Goal: Task Accomplishment & Management: Manage account settings

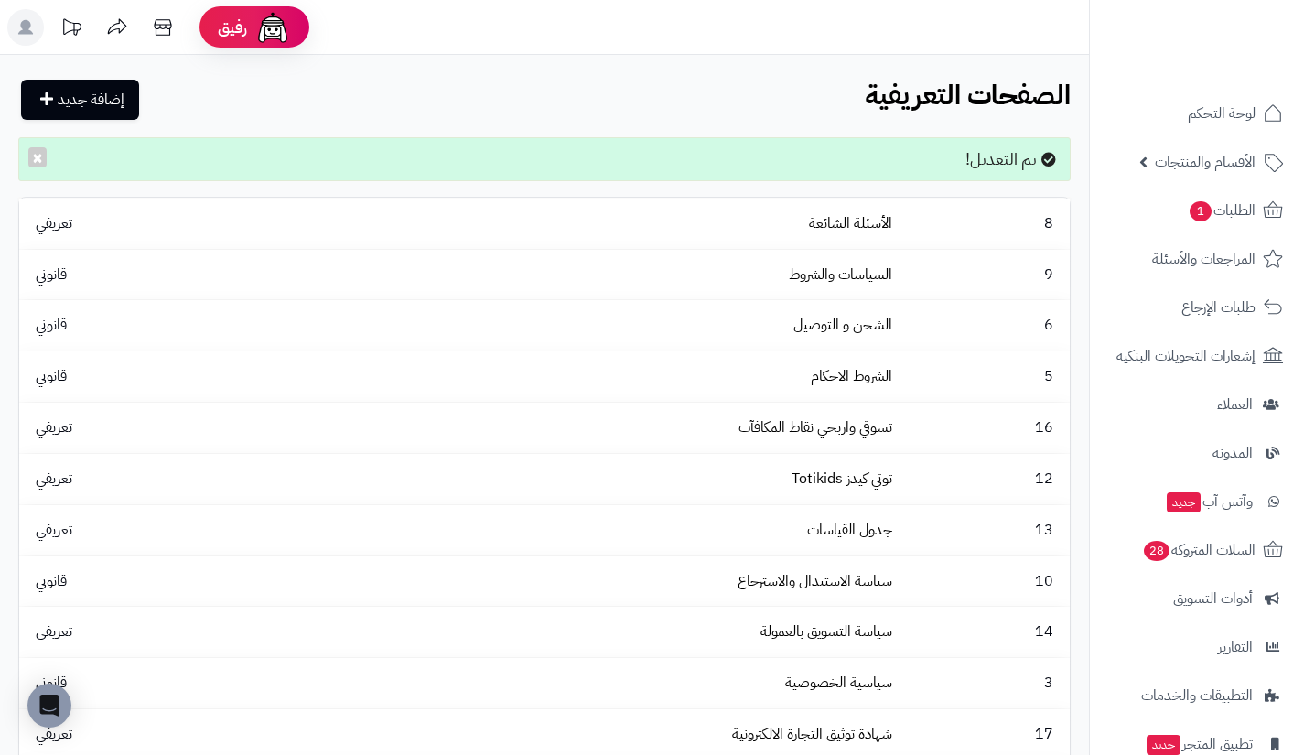
click at [1166, 525] on ul "لوحة التحكم الأقسام والمنتجات المنتجات الأقسام الماركات مواصفات المنتجات مواصفا…" at bounding box center [1197, 477] width 214 height 771
click at [1175, 509] on span "جديد" at bounding box center [1185, 502] width 34 height 20
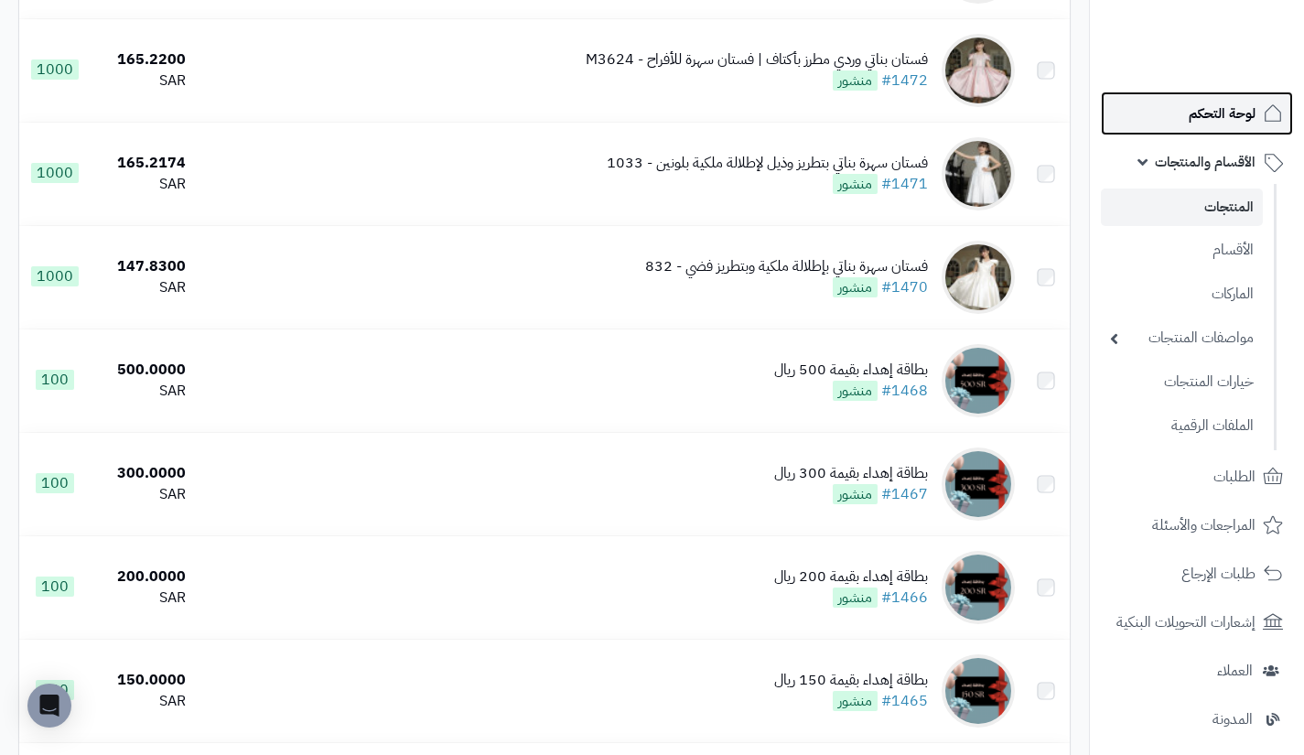
scroll to position [1726, 0]
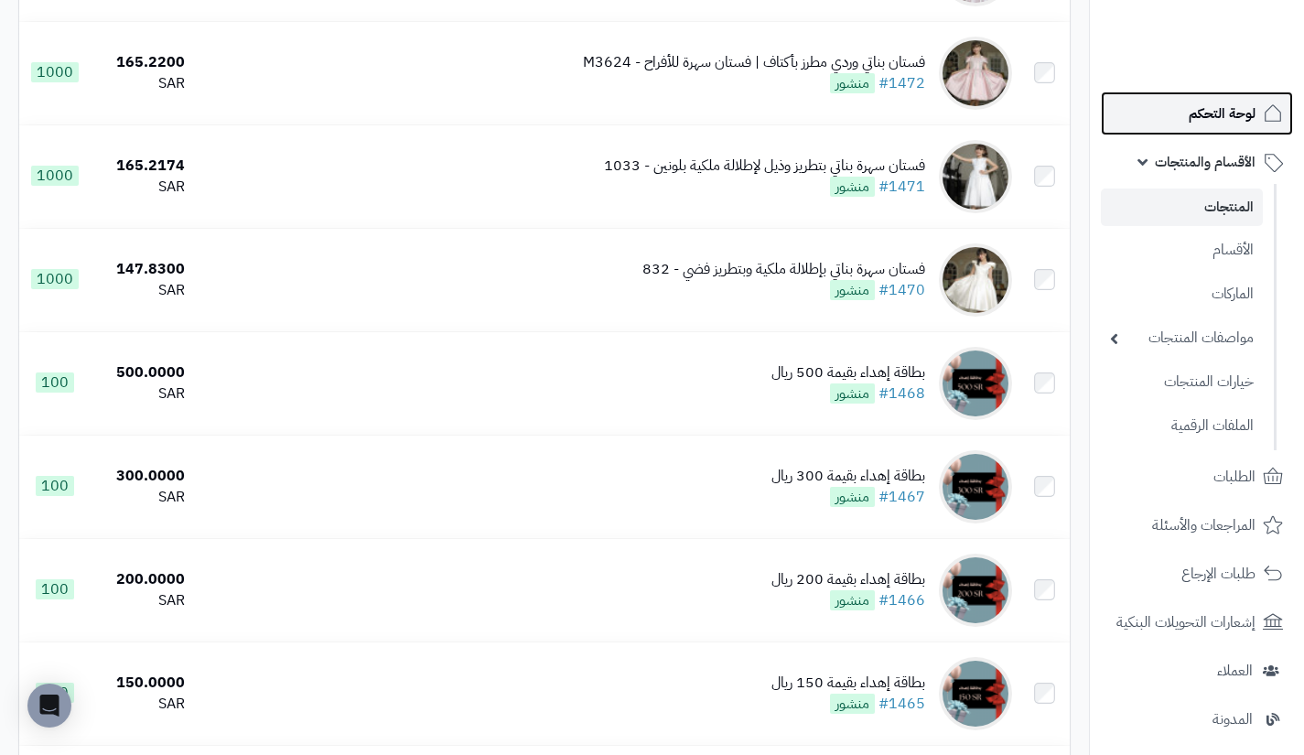
drag, startPoint x: 0, startPoint y: 0, endPoint x: 1187, endPoint y: 99, distance: 1190.9
click at [1187, 99] on link "لوحة التحكم" at bounding box center [1197, 114] width 192 height 44
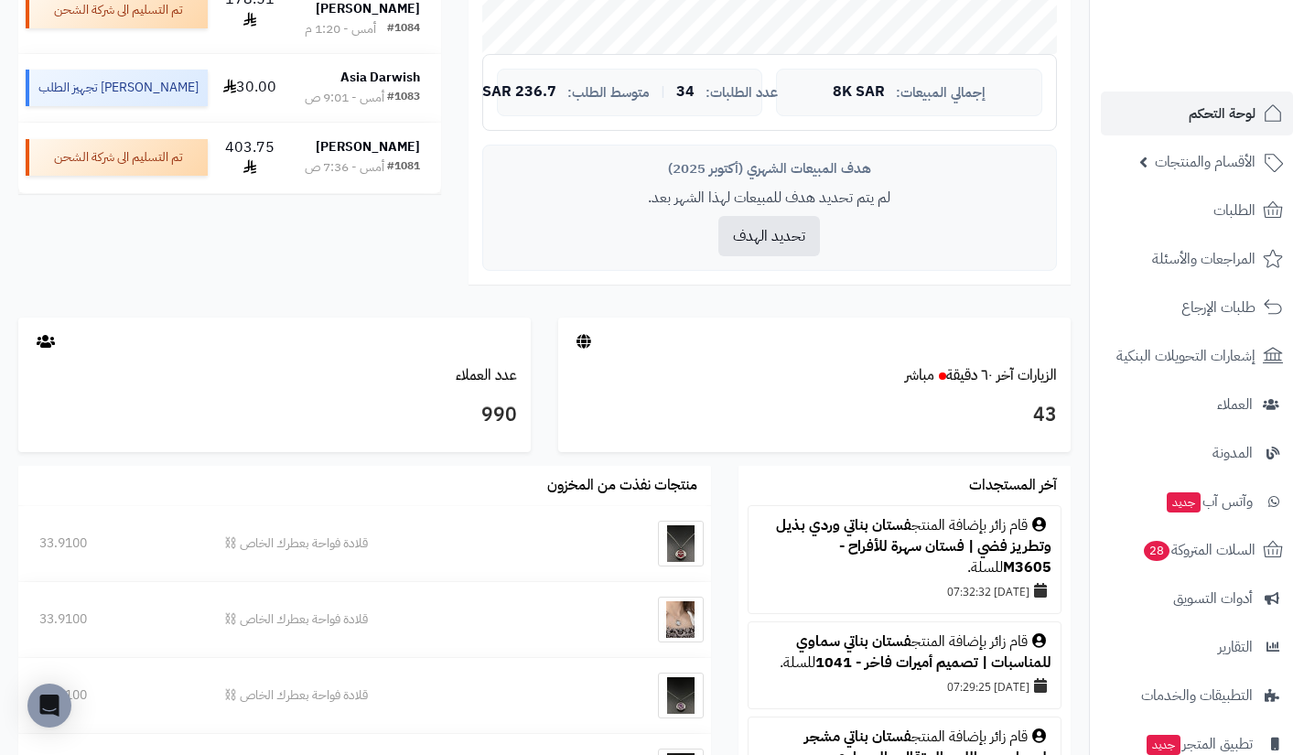
scroll to position [663, 0]
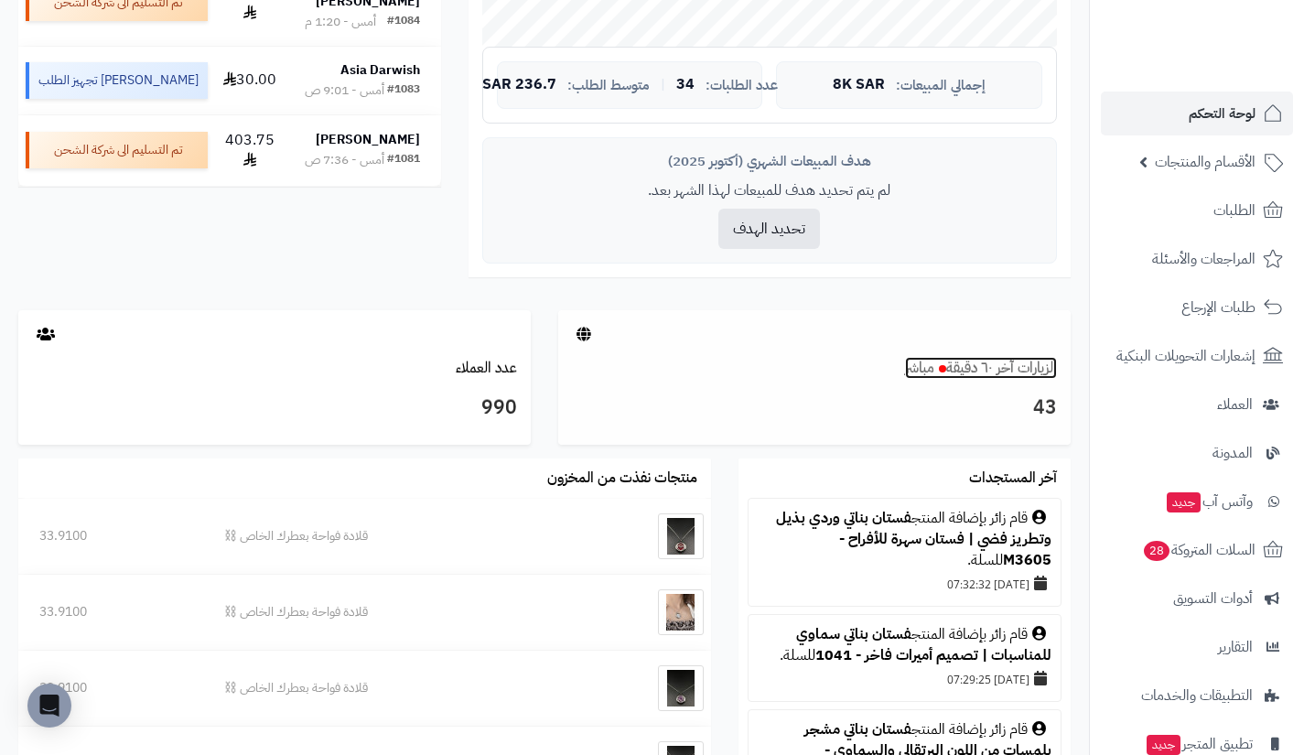
click at [985, 368] on link "الزيارات آخر ٦٠ دقيقة مباشر" at bounding box center [981, 368] width 152 height 22
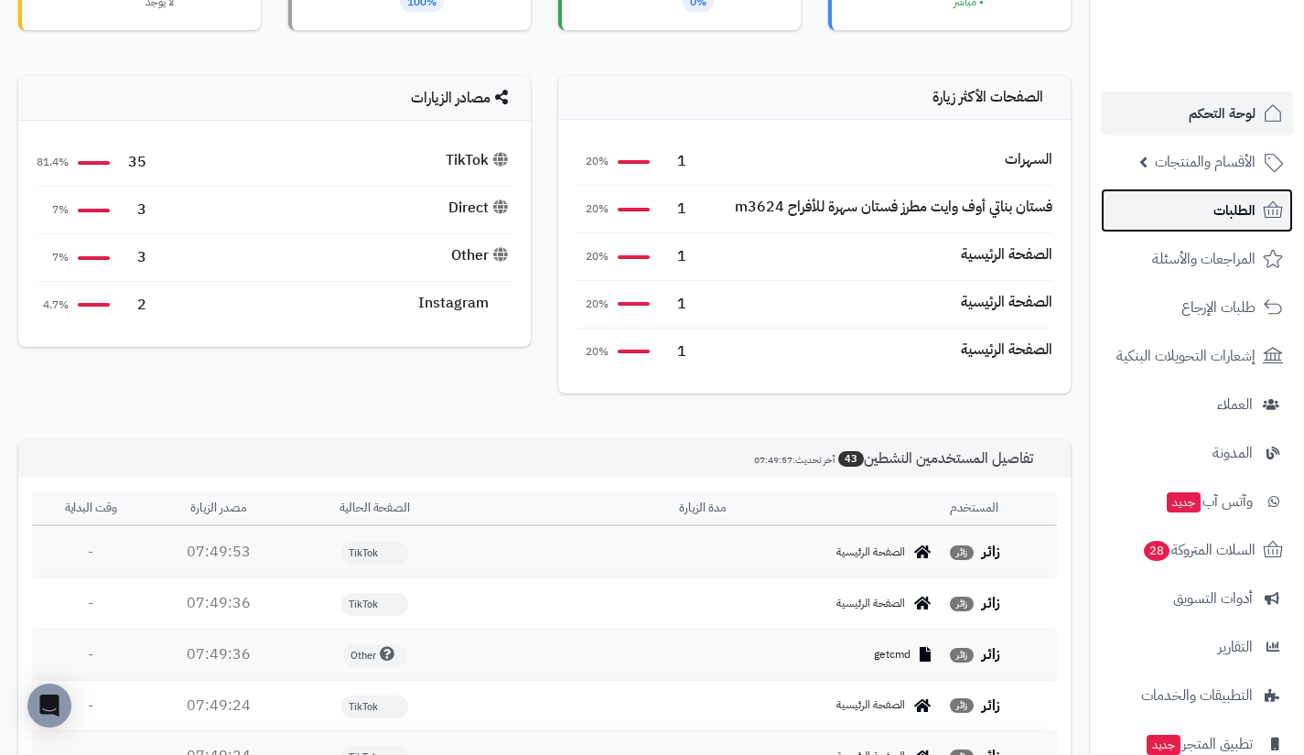
click at [1169, 210] on link "الطلبات" at bounding box center [1197, 210] width 192 height 44
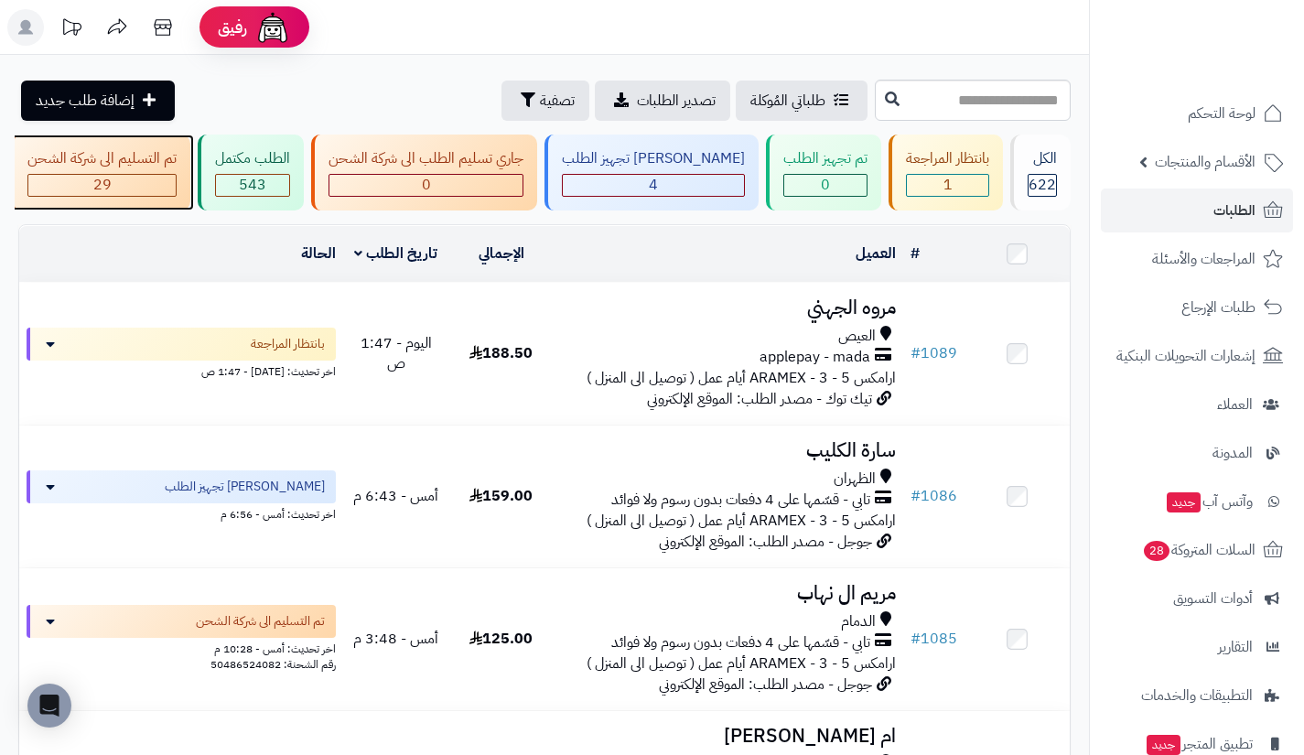
click at [176, 183] on div "29" at bounding box center [101, 185] width 147 height 21
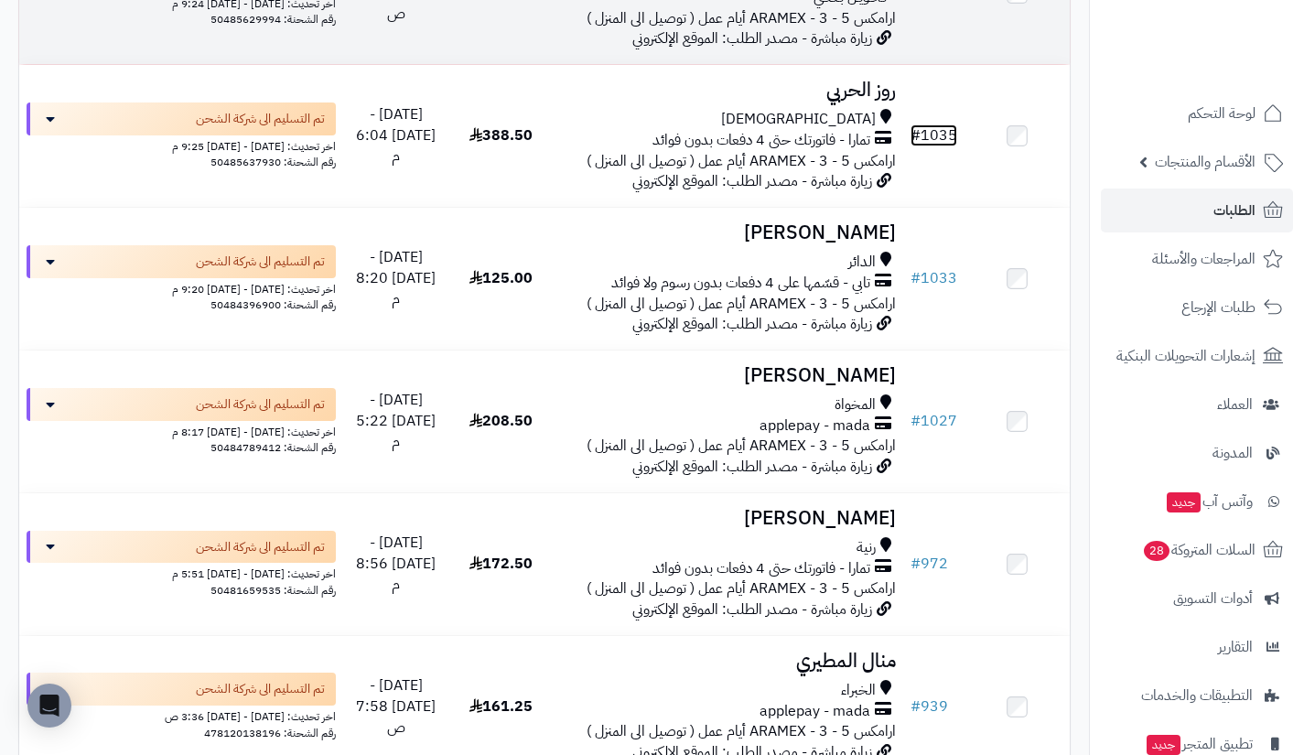
scroll to position [3762, 0]
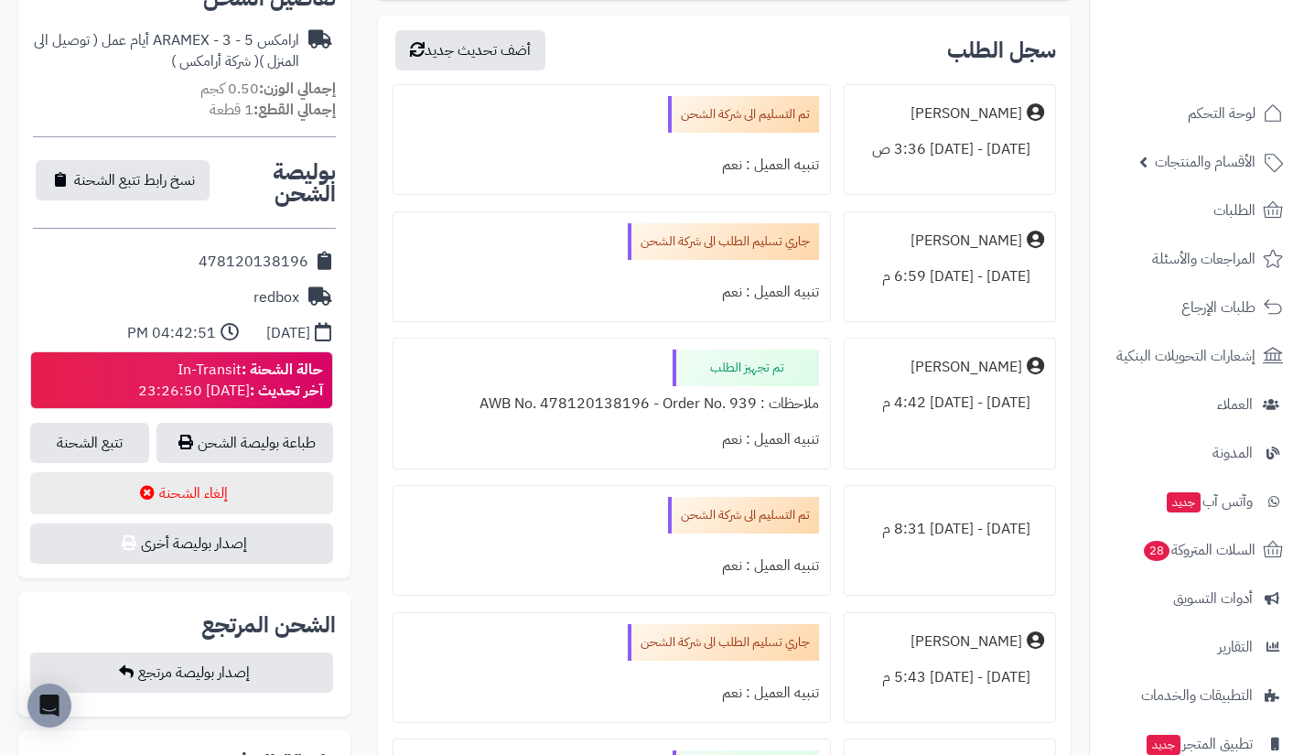
scroll to position [622, 0]
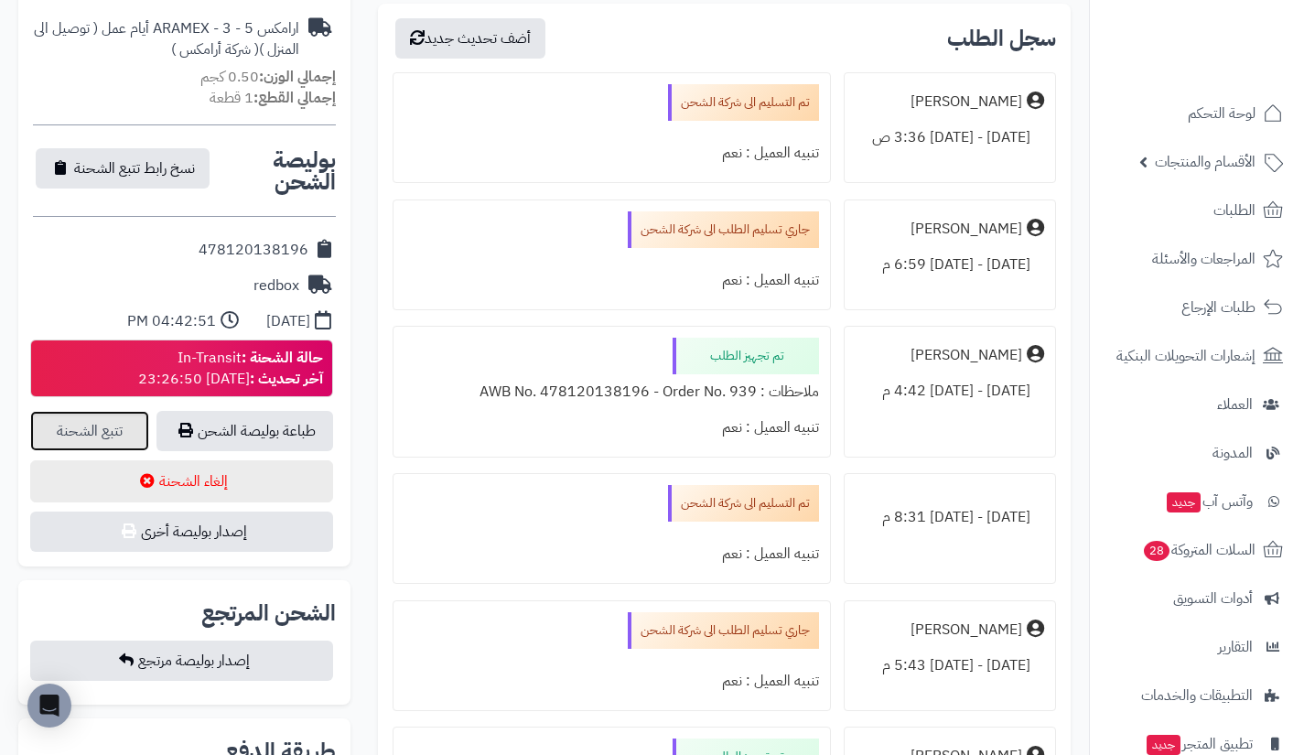
click at [106, 435] on link "تتبع الشحنة" at bounding box center [89, 431] width 119 height 40
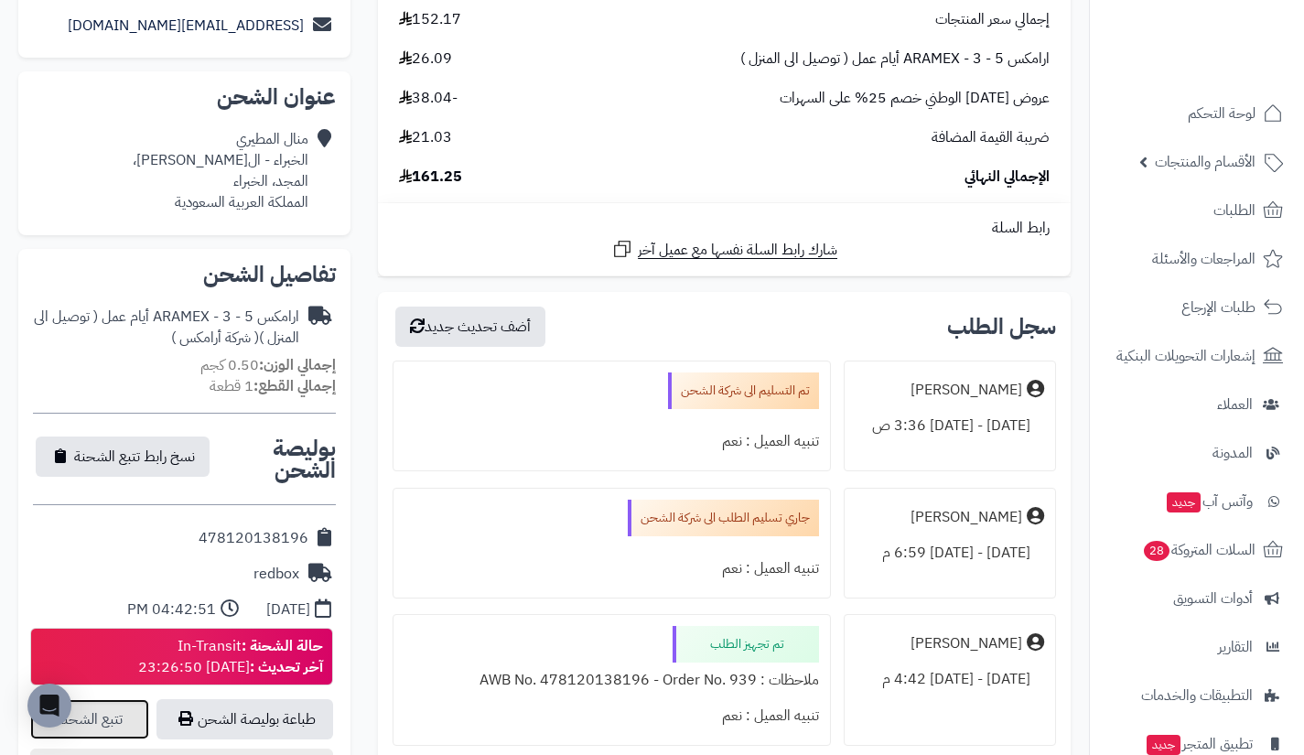
scroll to position [0, 0]
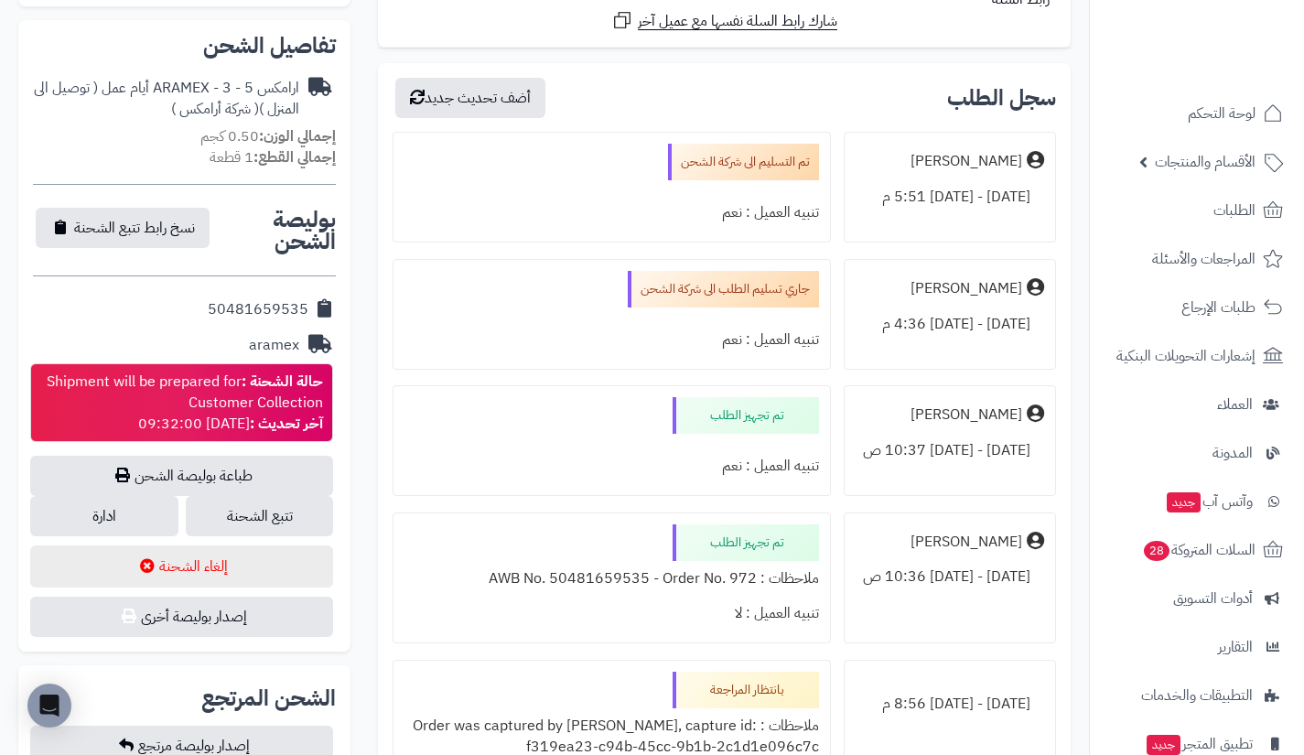
scroll to position [559, 0]
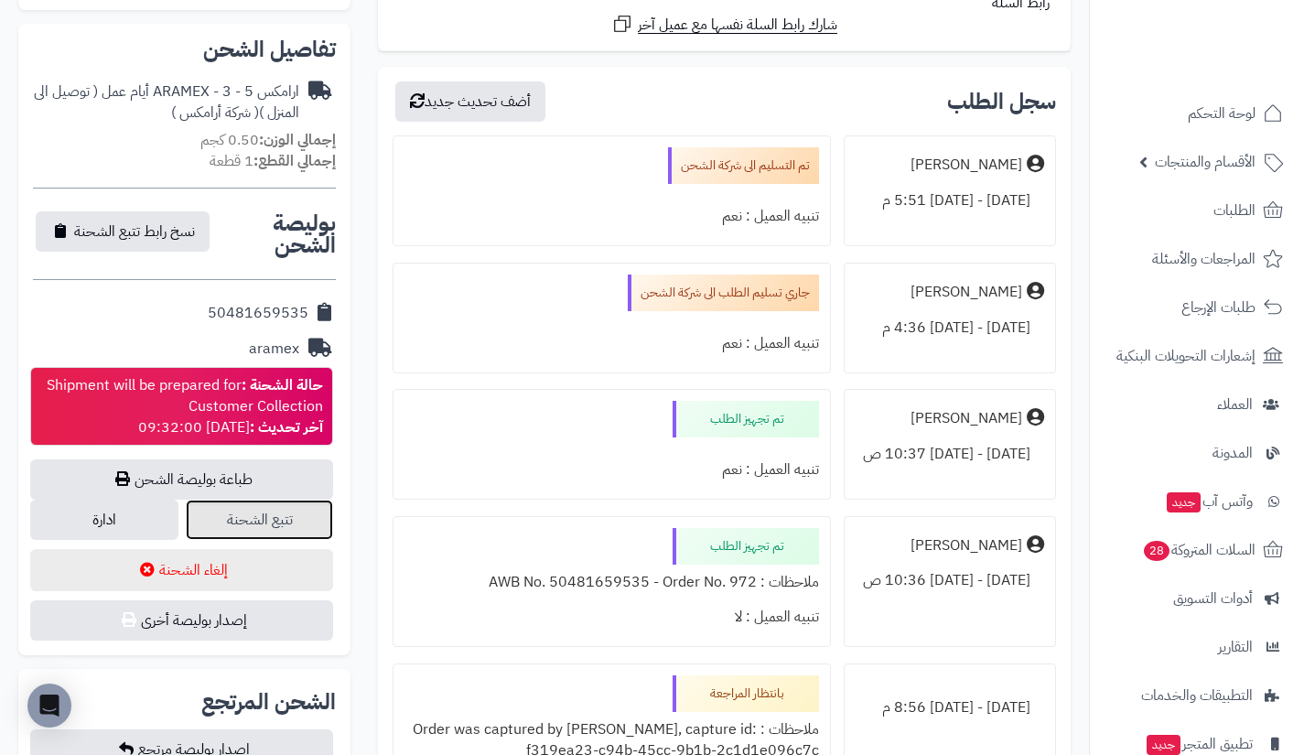
click at [240, 530] on link "تتبع الشحنة" at bounding box center [260, 520] width 148 height 40
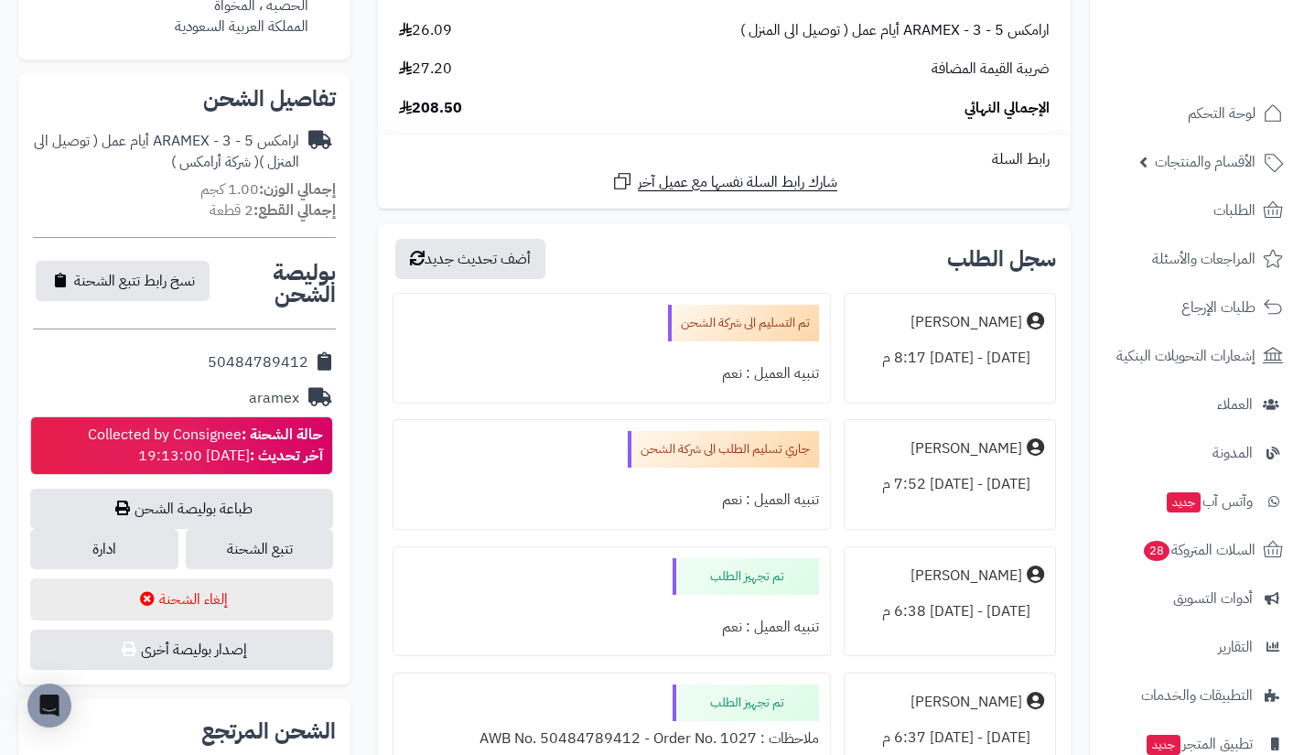
scroll to position [522, 0]
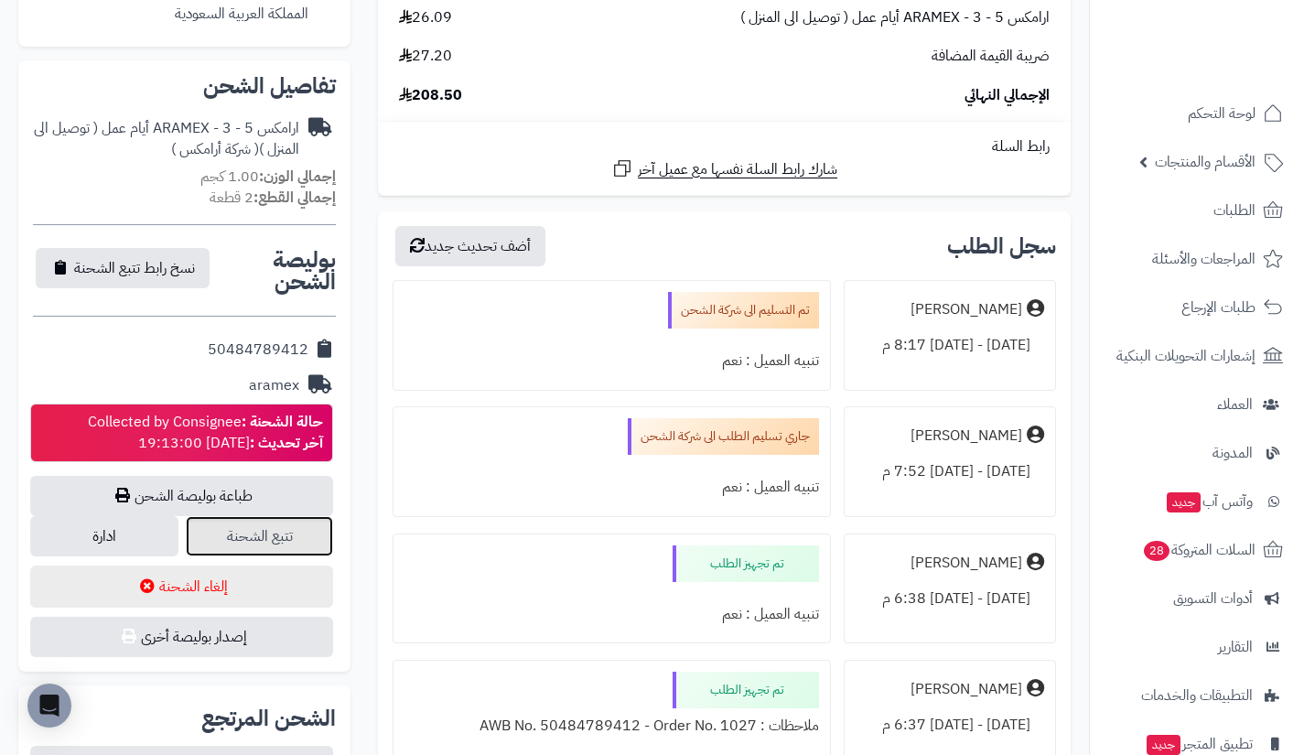
click at [280, 527] on link "تتبع الشحنة" at bounding box center [260, 536] width 148 height 40
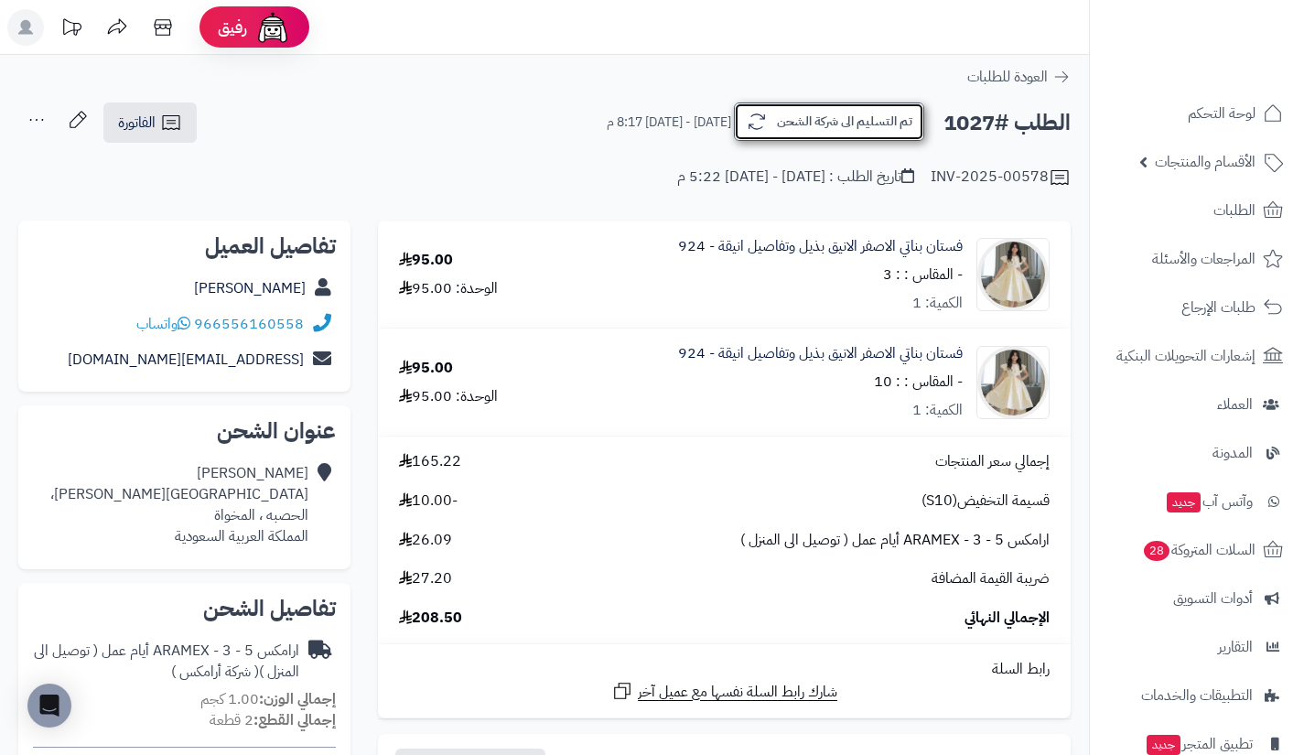
click at [777, 130] on button "تم التسليم الى شركة الشحن" at bounding box center [829, 121] width 190 height 38
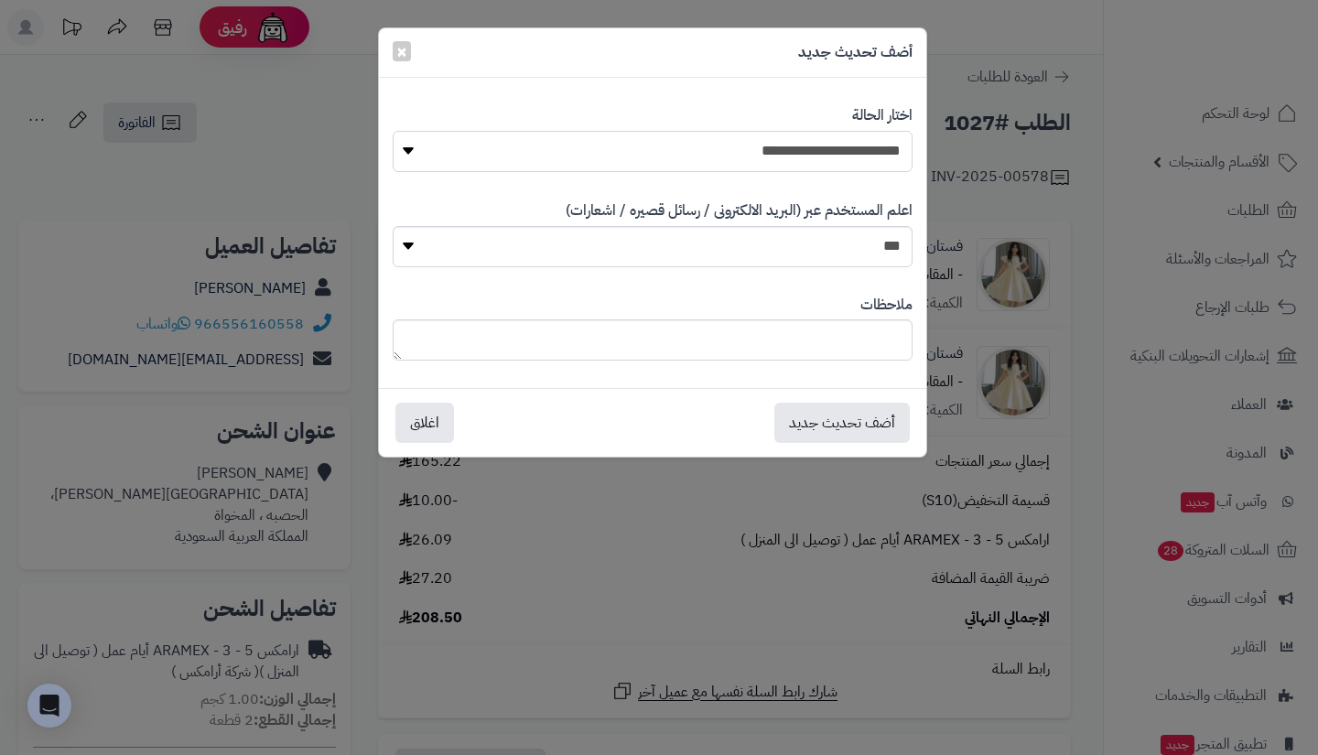
click at [760, 149] on select "**********" at bounding box center [653, 151] width 520 height 41
select select "**"
click at [393, 131] on select "**********" at bounding box center [653, 151] width 520 height 41
click at [813, 431] on button "أضف تحديث جديد" at bounding box center [841, 422] width 135 height 40
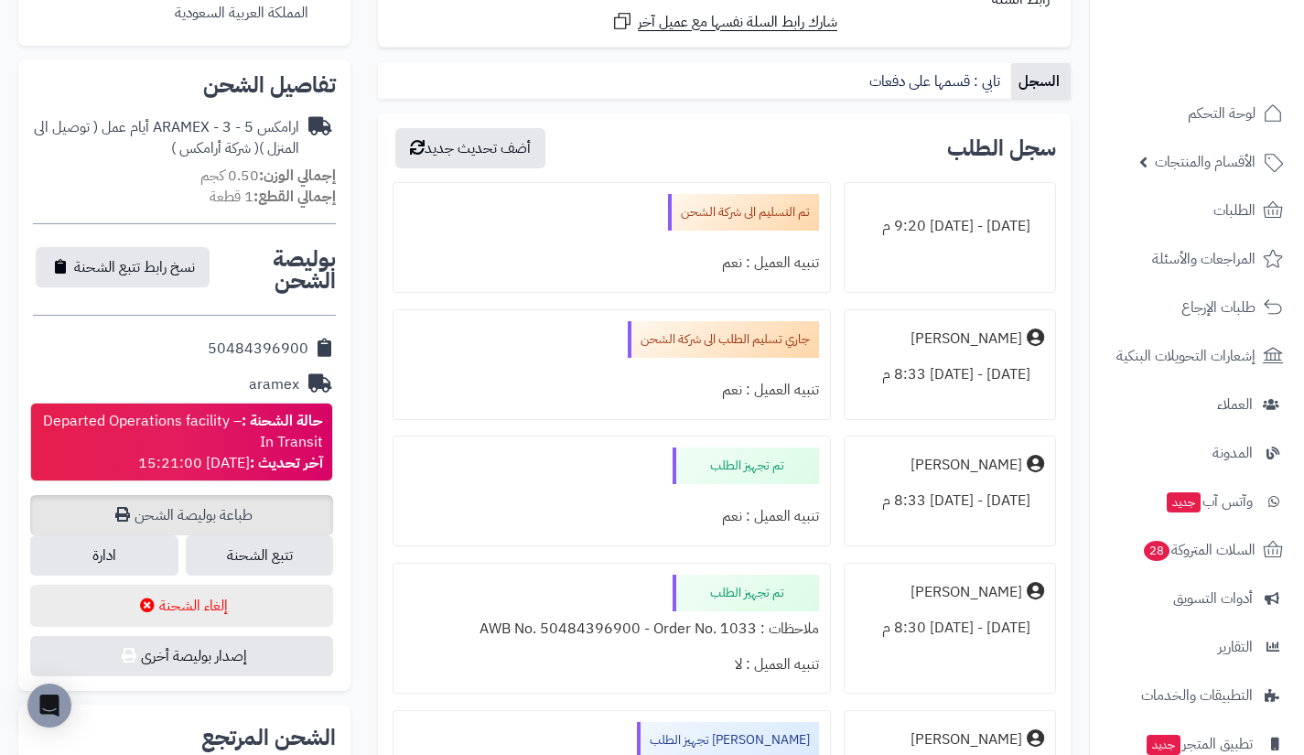
scroll to position [524, 0]
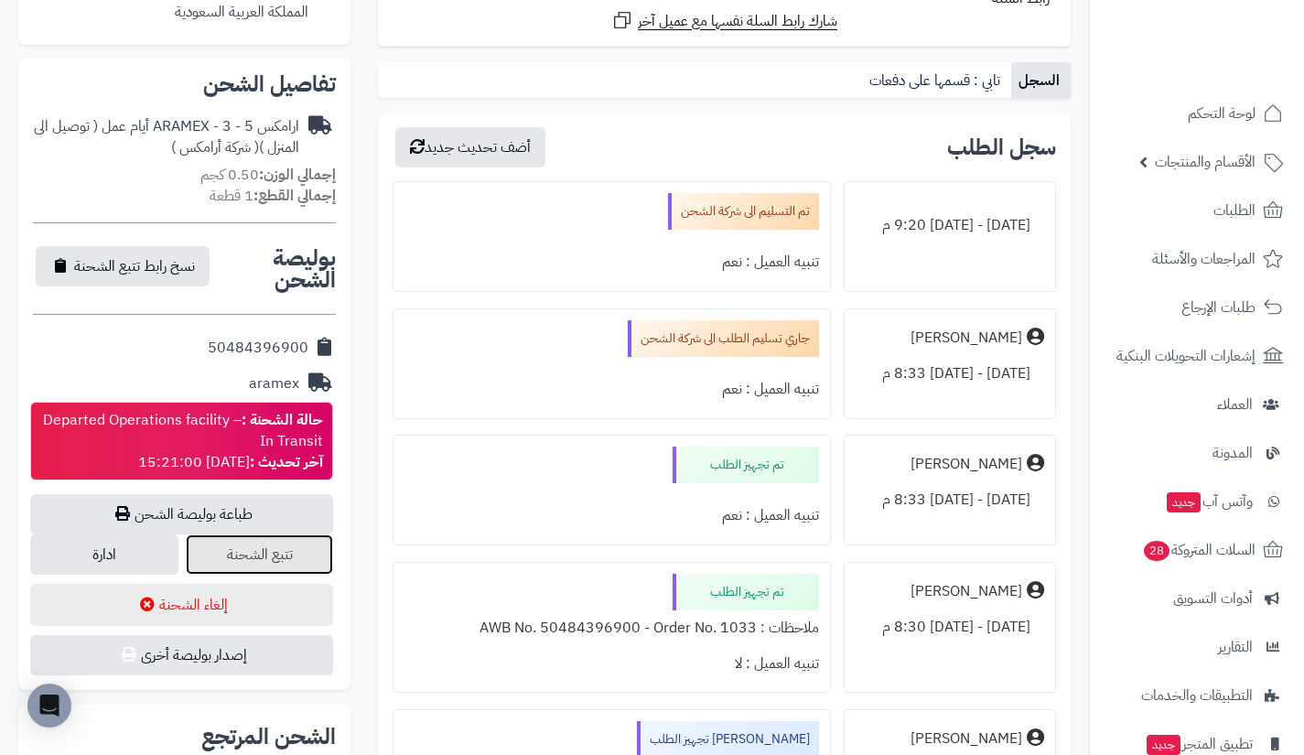
click at [288, 545] on link "تتبع الشحنة" at bounding box center [260, 554] width 148 height 40
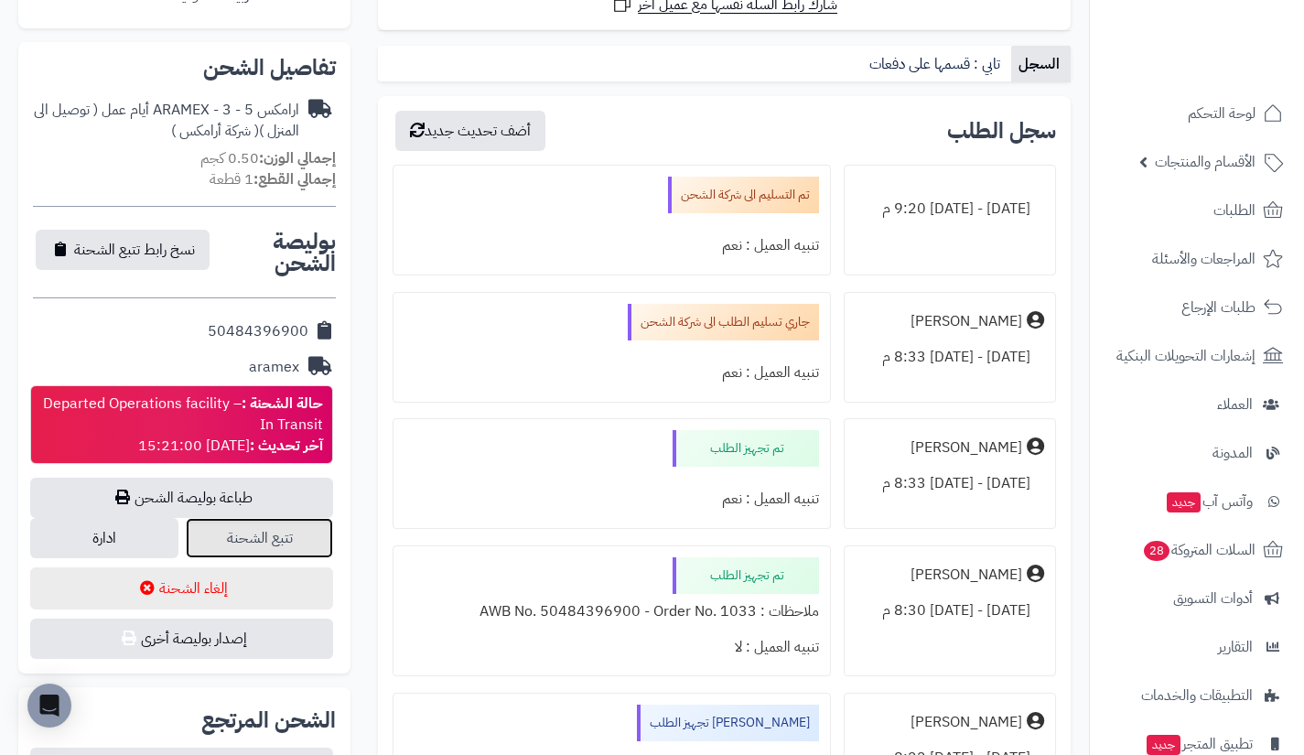
scroll to position [537, 0]
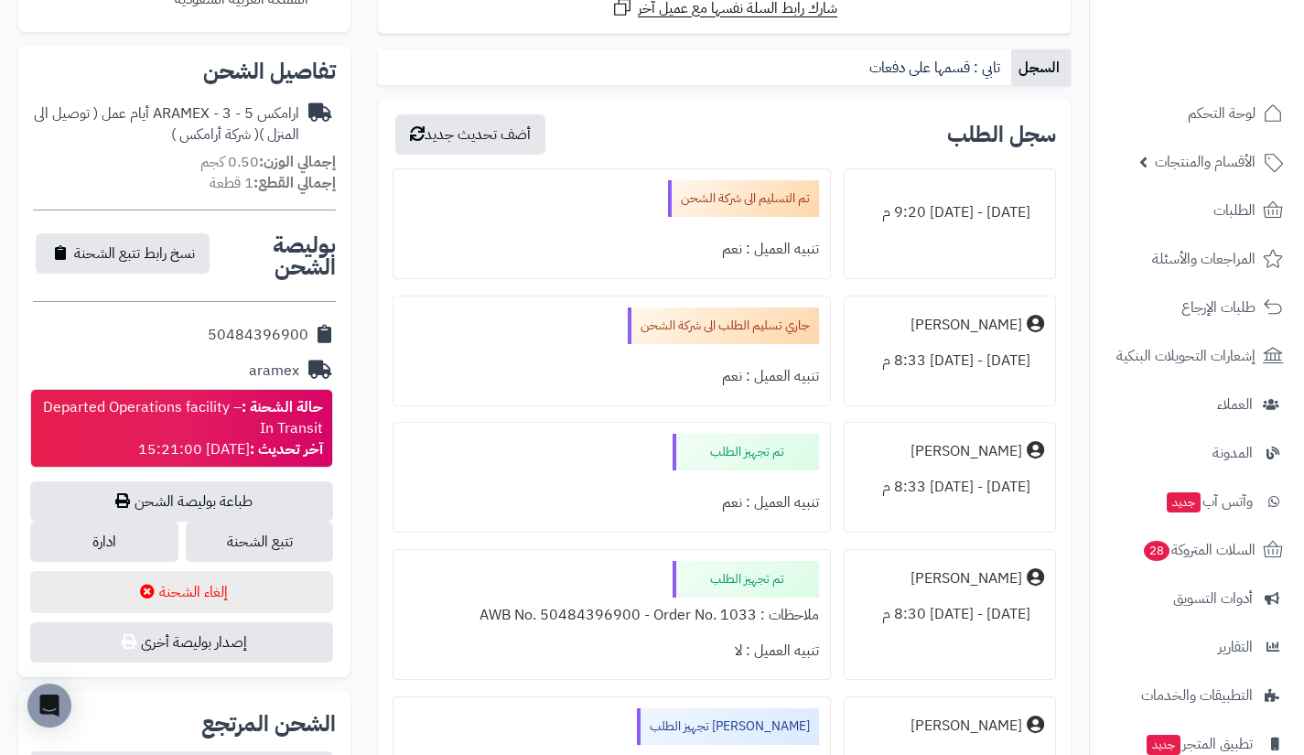
drag, startPoint x: 210, startPoint y: 331, endPoint x: 306, endPoint y: 339, distance: 96.4
click at [306, 339] on div "50484396900" at bounding box center [184, 336] width 303 height 36
copy div "50484396900"
click at [164, 538] on link "ادارة" at bounding box center [104, 542] width 148 height 40
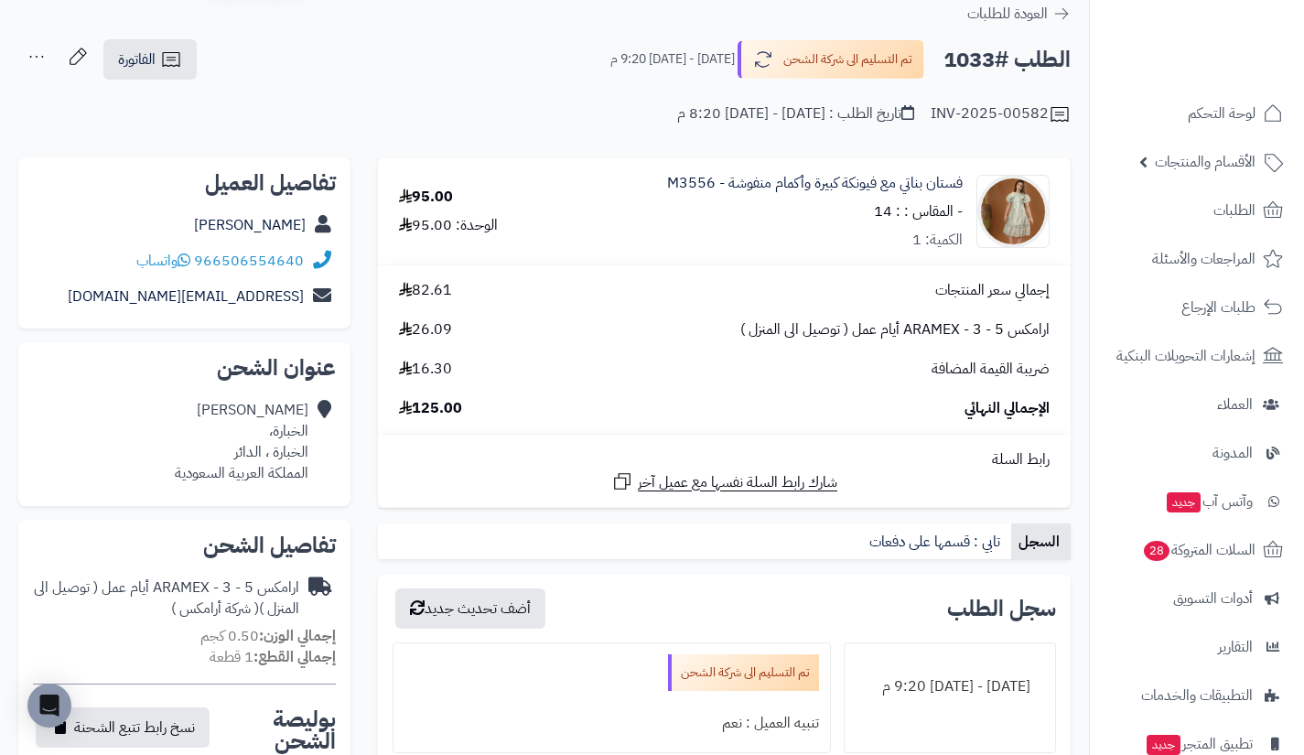
scroll to position [0, 0]
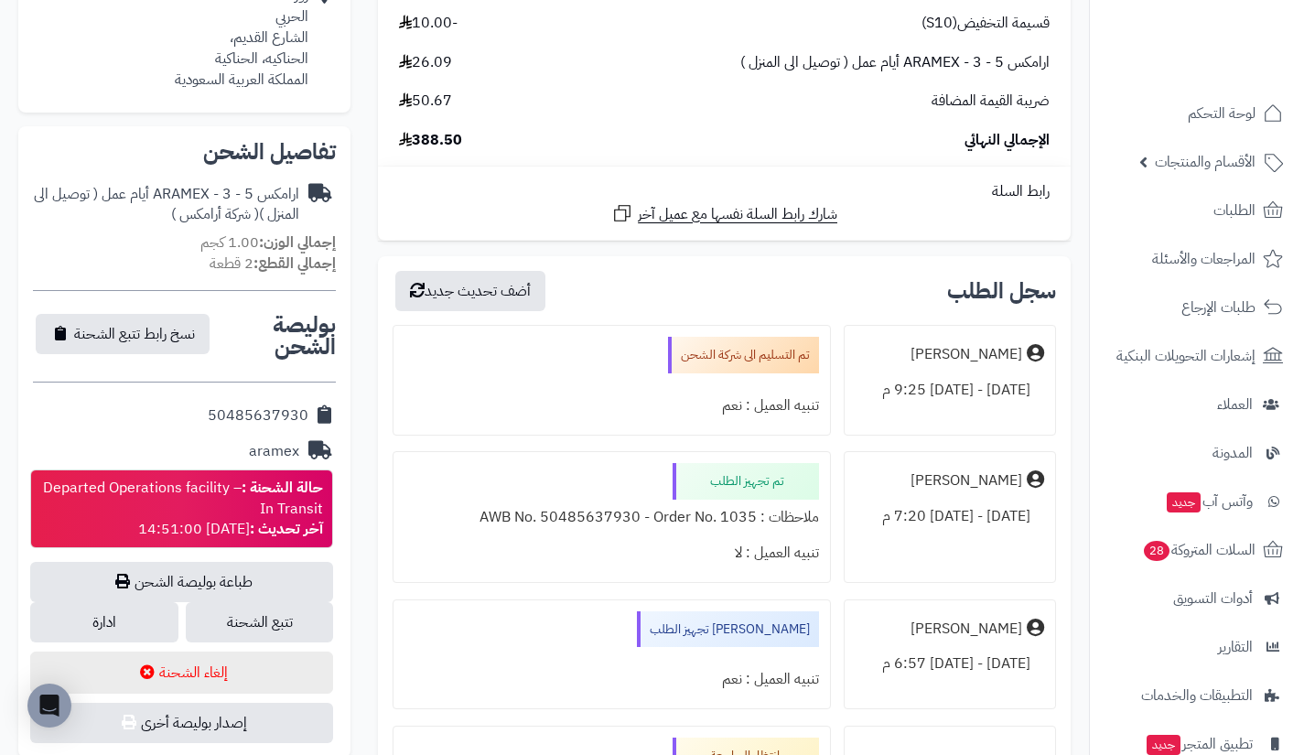
scroll to position [479, 0]
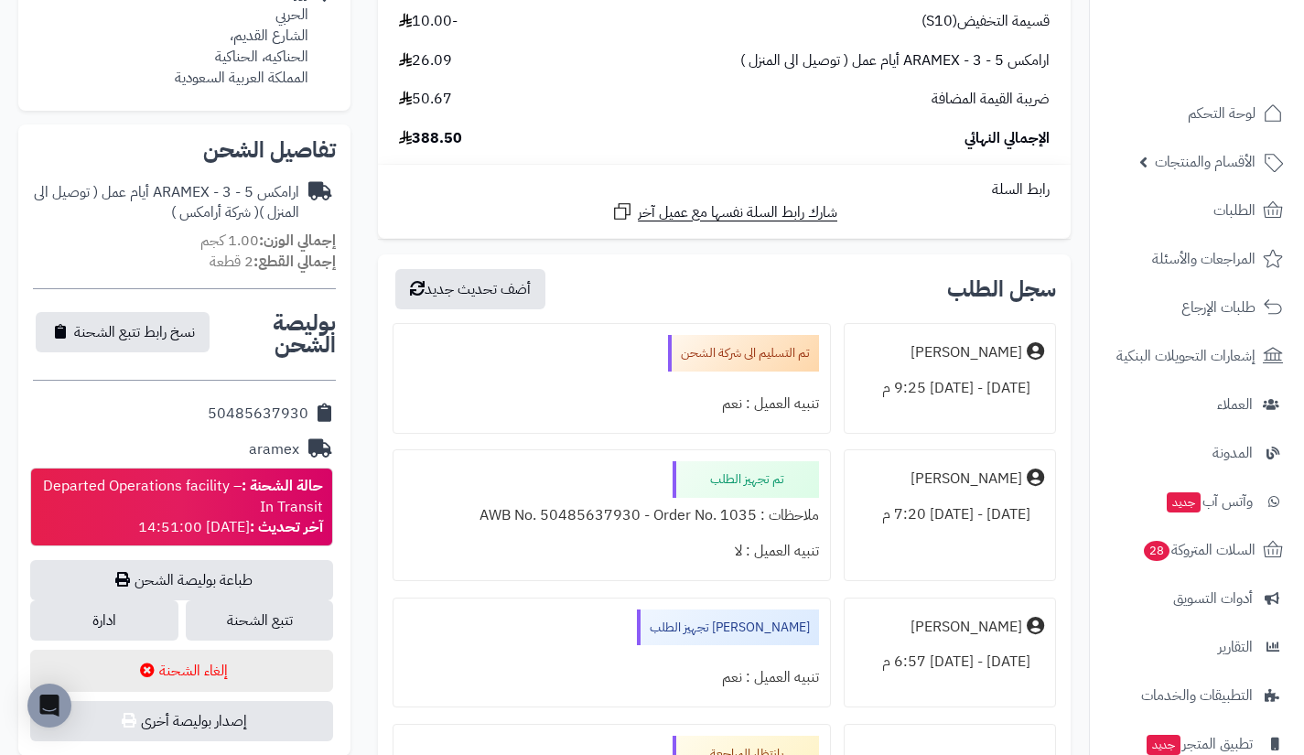
drag, startPoint x: 206, startPoint y: 407, endPoint x: 306, endPoint y: 414, distance: 99.9
click at [306, 414] on div "50485637930" at bounding box center [184, 414] width 303 height 36
copy div "50485637930"
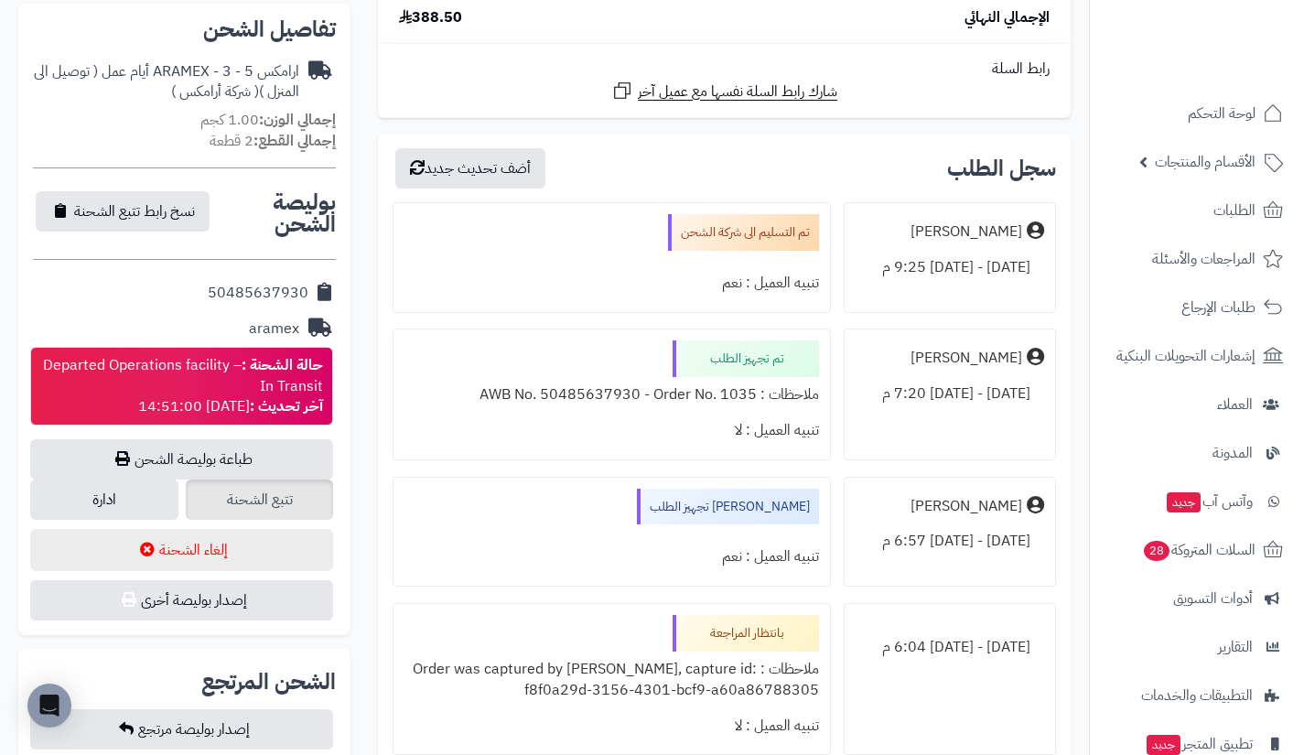
scroll to position [601, 0]
click at [253, 496] on link "تتبع الشحنة" at bounding box center [260, 499] width 148 height 40
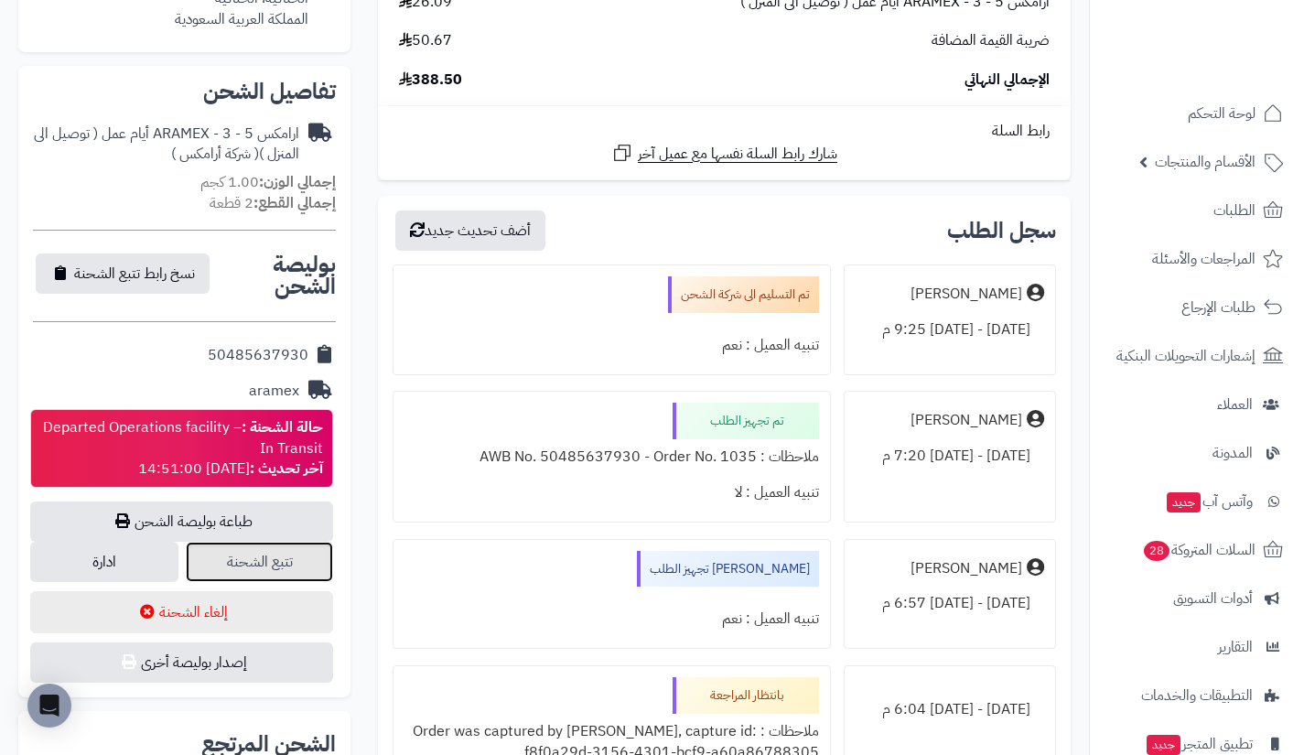
scroll to position [542, 0]
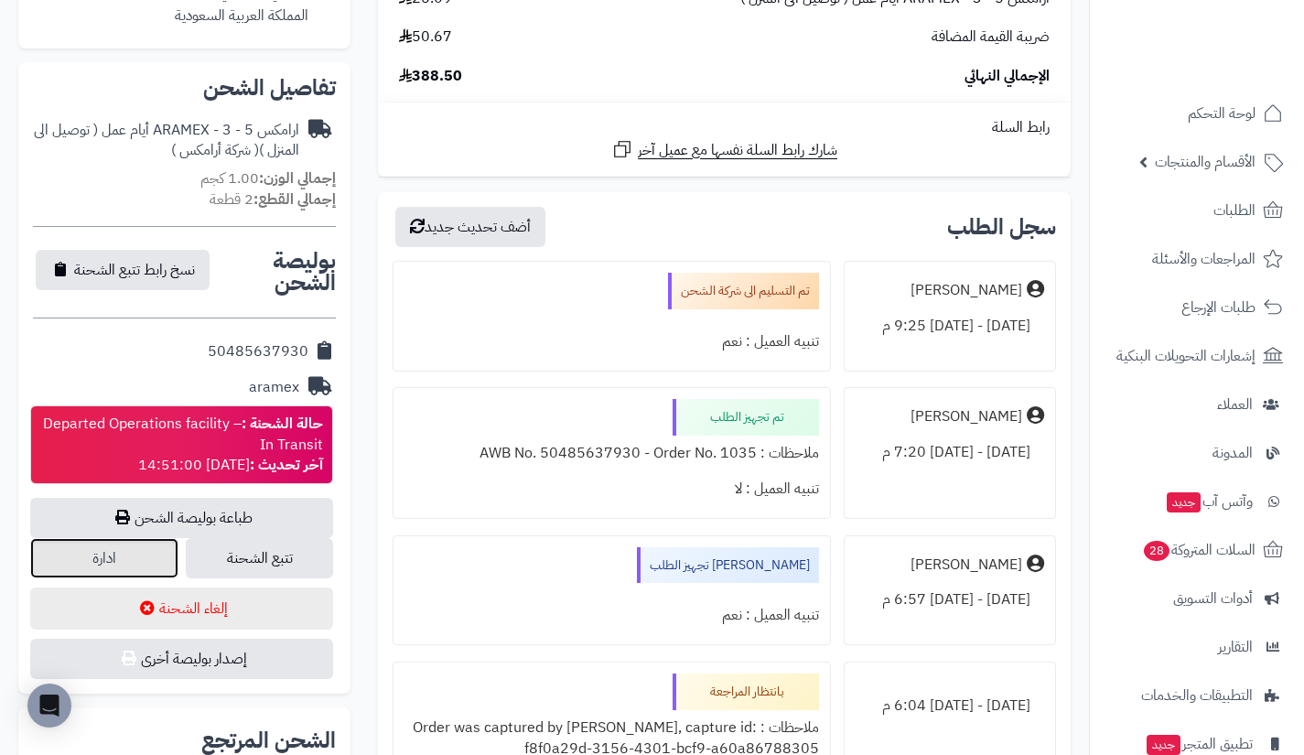
click at [156, 561] on link "ادارة" at bounding box center [104, 558] width 148 height 40
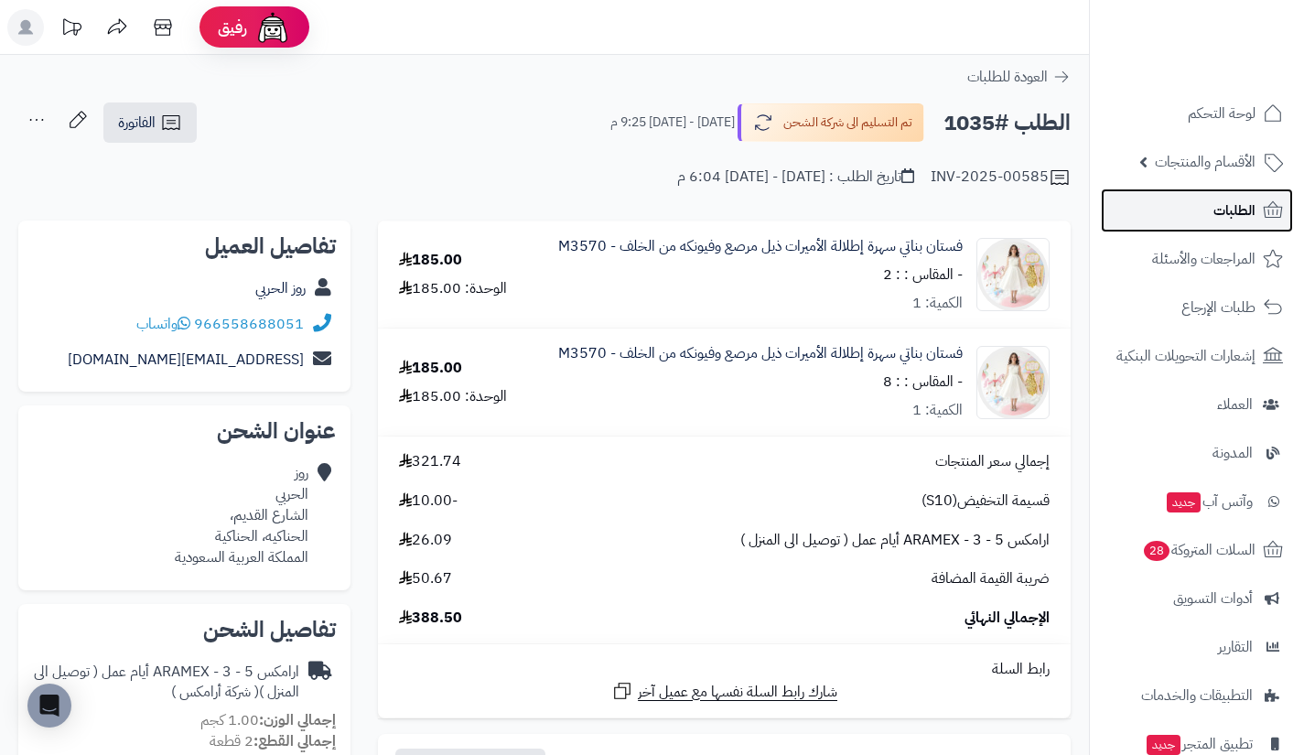
click at [1143, 208] on link "الطلبات" at bounding box center [1197, 210] width 192 height 44
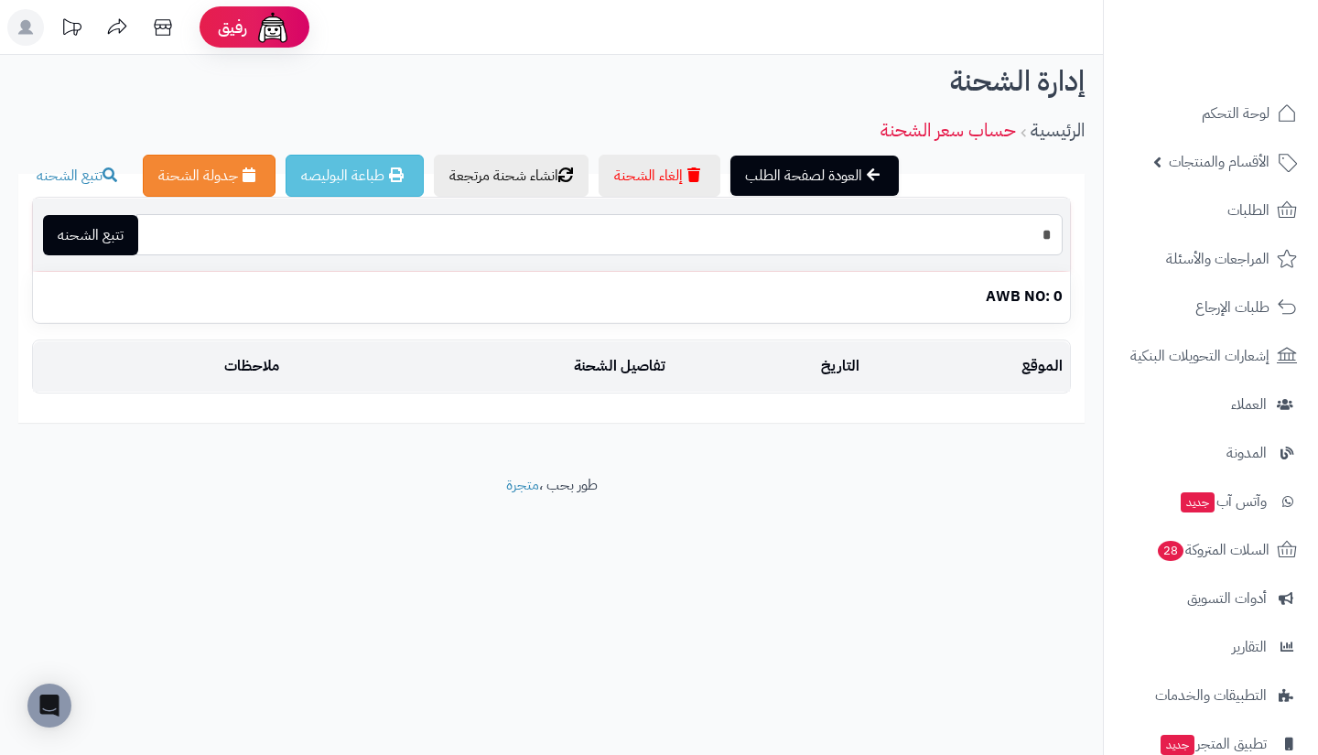
click at [672, 248] on input "*" at bounding box center [599, 234] width 926 height 41
paste input "**********"
type input "**********"
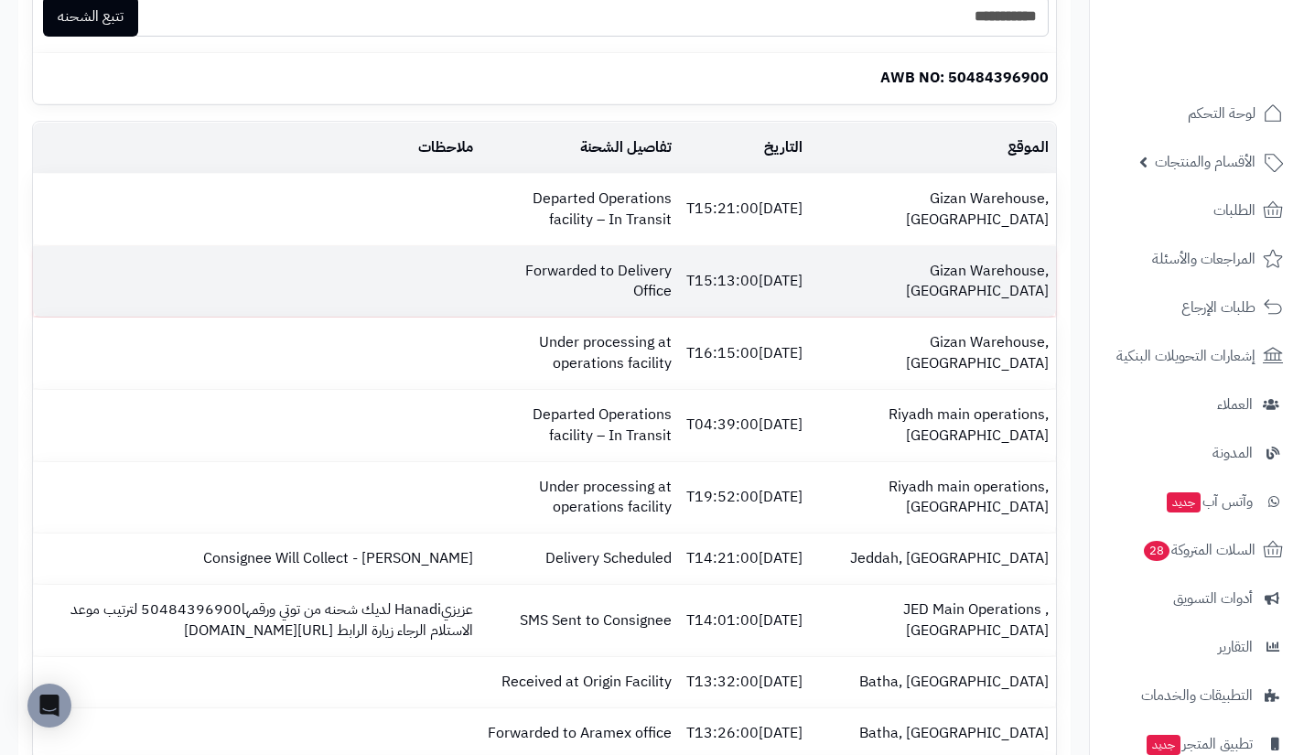
scroll to position [218, 0]
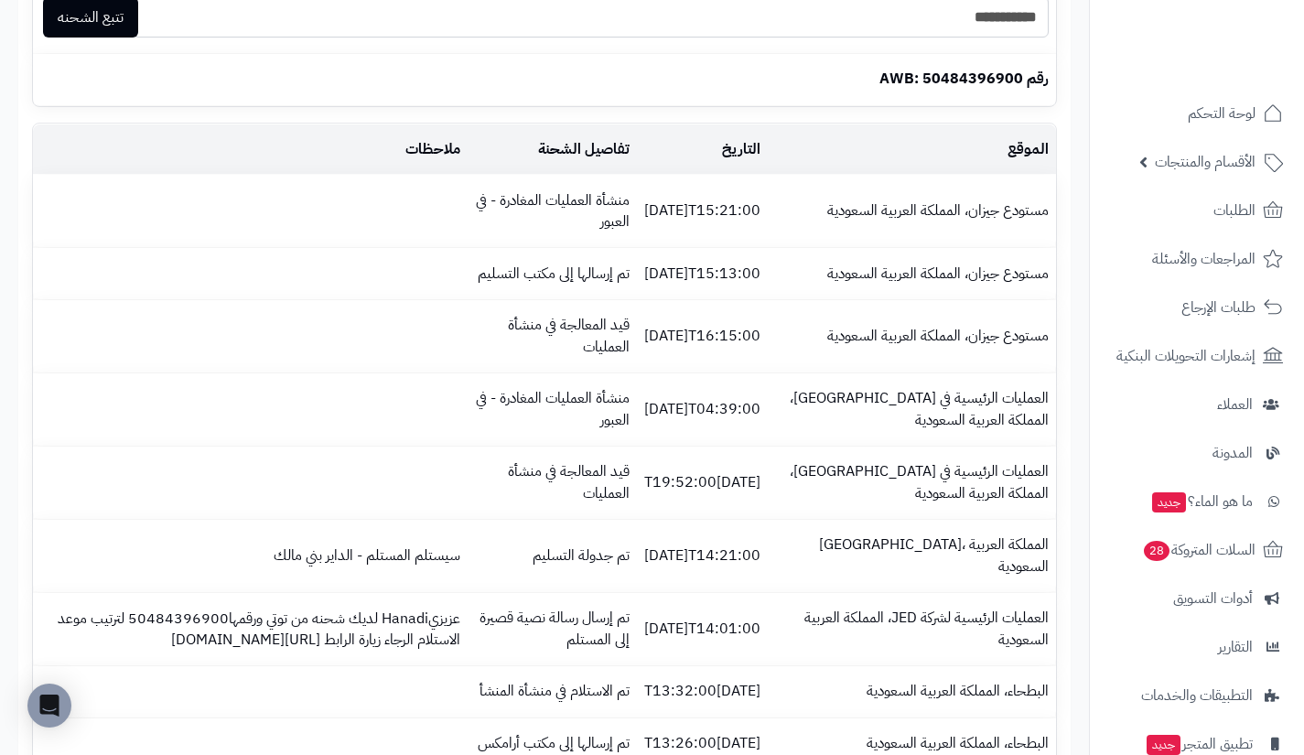
click at [552, 123] on div "**********" at bounding box center [544, 429] width 1052 height 947
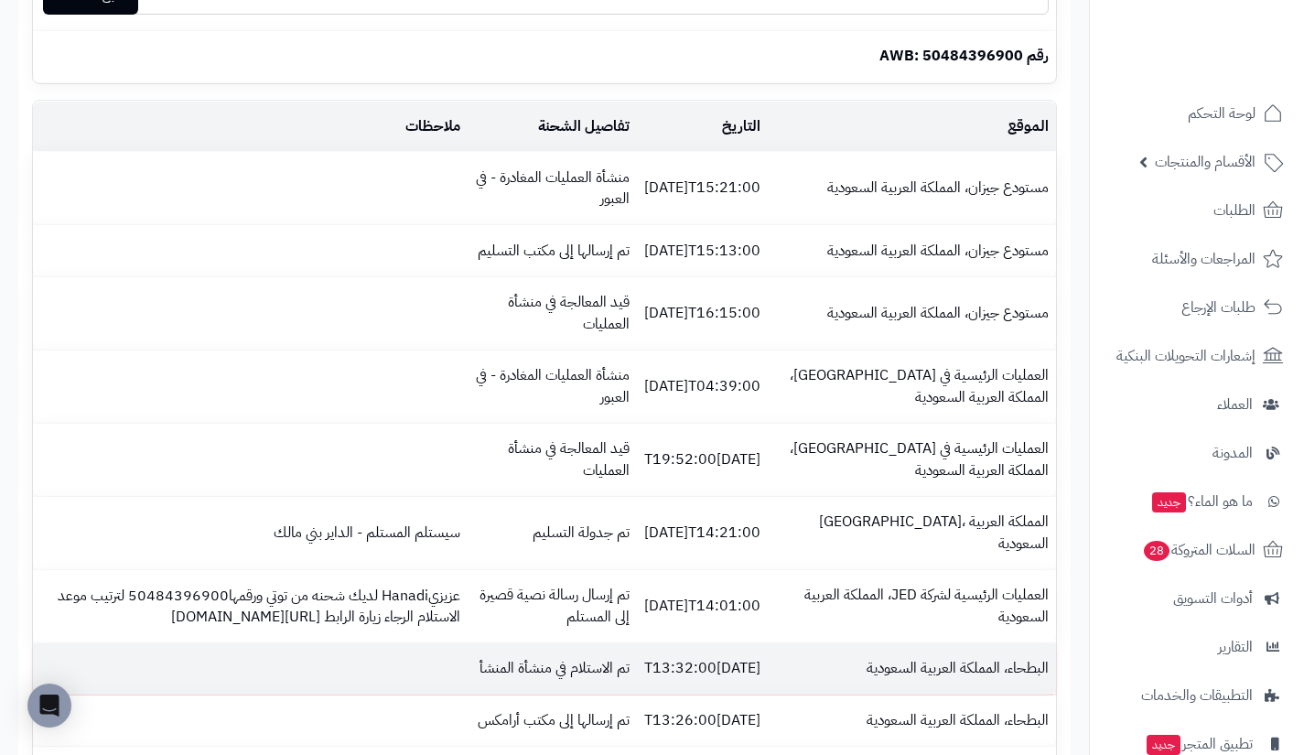
scroll to position [240, 0]
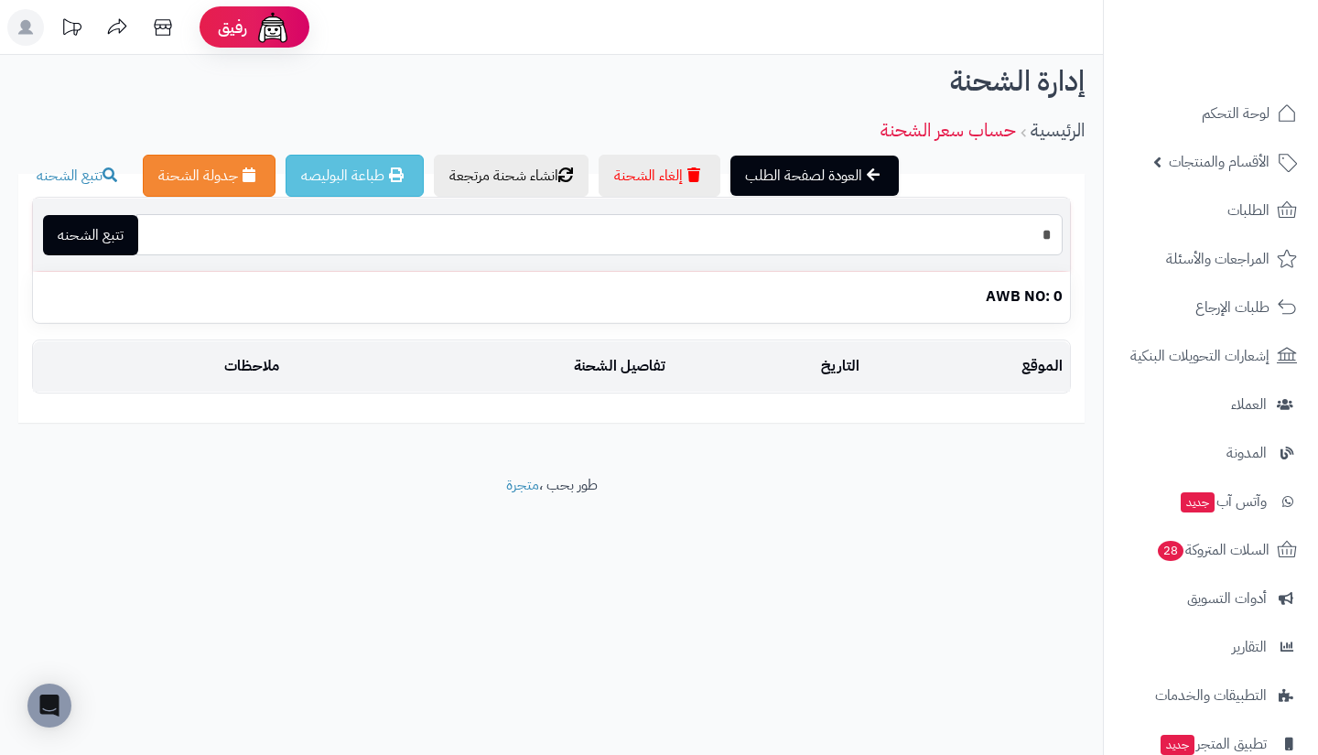
click at [637, 248] on input "*" at bounding box center [599, 234] width 926 height 41
paste input "**********"
type input "**********"
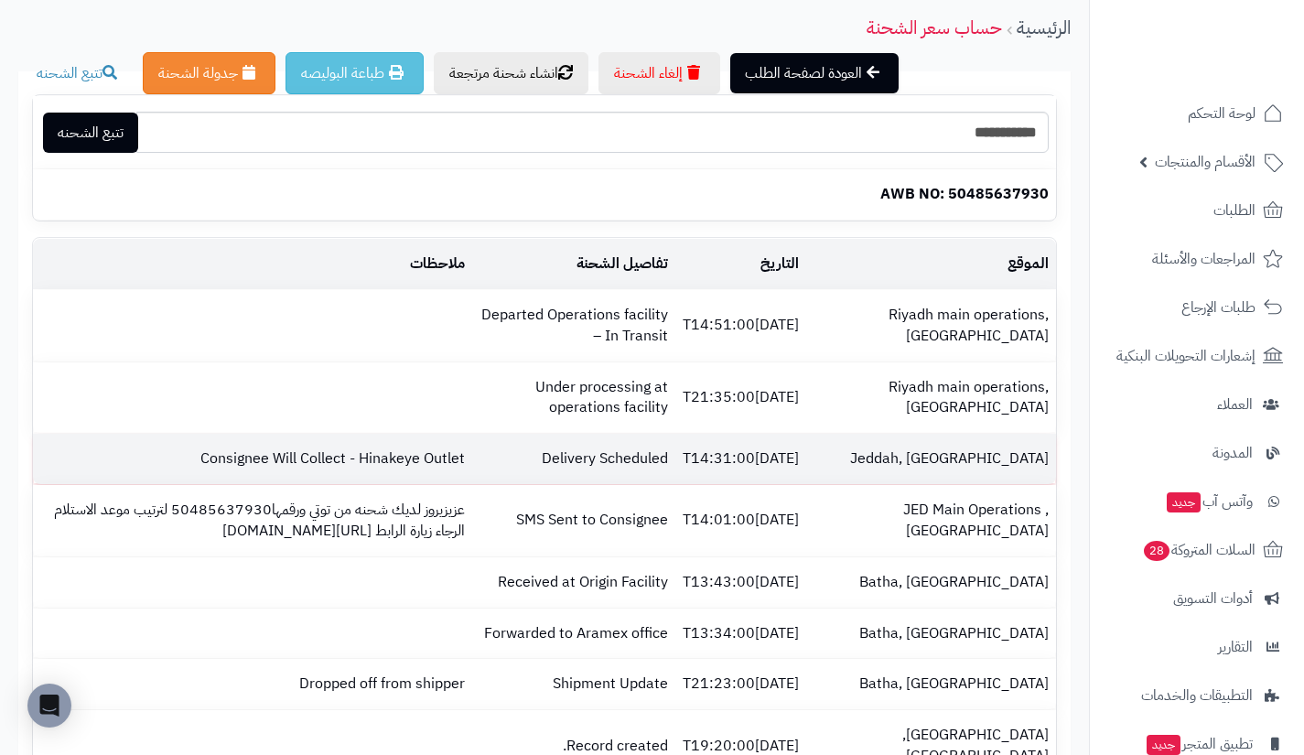
scroll to position [97, 0]
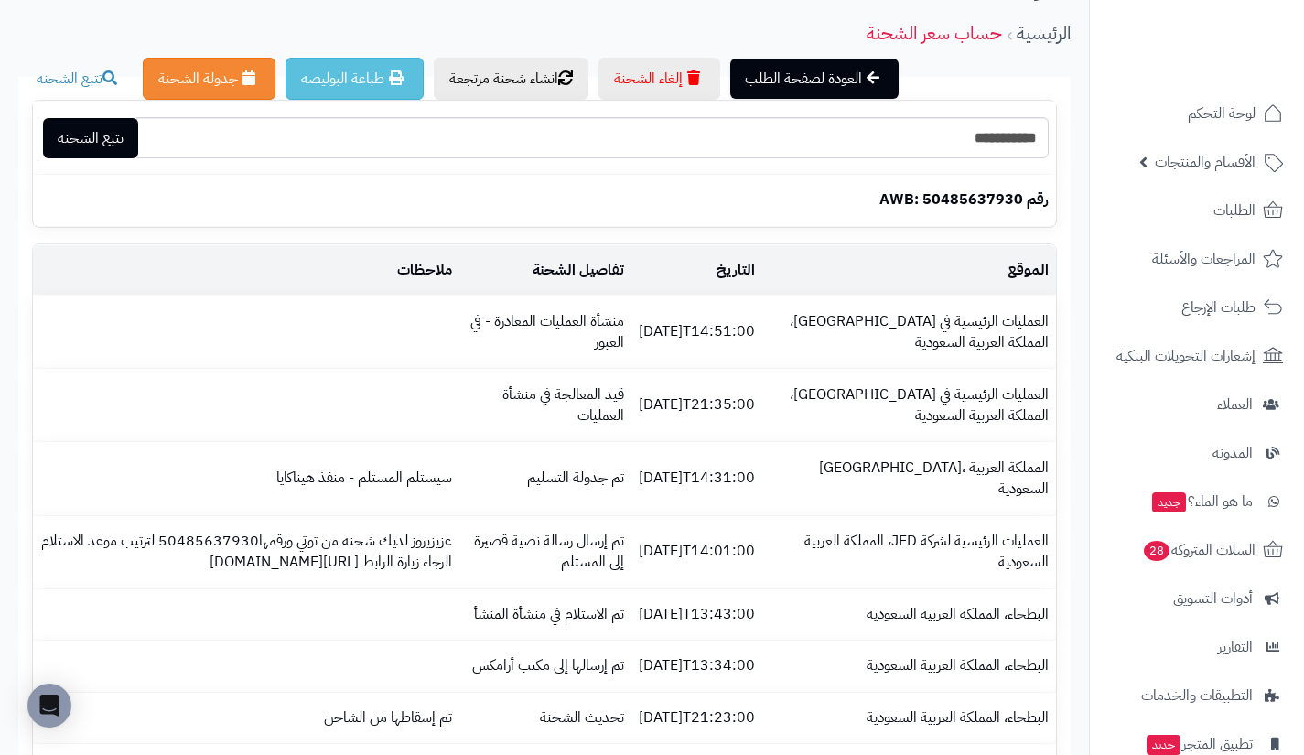
click at [417, 253] on td "ملاحظات" at bounding box center [246, 270] width 426 height 50
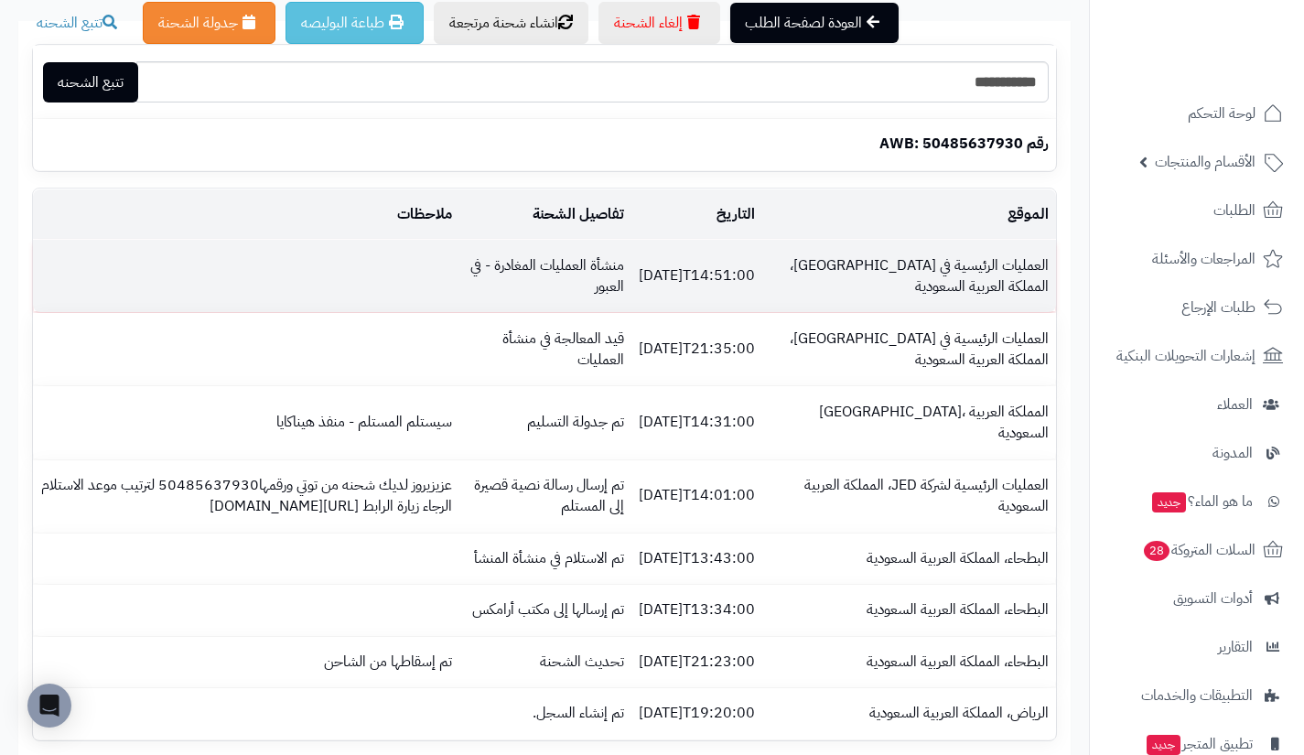
scroll to position [0, 0]
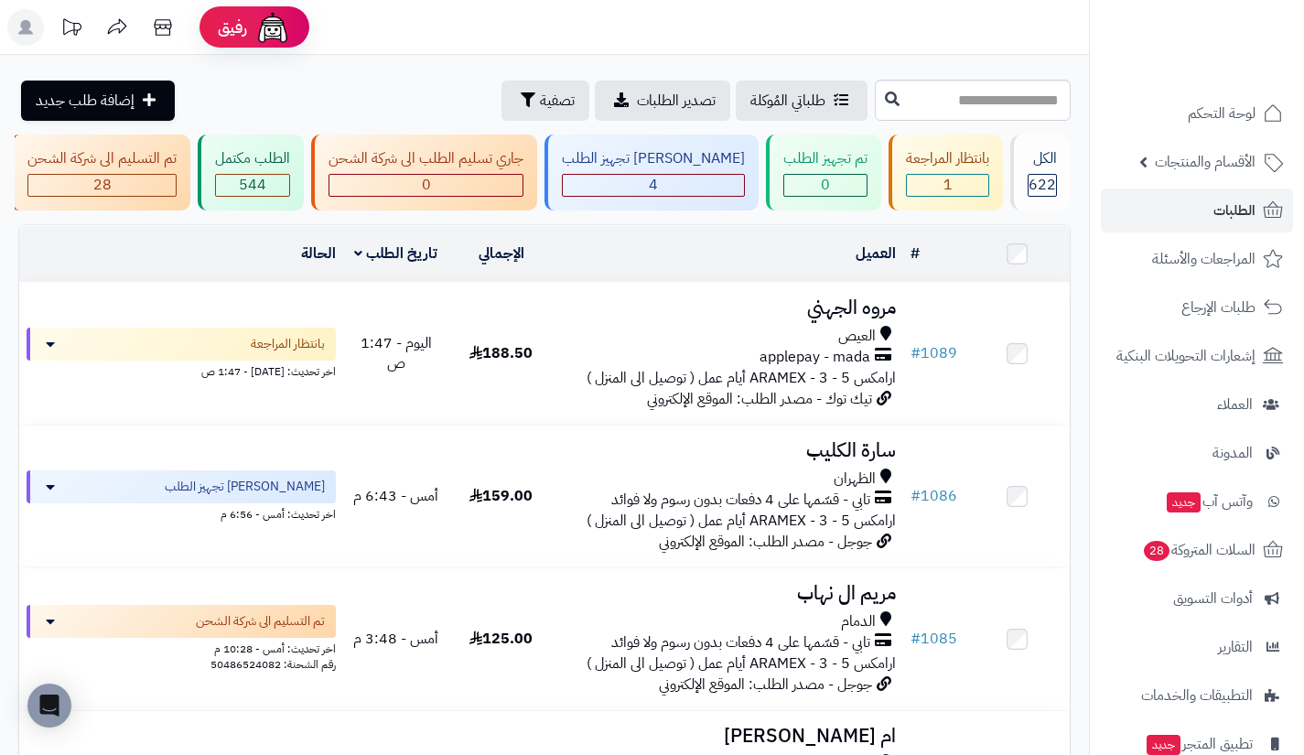
scroll to position [0, -280]
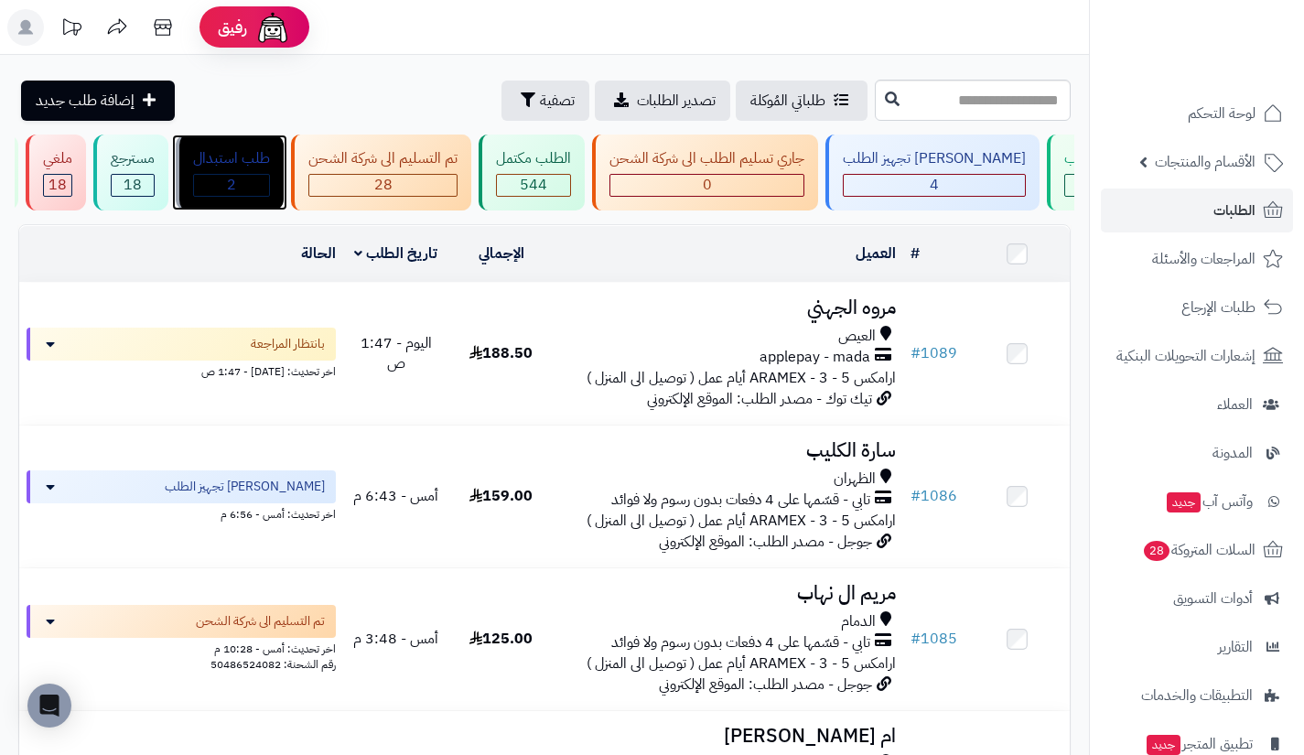
click at [270, 151] on div "طلب استبدال" at bounding box center [231, 158] width 77 height 21
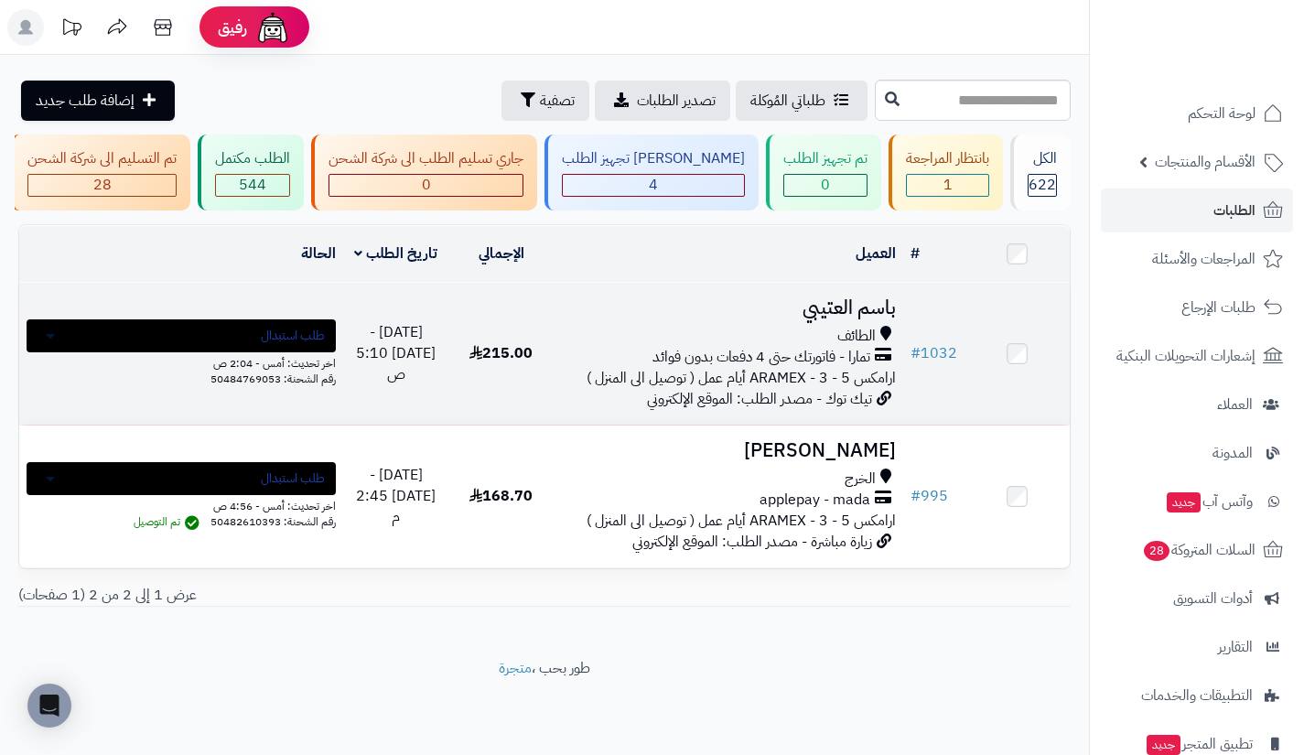
click at [862, 368] on span "تمارا - فاتورتك حتى 4 دفعات بدون فوائد" at bounding box center [761, 357] width 218 height 21
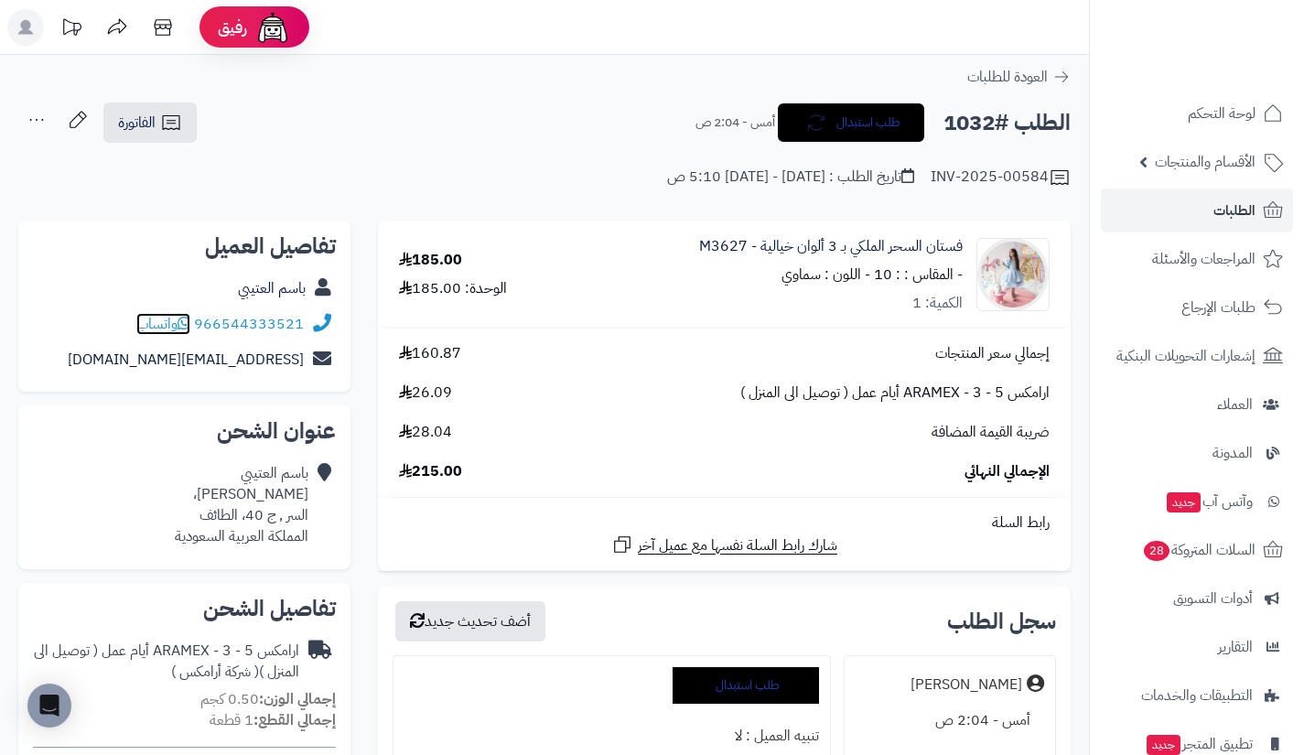
click at [167, 318] on span "واتساب" at bounding box center [163, 324] width 54 height 22
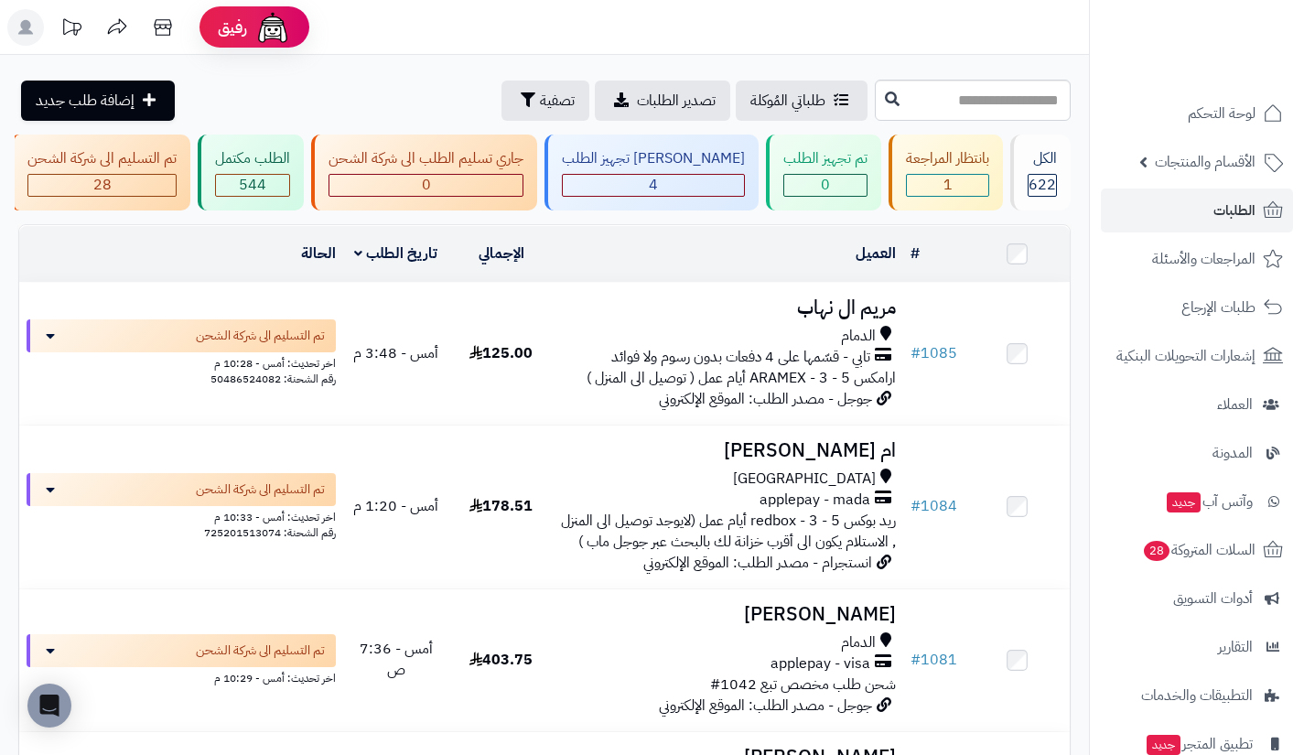
scroll to position [0, -280]
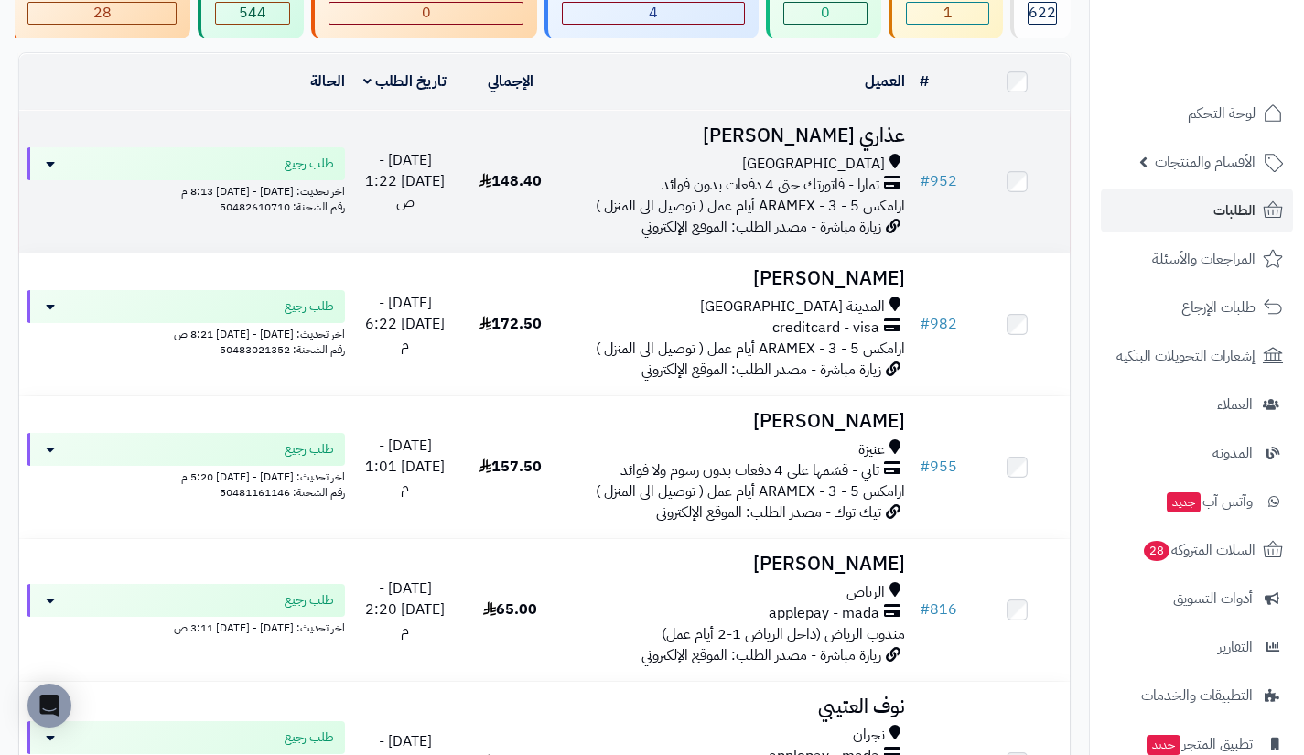
scroll to position [177, 0]
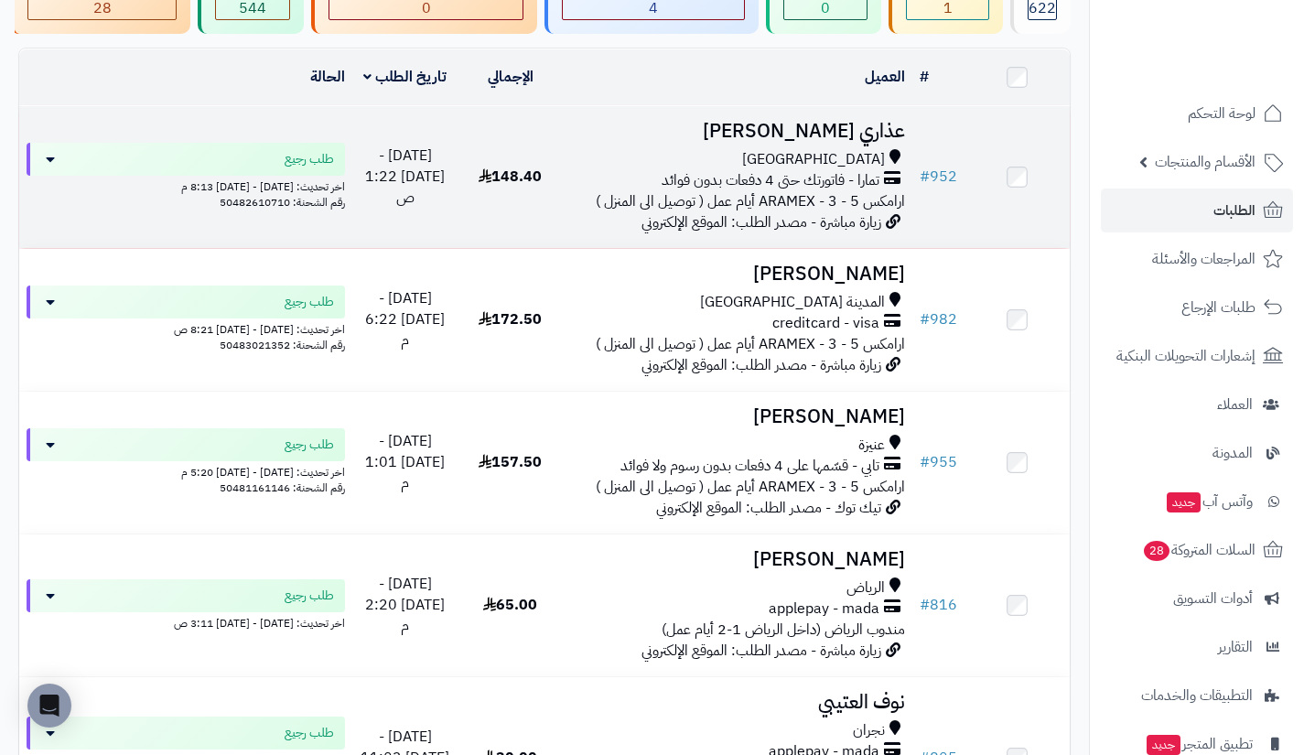
click at [845, 184] on span "تمارا - فاتورتك حتى 4 دفعات بدون فوائد" at bounding box center [771, 180] width 218 height 21
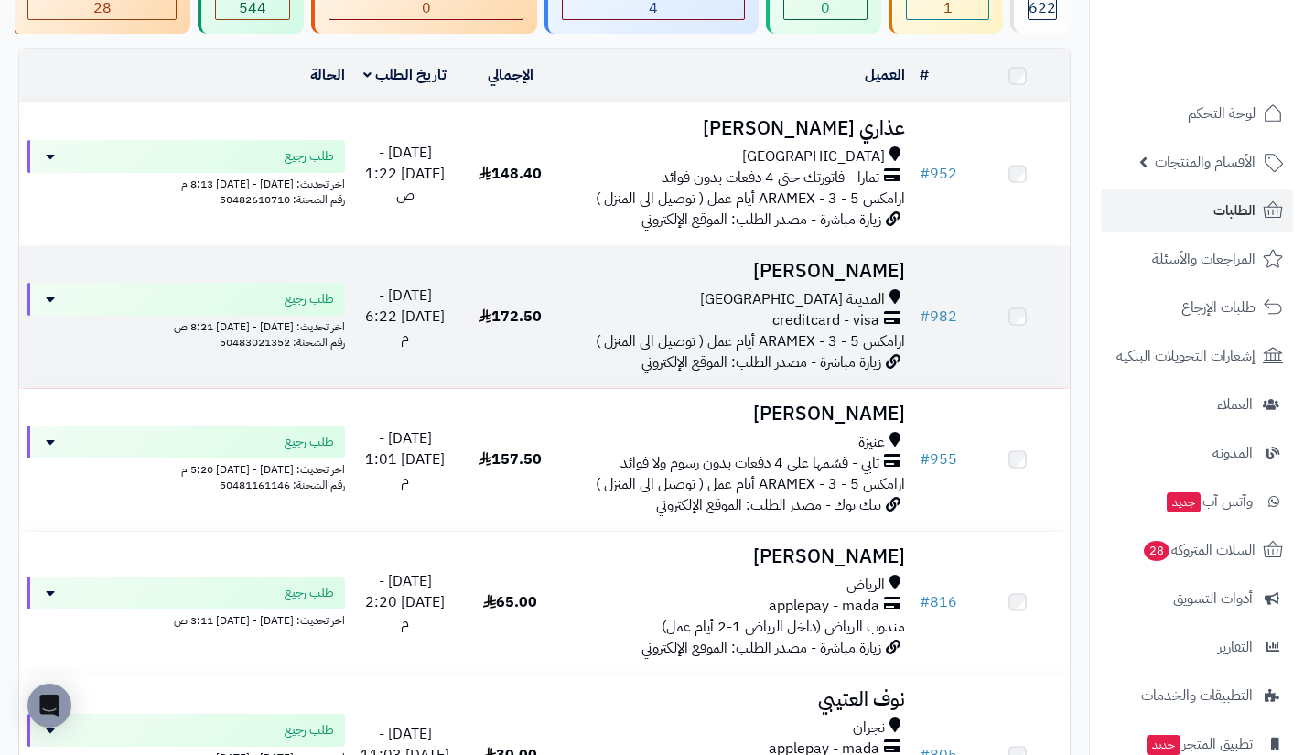
scroll to position [177, 0]
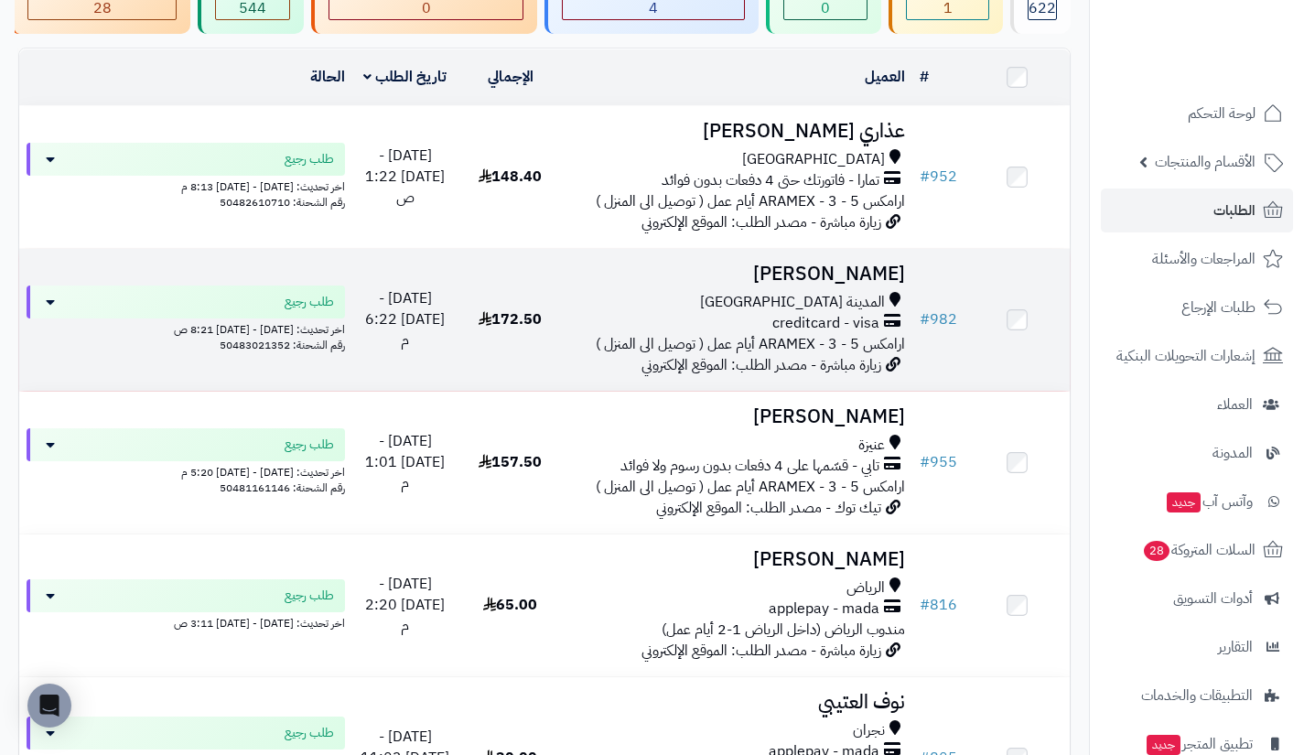
click at [839, 334] on span "creditcard - visa" at bounding box center [825, 323] width 107 height 21
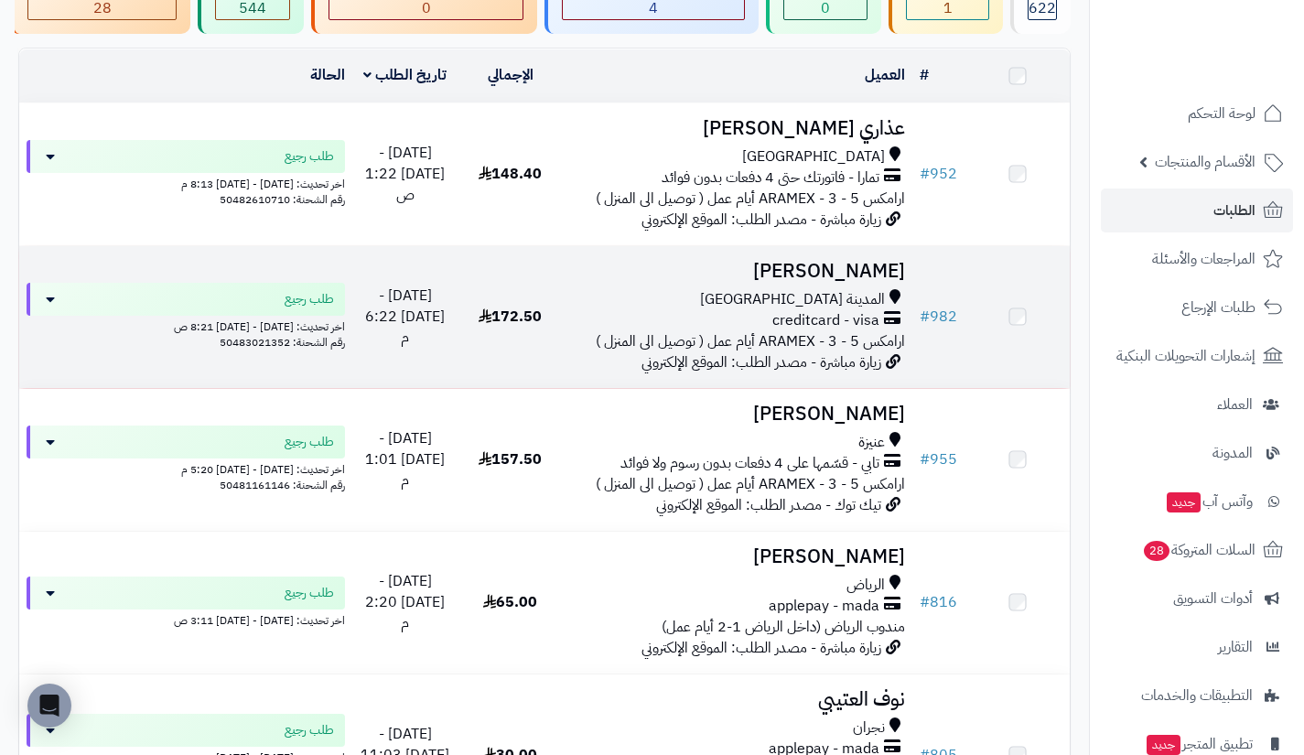
scroll to position [177, 0]
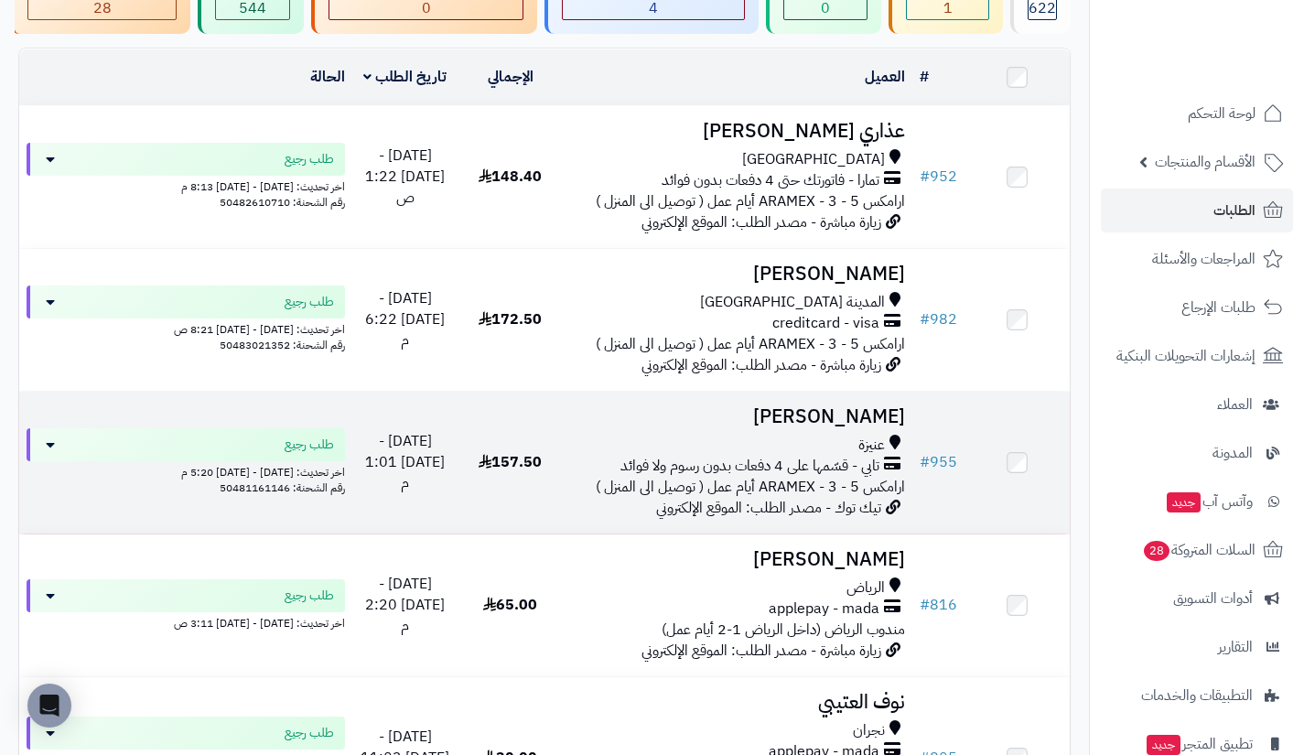
click at [861, 456] on span "عنيزة" at bounding box center [871, 445] width 27 height 21
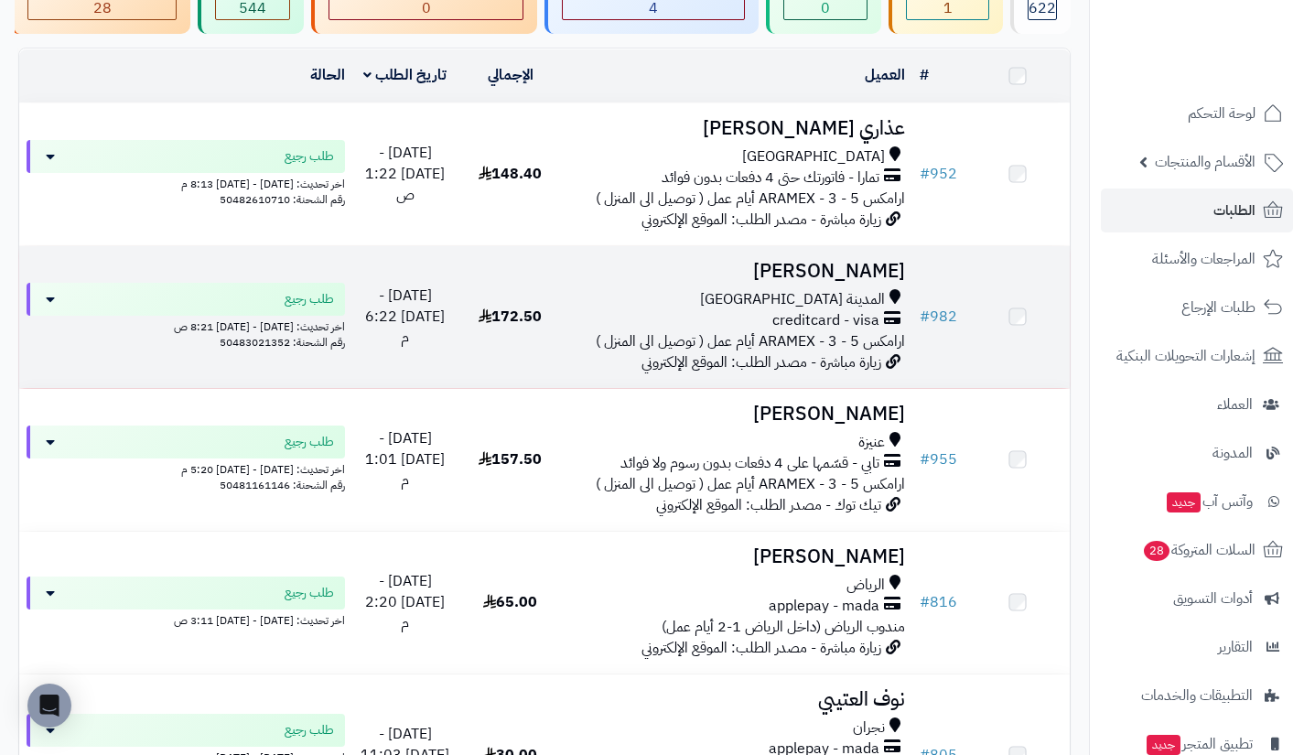
scroll to position [177, 0]
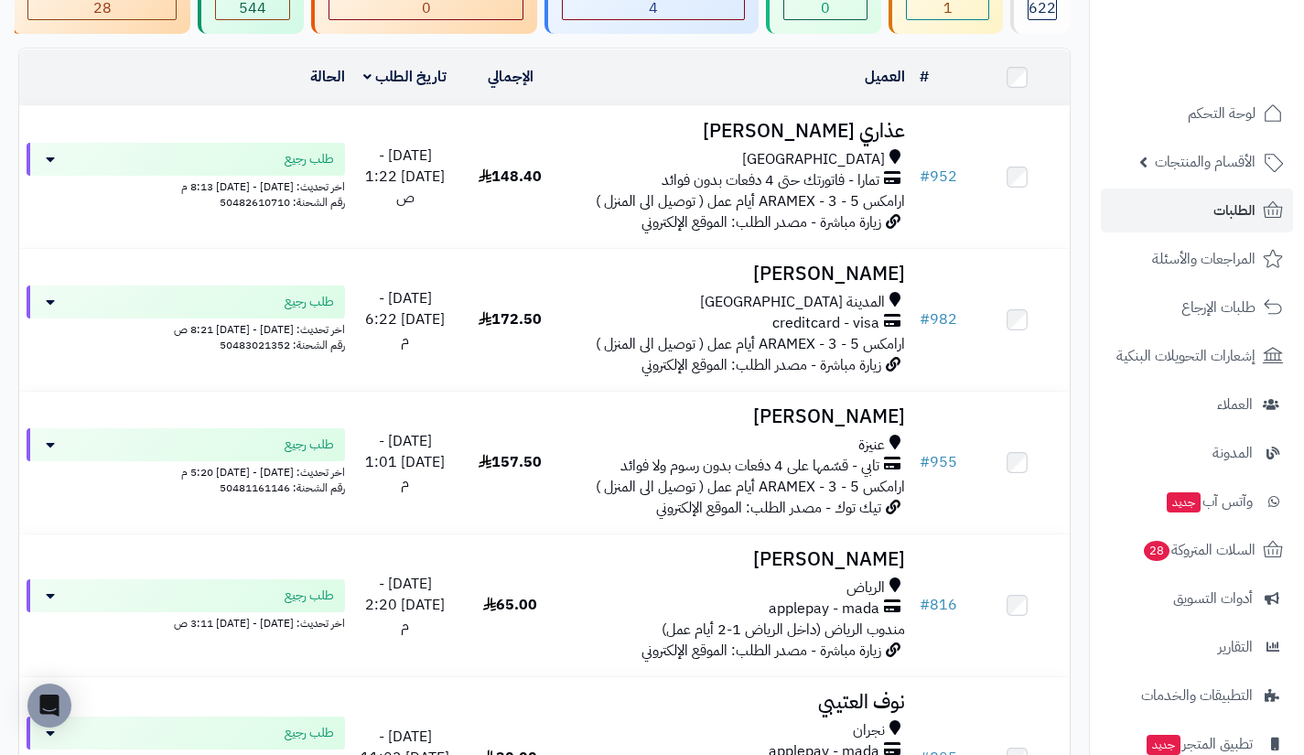
click at [292, 104] on td "الحالة" at bounding box center [185, 77] width 333 height 56
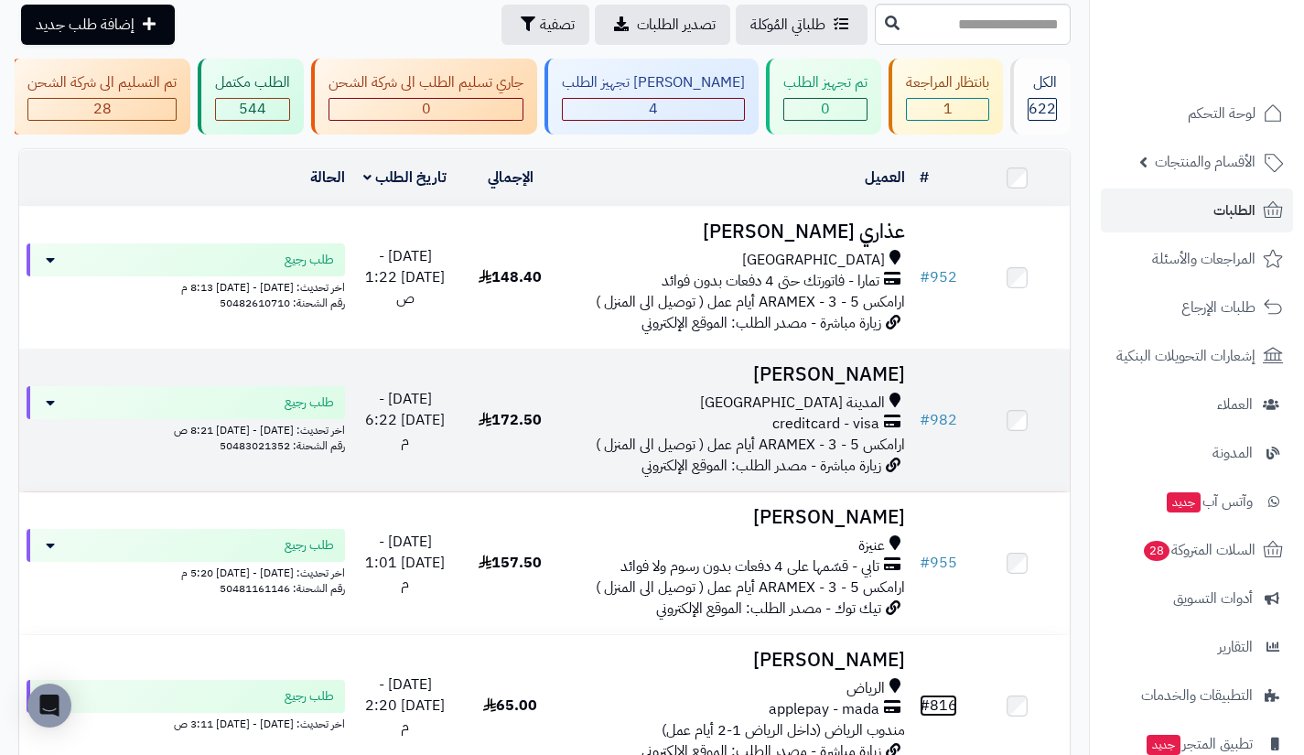
scroll to position [70, 0]
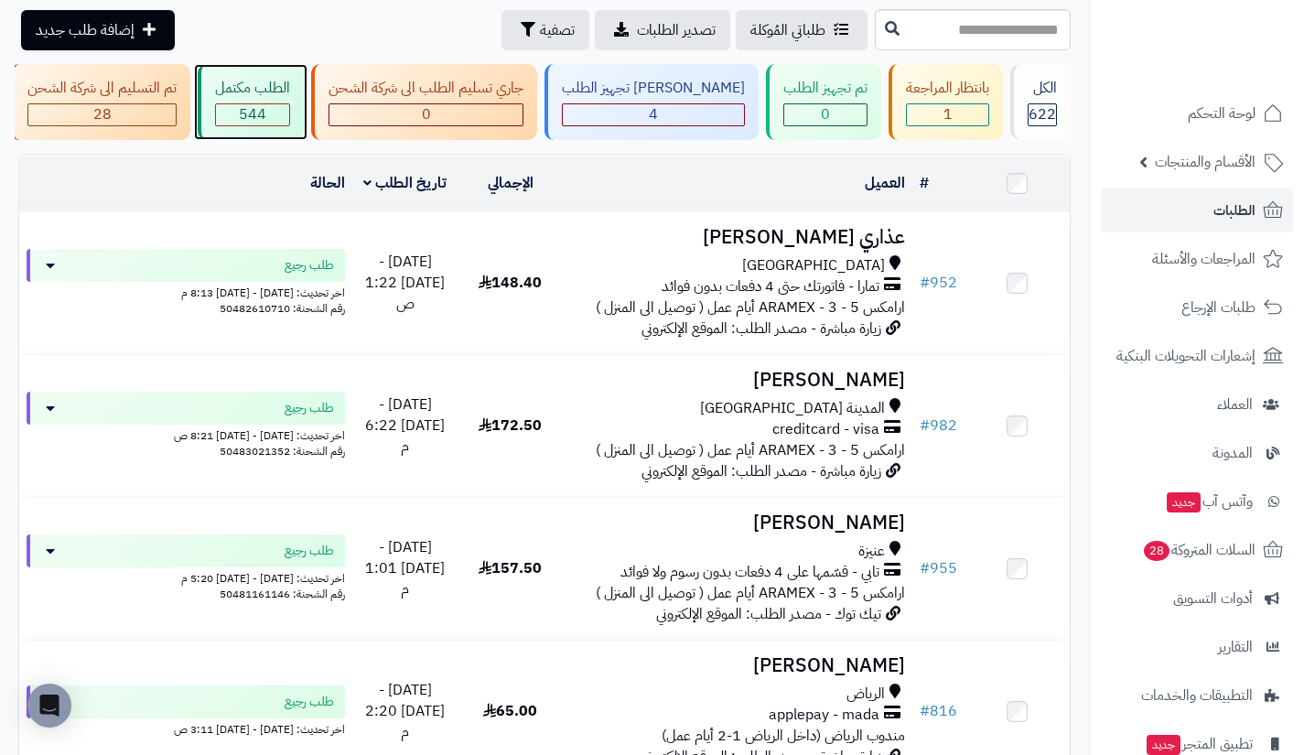
click at [290, 88] on div "الطلب مكتمل" at bounding box center [252, 88] width 75 height 21
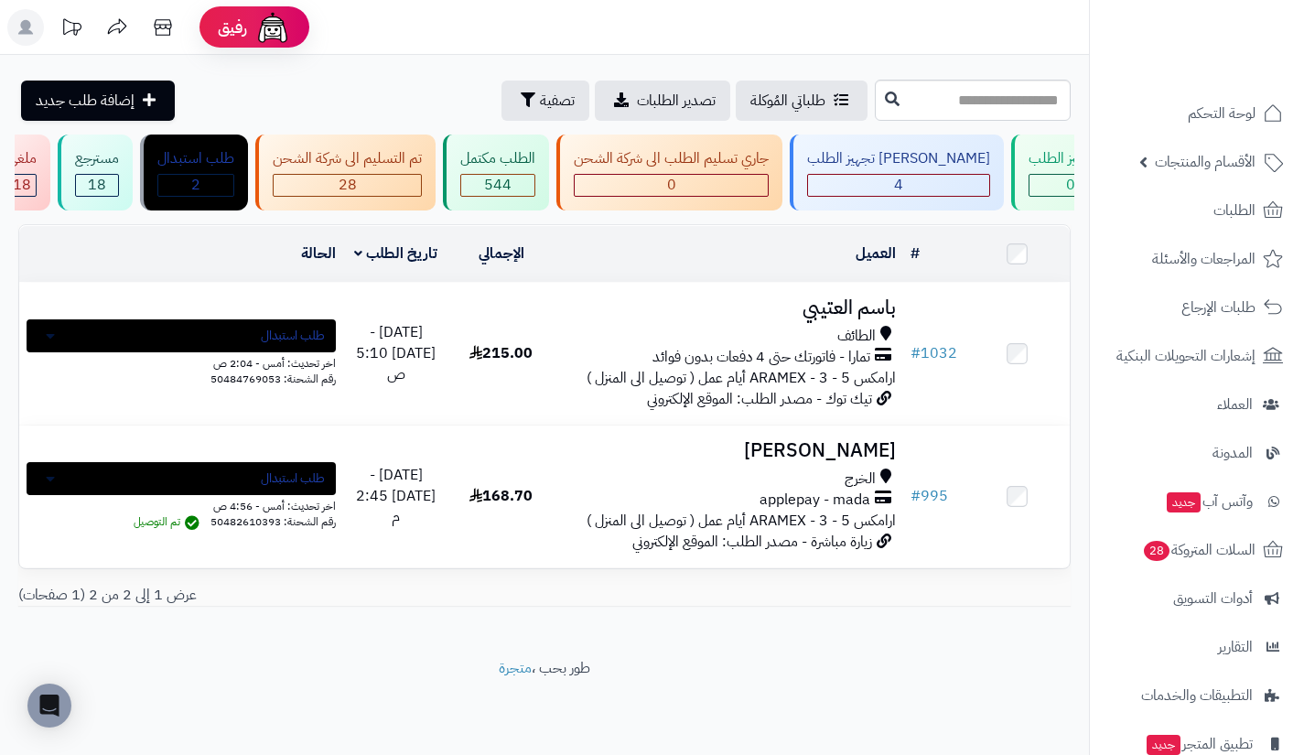
scroll to position [0, -280]
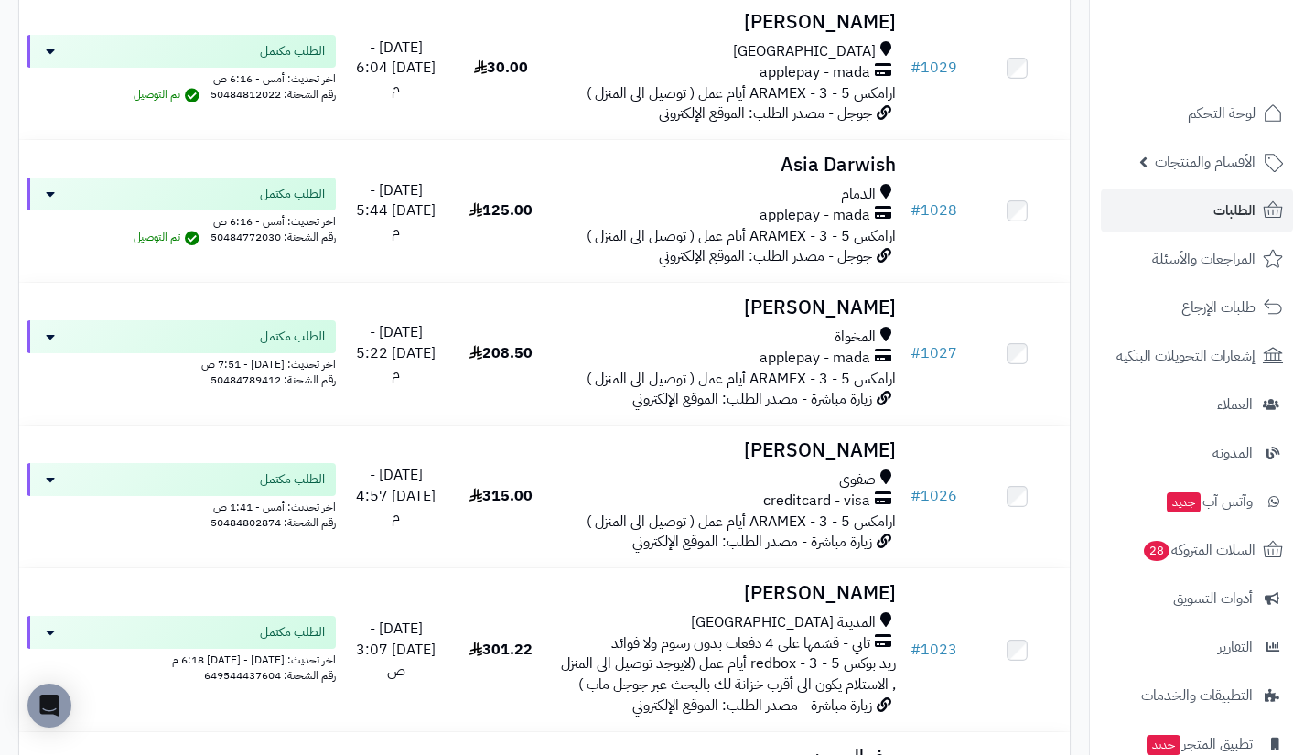
scroll to position [1497, 0]
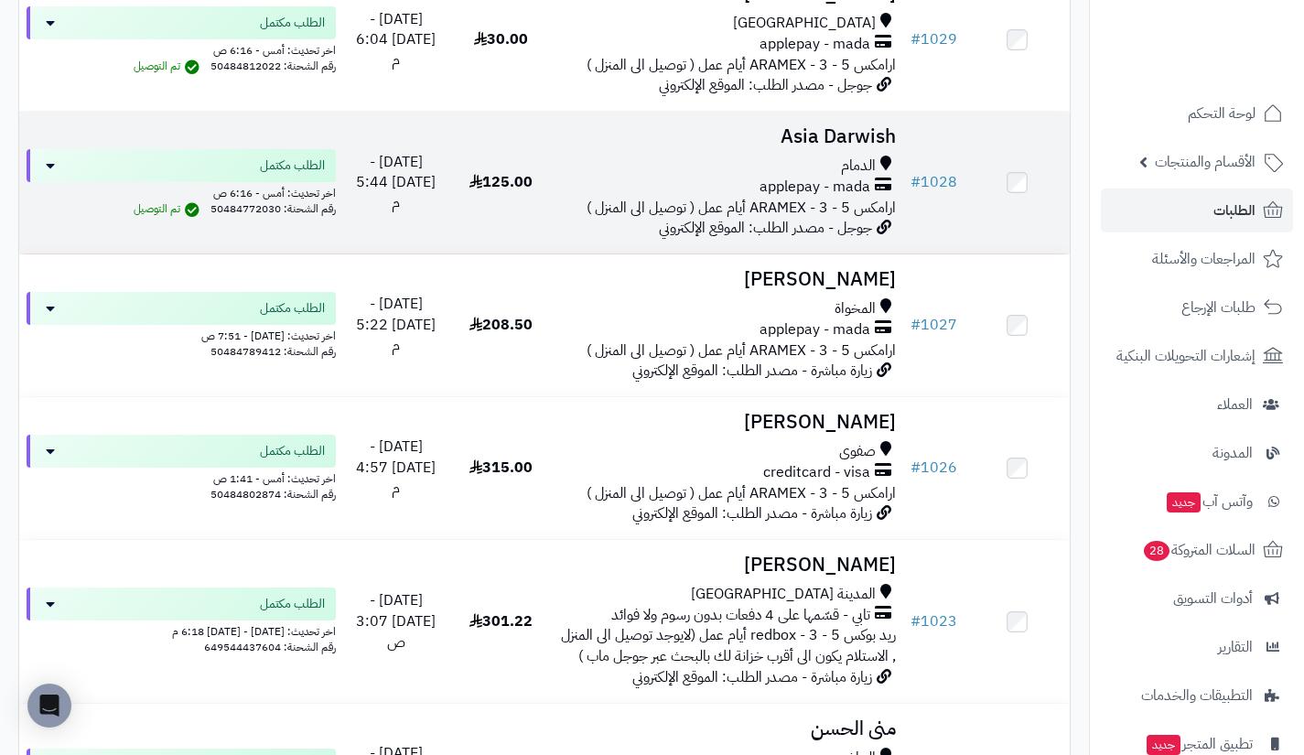
click at [846, 177] on span "الدمام" at bounding box center [858, 166] width 35 height 21
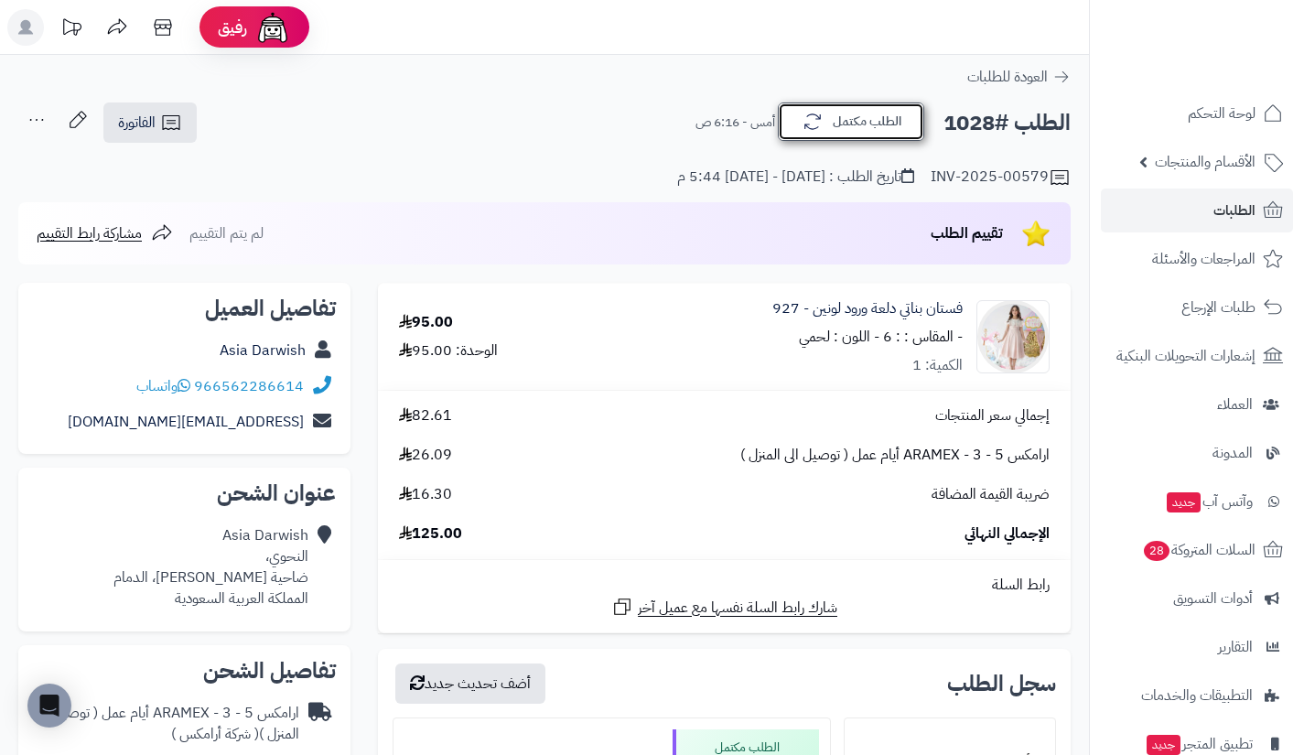
click at [805, 120] on icon "button" at bounding box center [813, 122] width 22 height 22
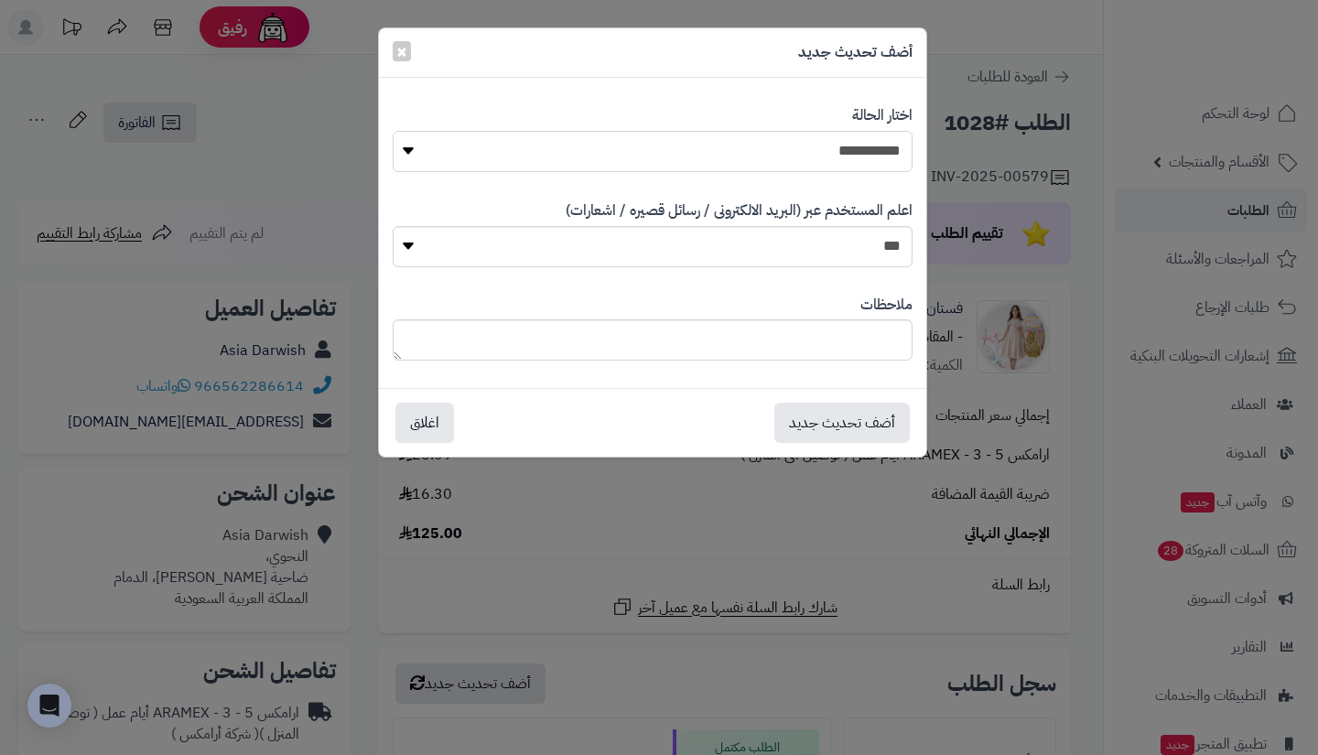
click at [779, 147] on select "**********" at bounding box center [653, 151] width 520 height 41
select select "**"
click at [393, 131] on select "**********" at bounding box center [653, 151] width 520 height 41
drag, startPoint x: 836, startPoint y: 250, endPoint x: 850, endPoint y: 308, distance: 60.1
click at [850, 308] on div "**********" at bounding box center [652, 234] width 547 height 284
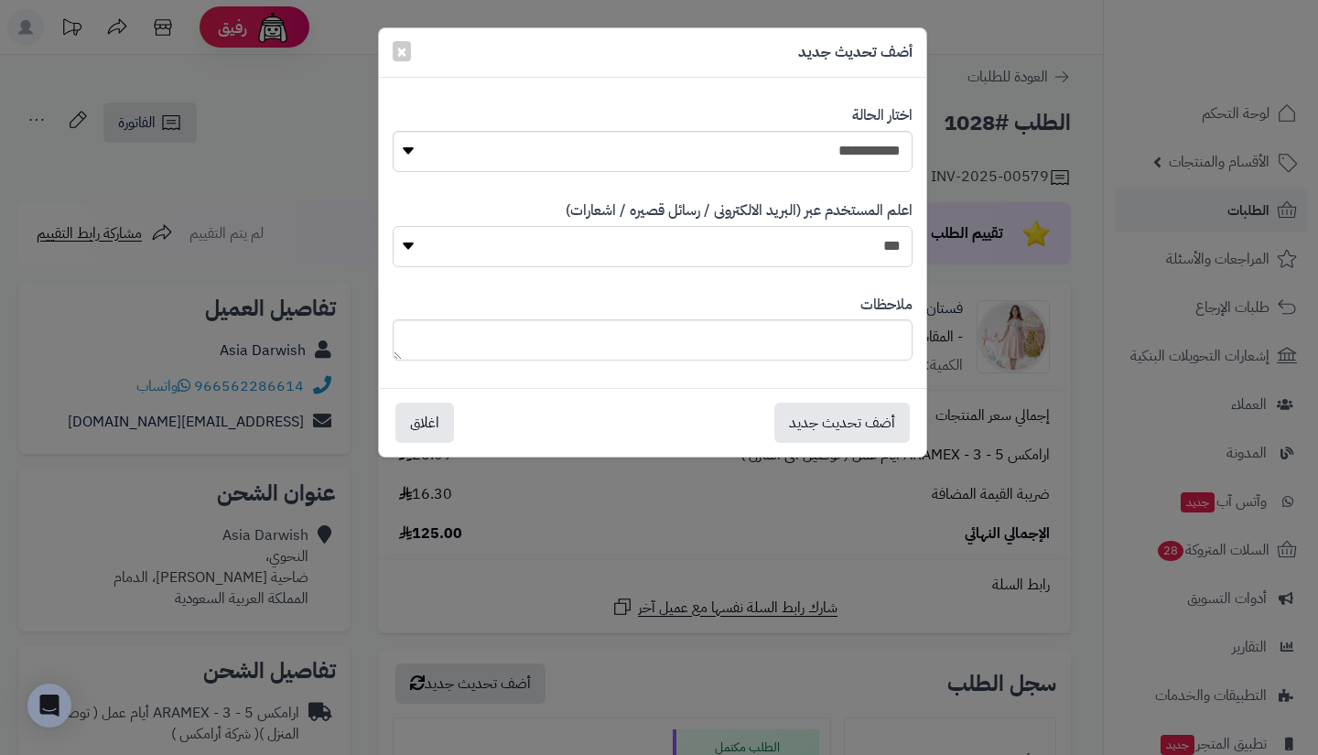
select select "*"
click at [393, 226] on select "*** **" at bounding box center [653, 246] width 520 height 41
click at [845, 416] on button "أضف تحديث جديد" at bounding box center [841, 422] width 135 height 40
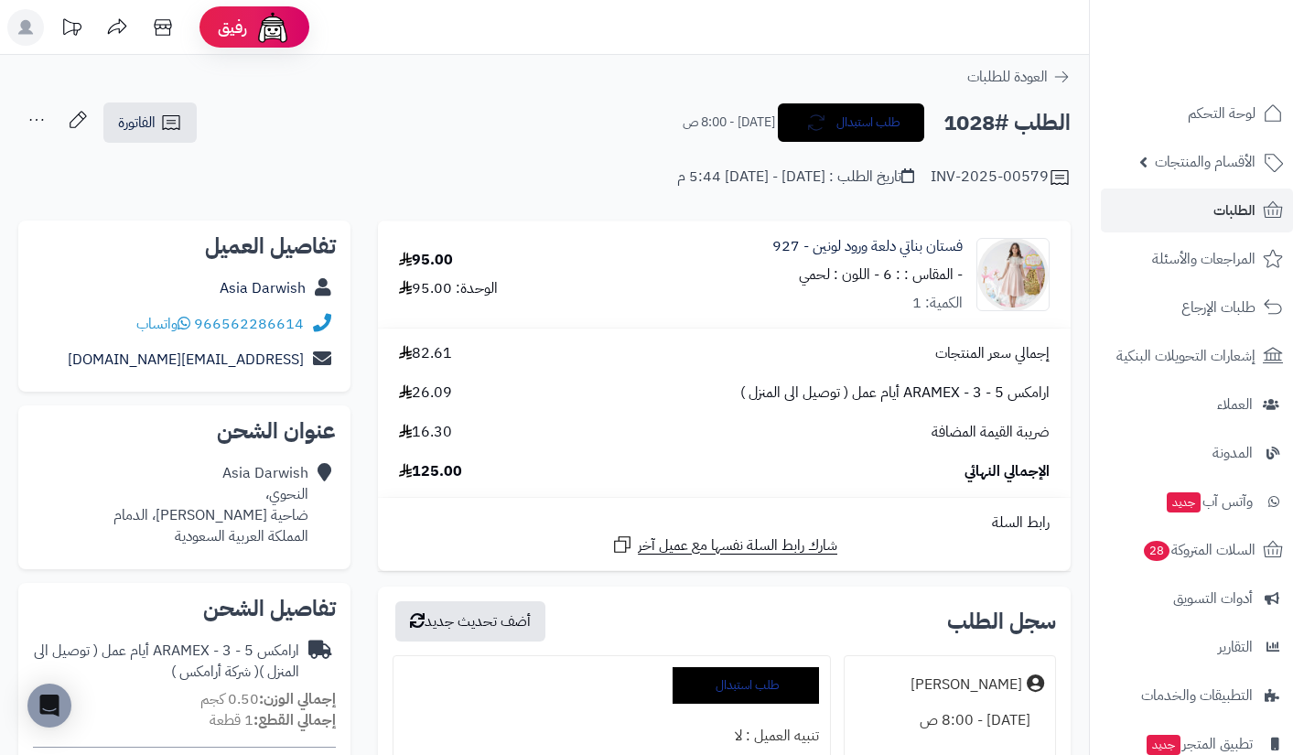
click at [257, 170] on div "INV-2025-00579 تاريخ الطلب : [DATE] - [DATE] 5:44 م" at bounding box center [544, 167] width 1052 height 44
click at [1205, 232] on link "الطلبات" at bounding box center [1197, 210] width 192 height 44
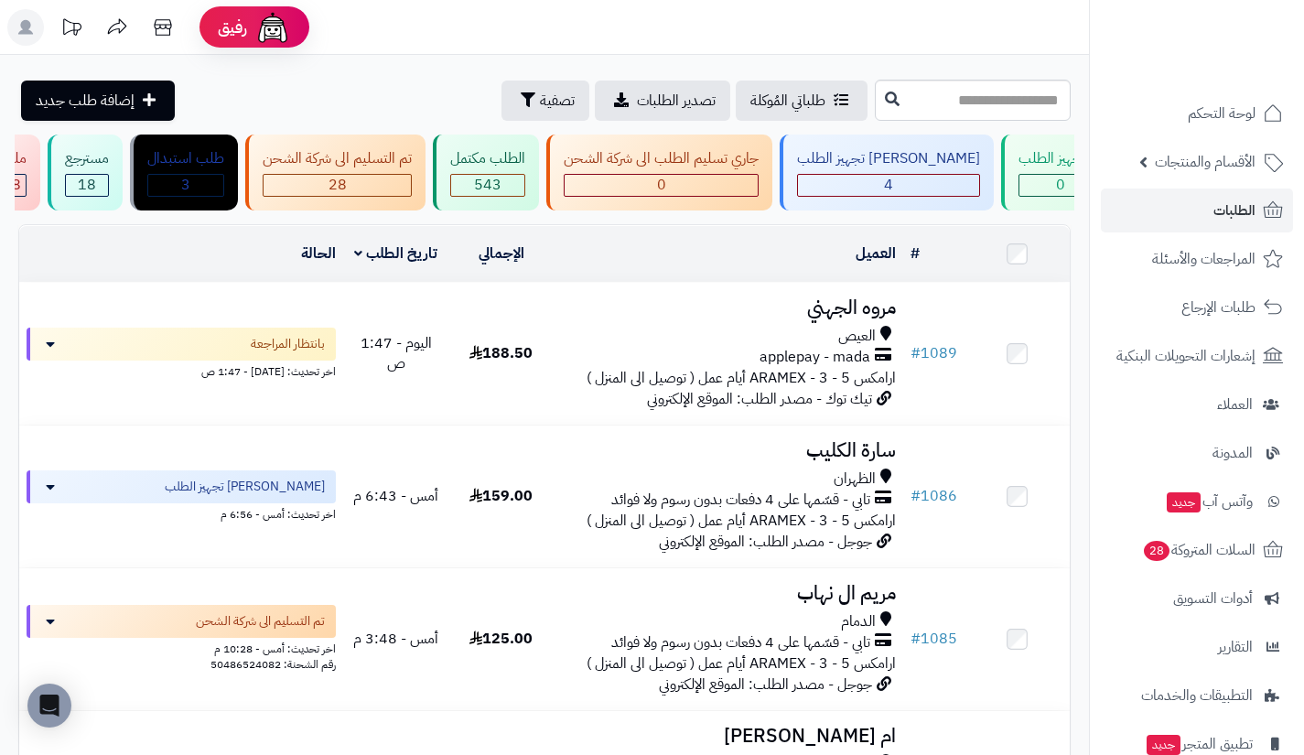
scroll to position [0, -280]
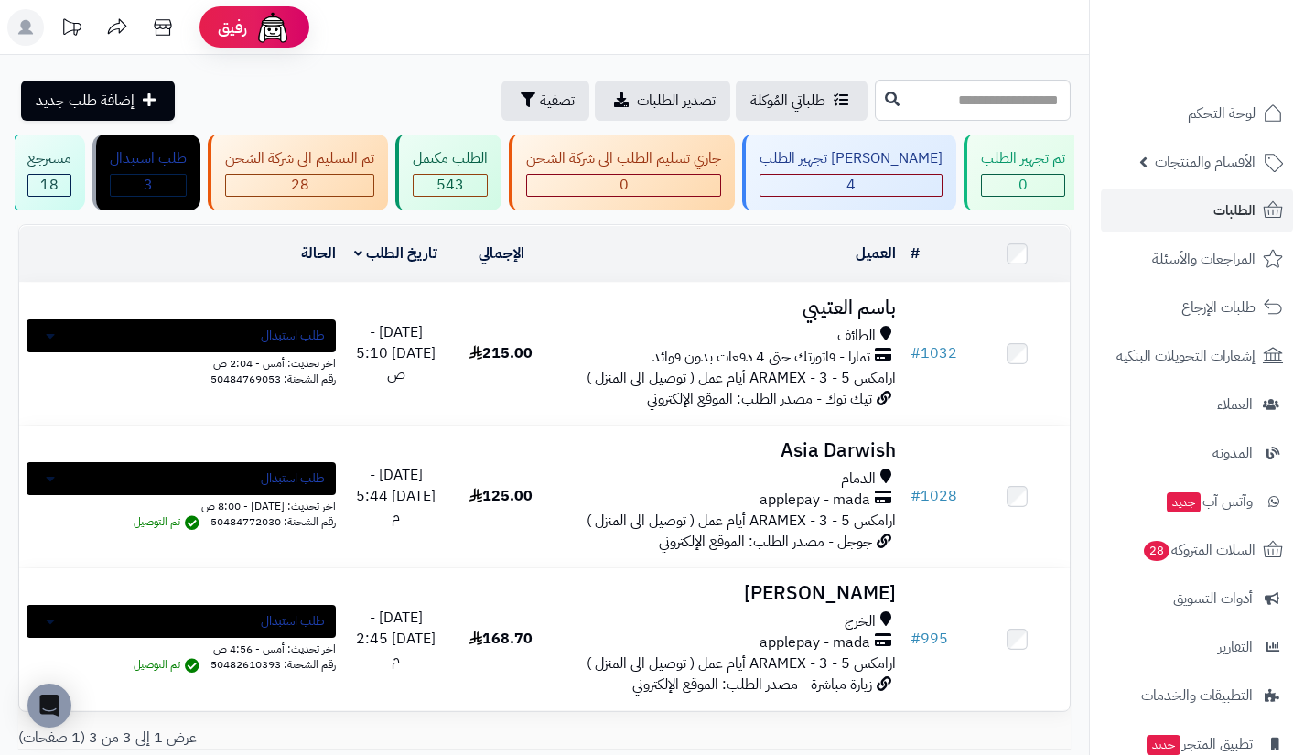
scroll to position [0, -280]
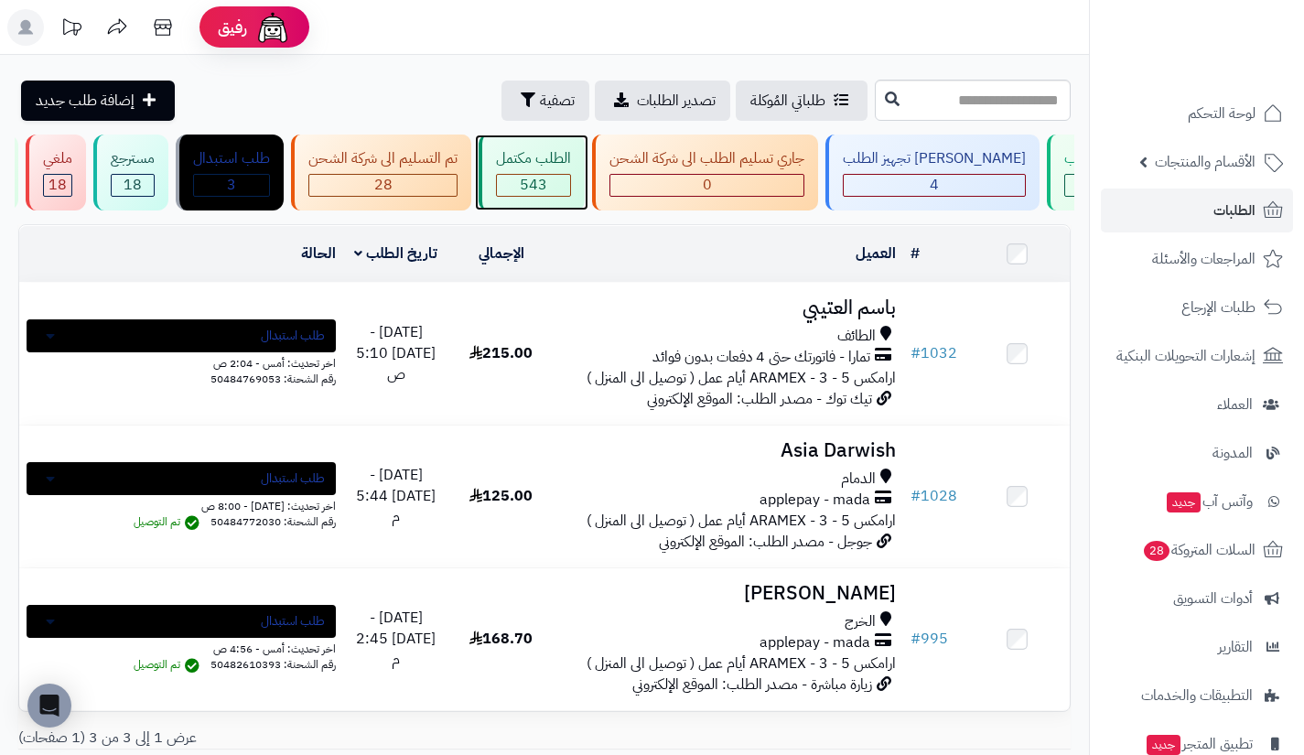
click at [547, 177] on span "543" at bounding box center [533, 185] width 27 height 22
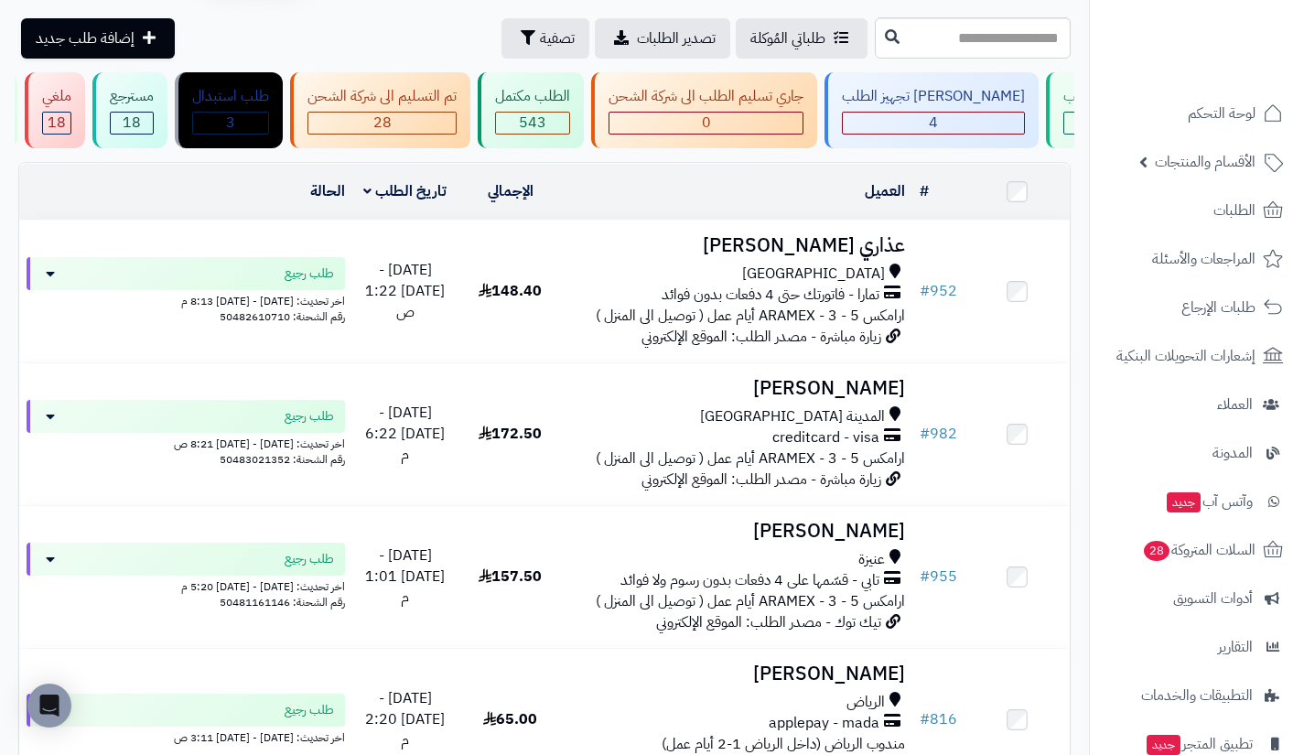
scroll to position [0, -280]
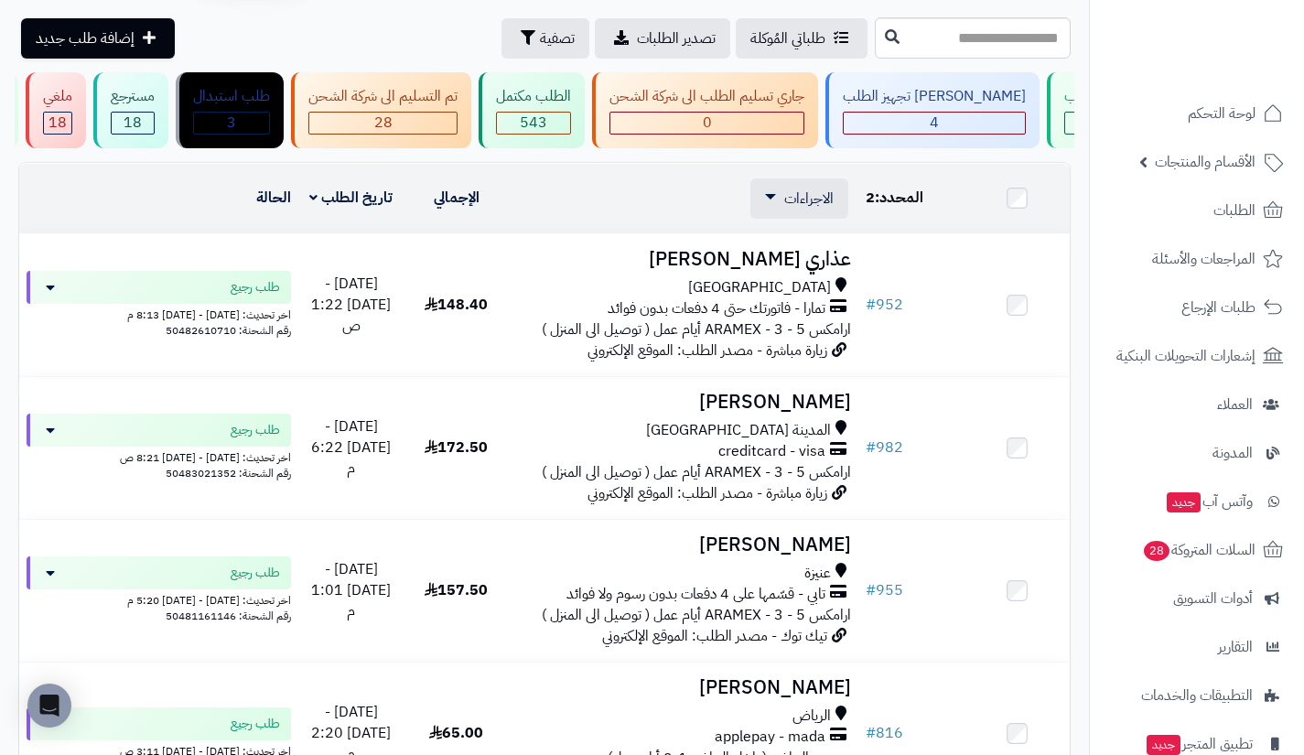
click at [302, 169] on div "**********" at bounding box center [544, 699] width 1089 height 1255
click at [312, 182] on td "تاريخ الطلب" at bounding box center [350, 199] width 105 height 70
click at [887, 45] on input "text" at bounding box center [973, 37] width 196 height 41
type input "*"
click at [1194, 390] on link "العملاء" at bounding box center [1197, 404] width 192 height 44
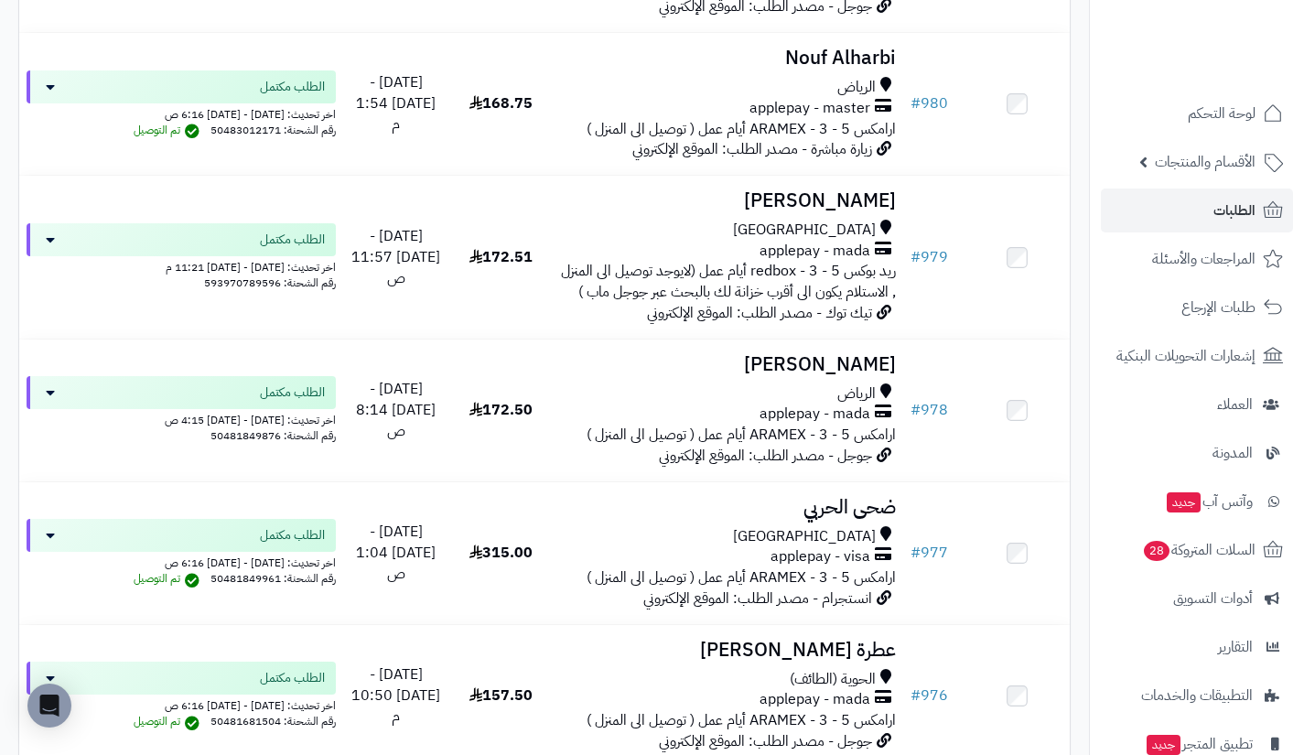
scroll to position [6147, 0]
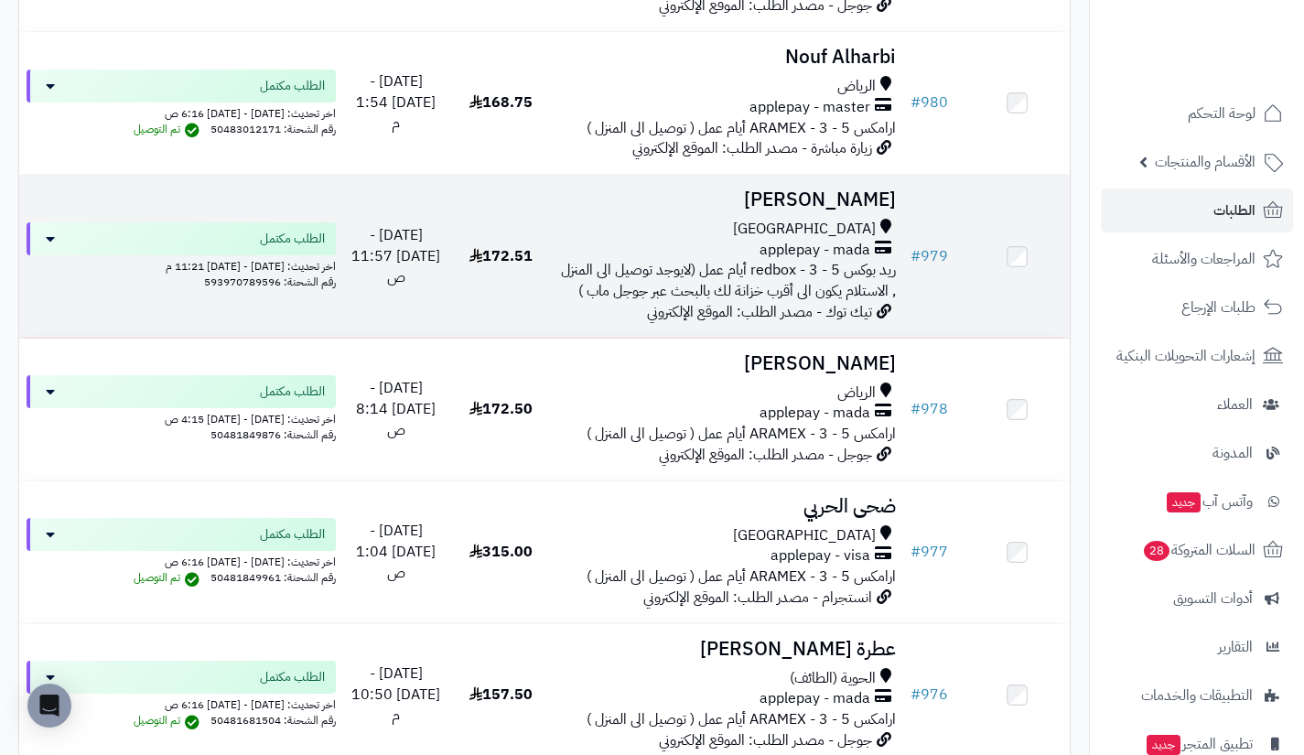
click at [851, 291] on span "ريد بوكس redbox - 3 - 5 أيام عمل (لايوجد توصيل الى المنزل , الاستلام يكون الى أ…" at bounding box center [728, 280] width 335 height 43
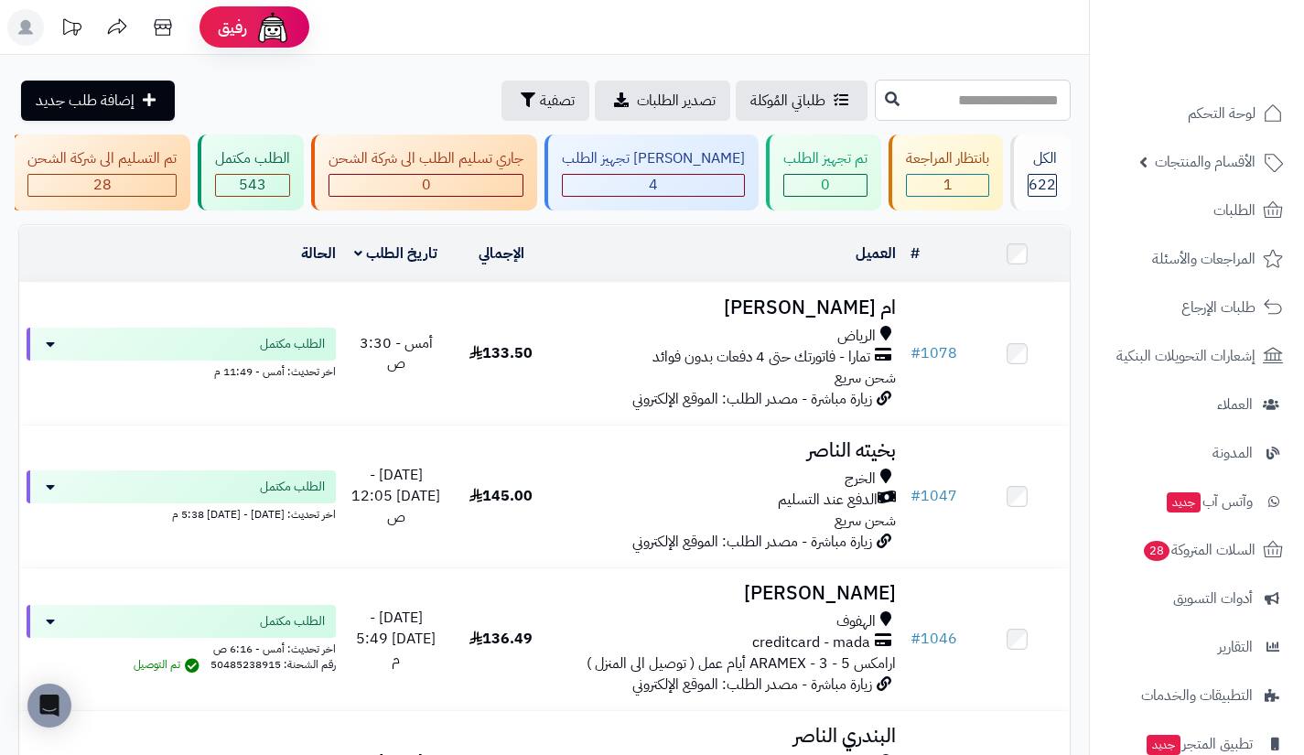
click at [916, 106] on input "text" at bounding box center [973, 100] width 196 height 41
type input "***"
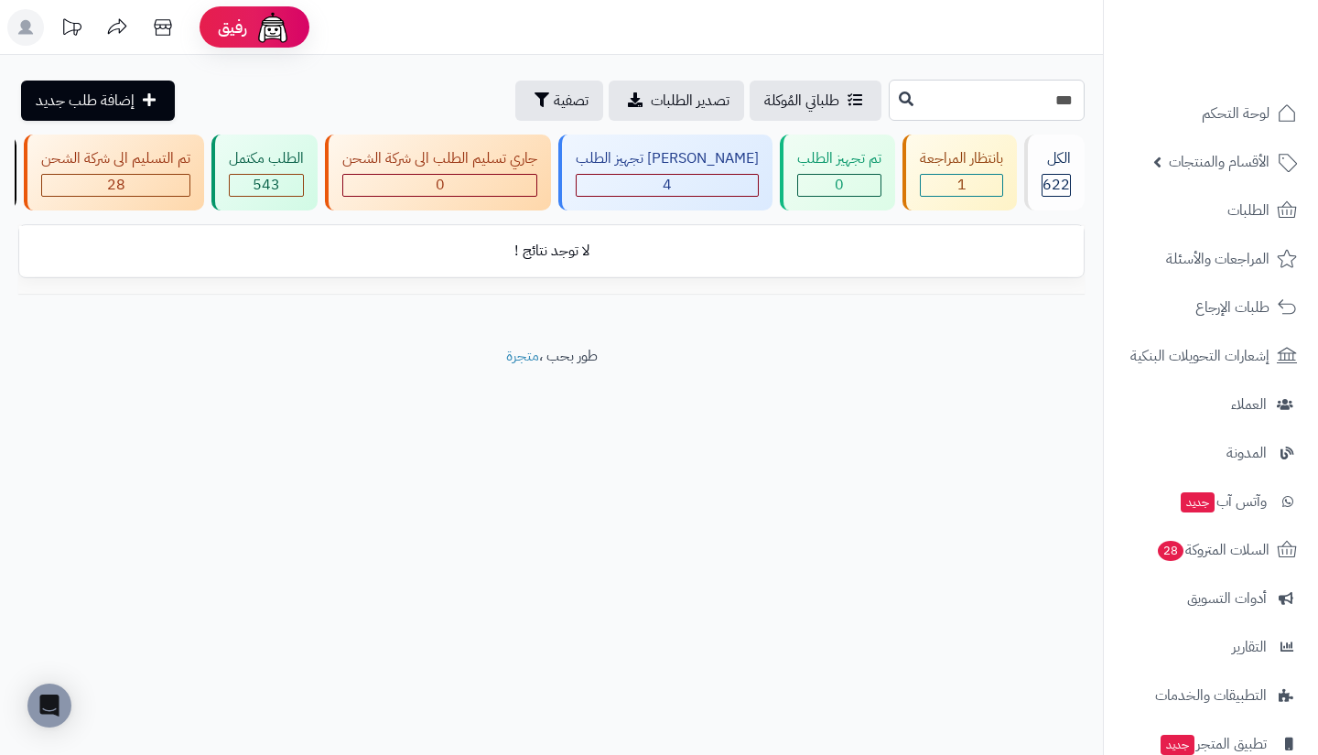
click at [942, 100] on input "***" at bounding box center [986, 100] width 196 height 41
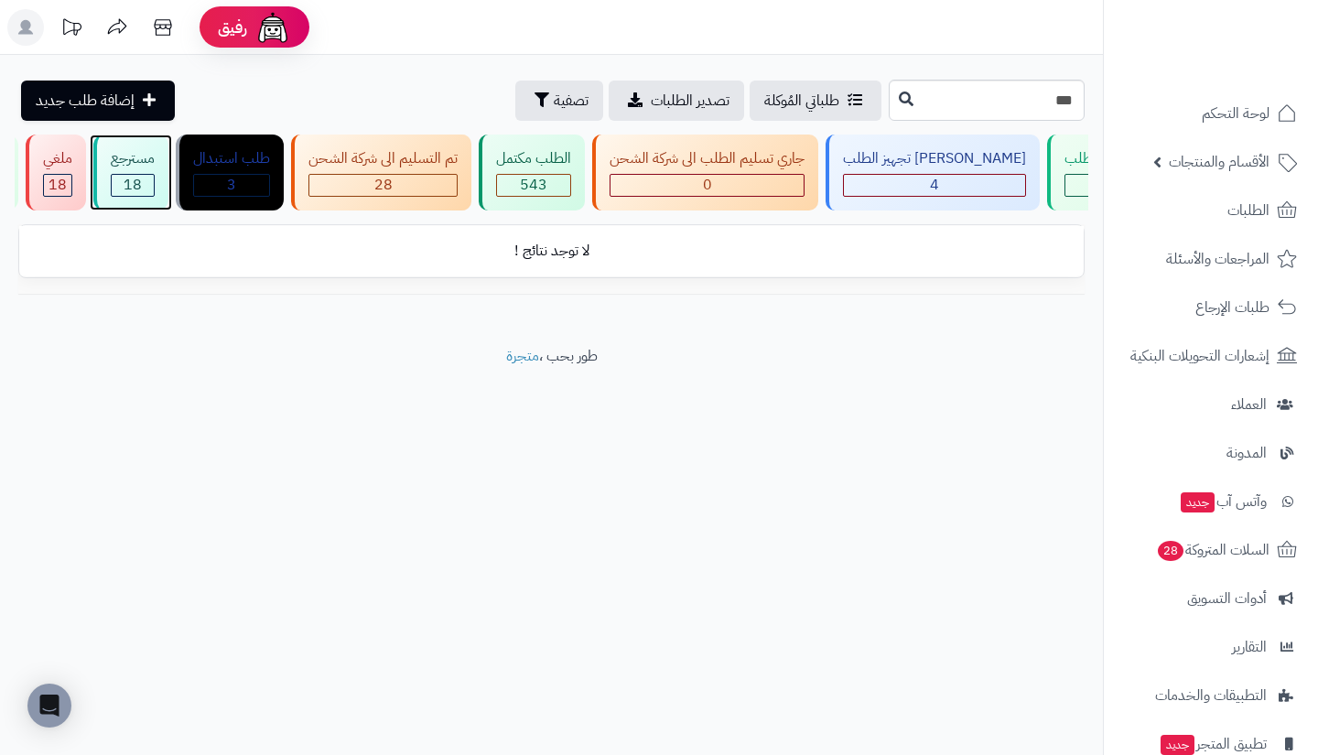
click at [155, 164] on div "مسترجع" at bounding box center [133, 158] width 44 height 21
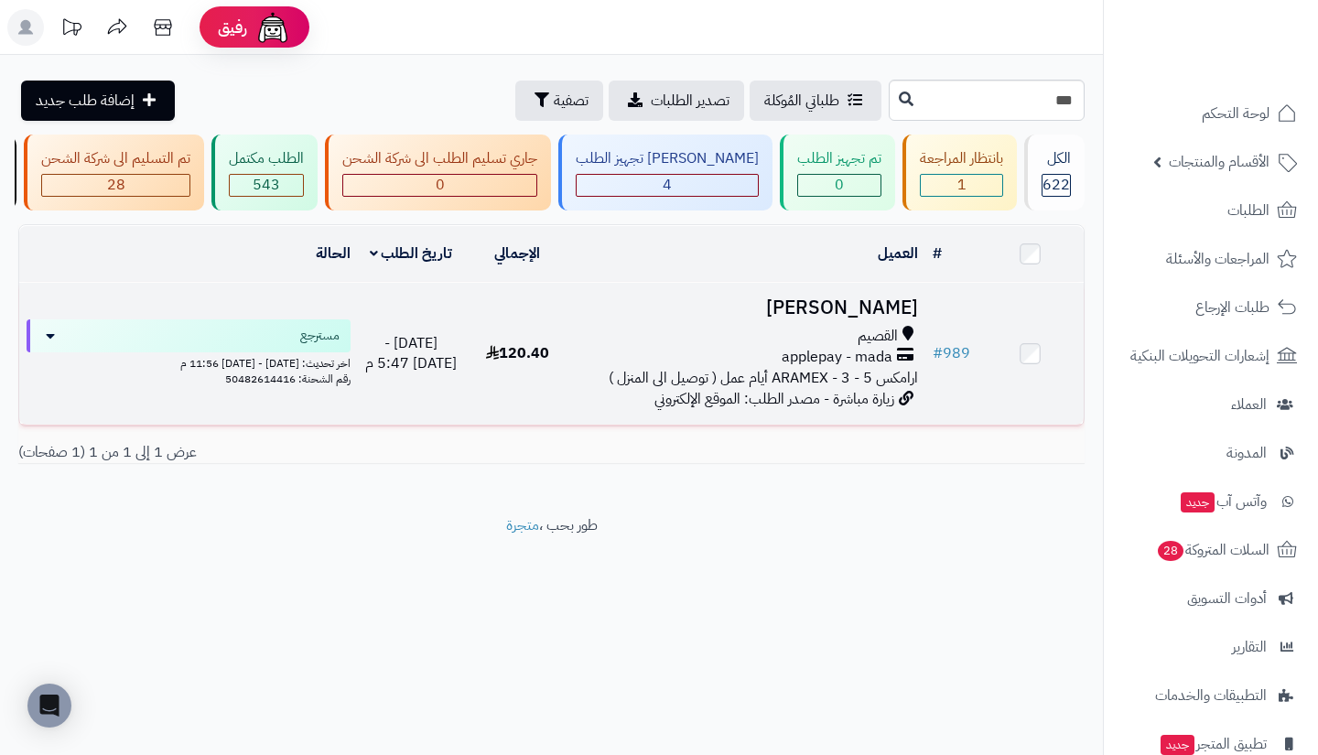
click at [817, 347] on div "القصيم" at bounding box center [746, 336] width 339 height 21
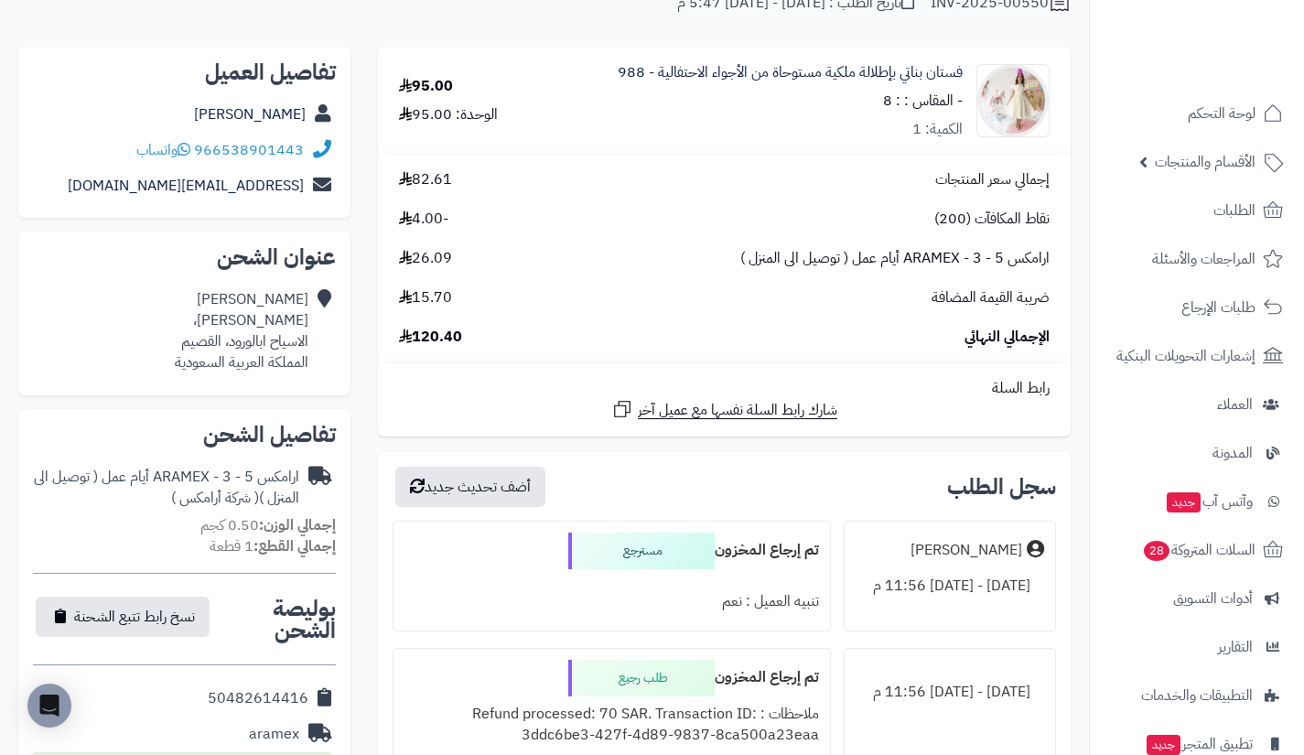
scroll to position [33, 0]
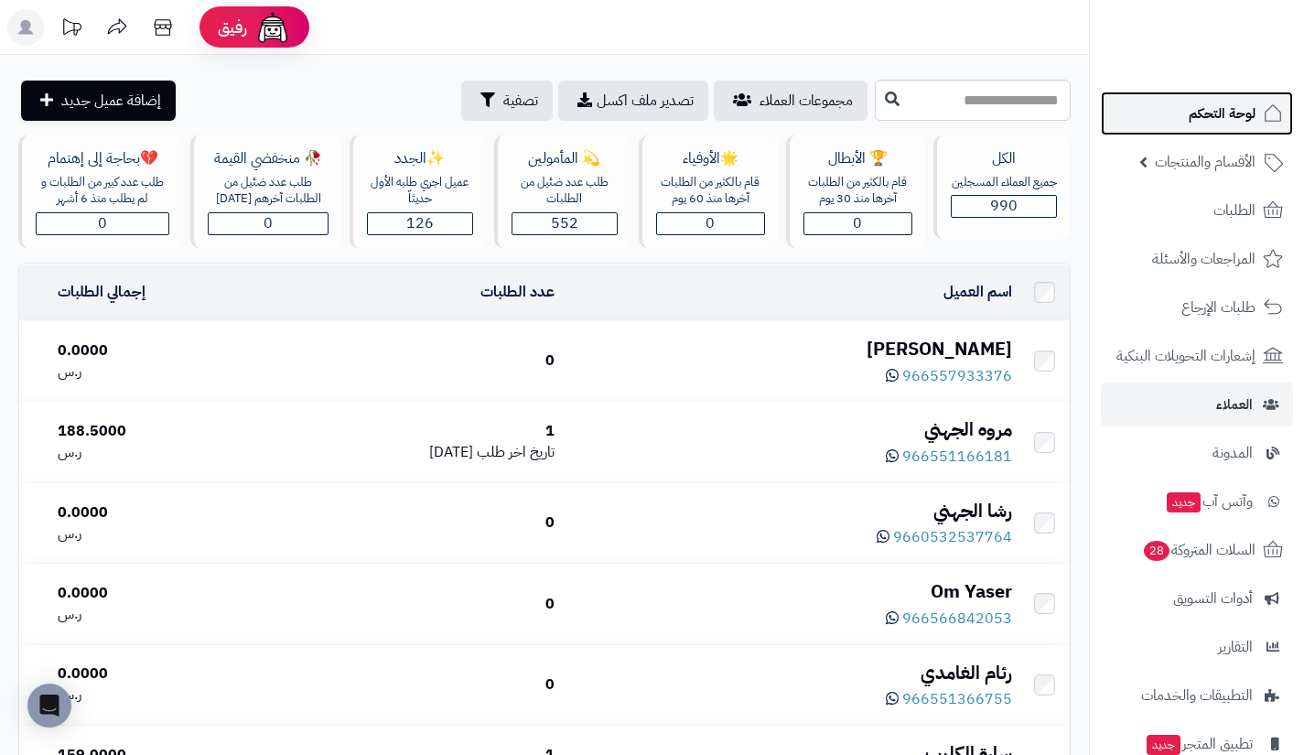
click at [1187, 124] on link "لوحة التحكم" at bounding box center [1197, 114] width 192 height 44
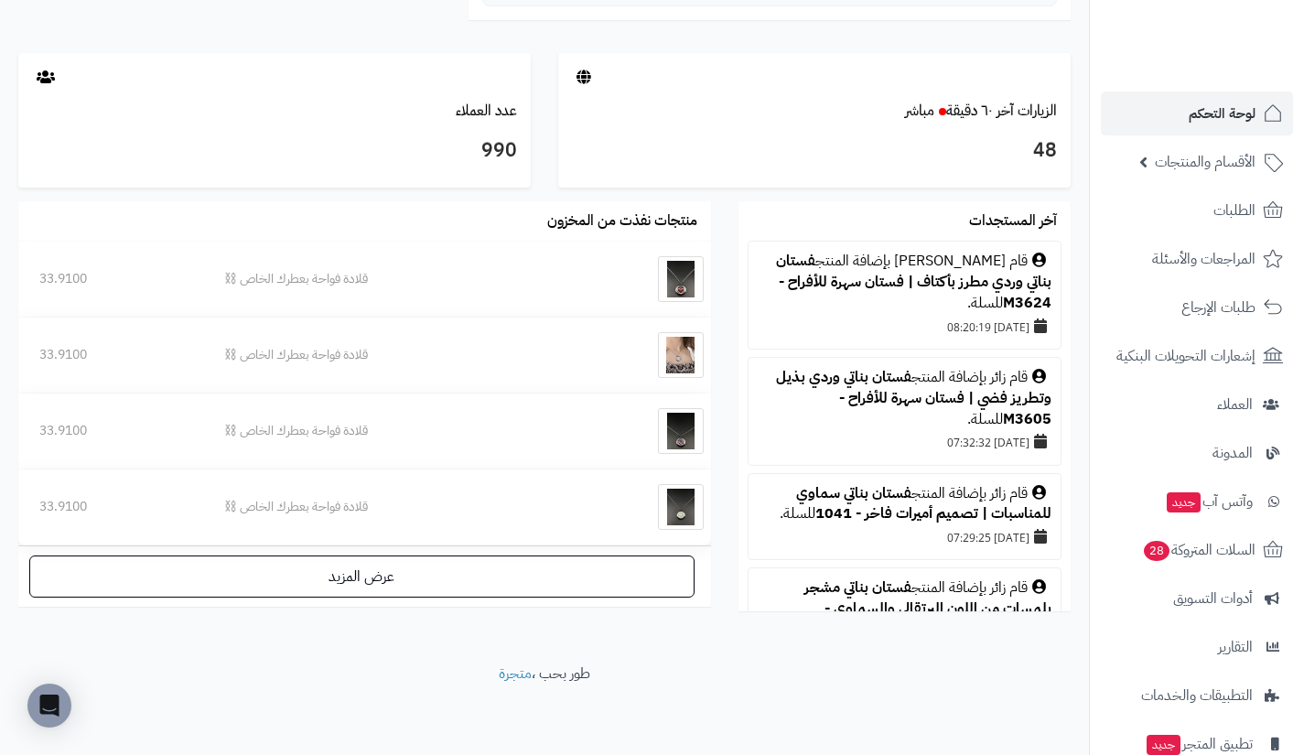
click at [1166, 414] on link "العملاء" at bounding box center [1197, 404] width 192 height 44
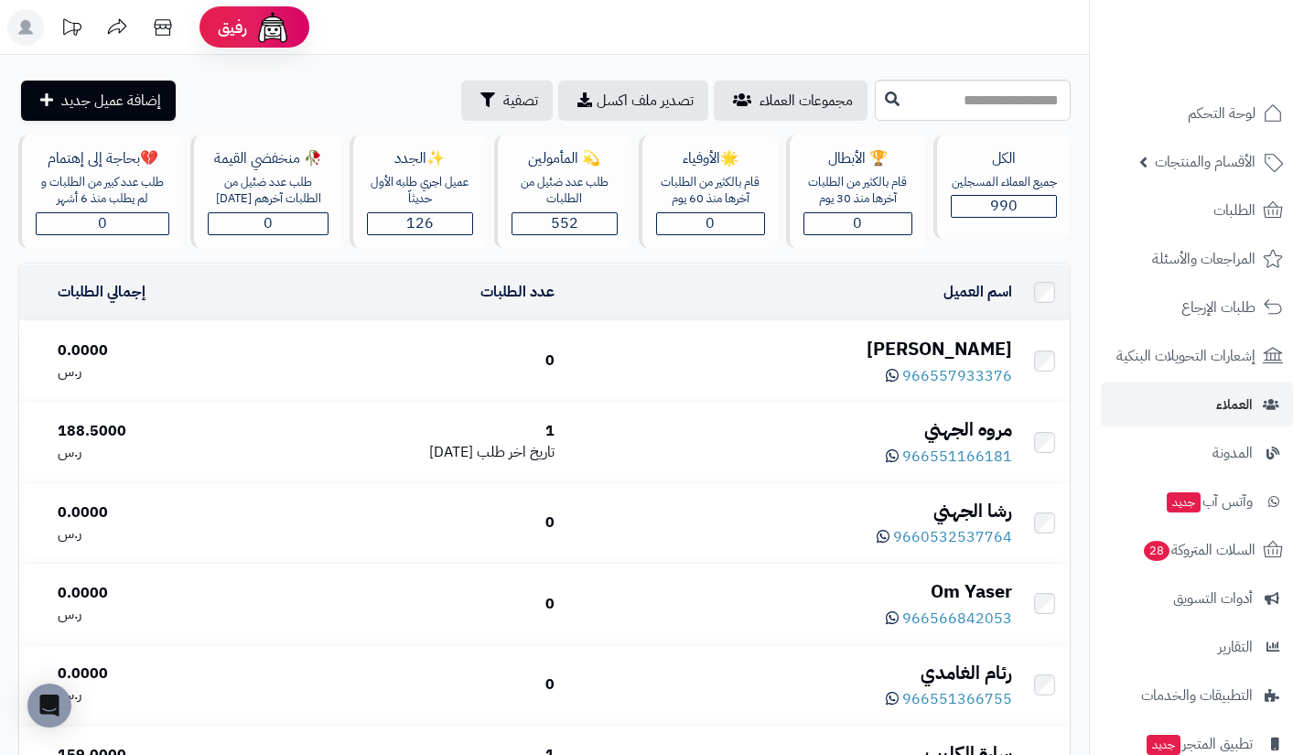
click at [954, 339] on div "[PERSON_NAME]" at bounding box center [790, 349] width 443 height 27
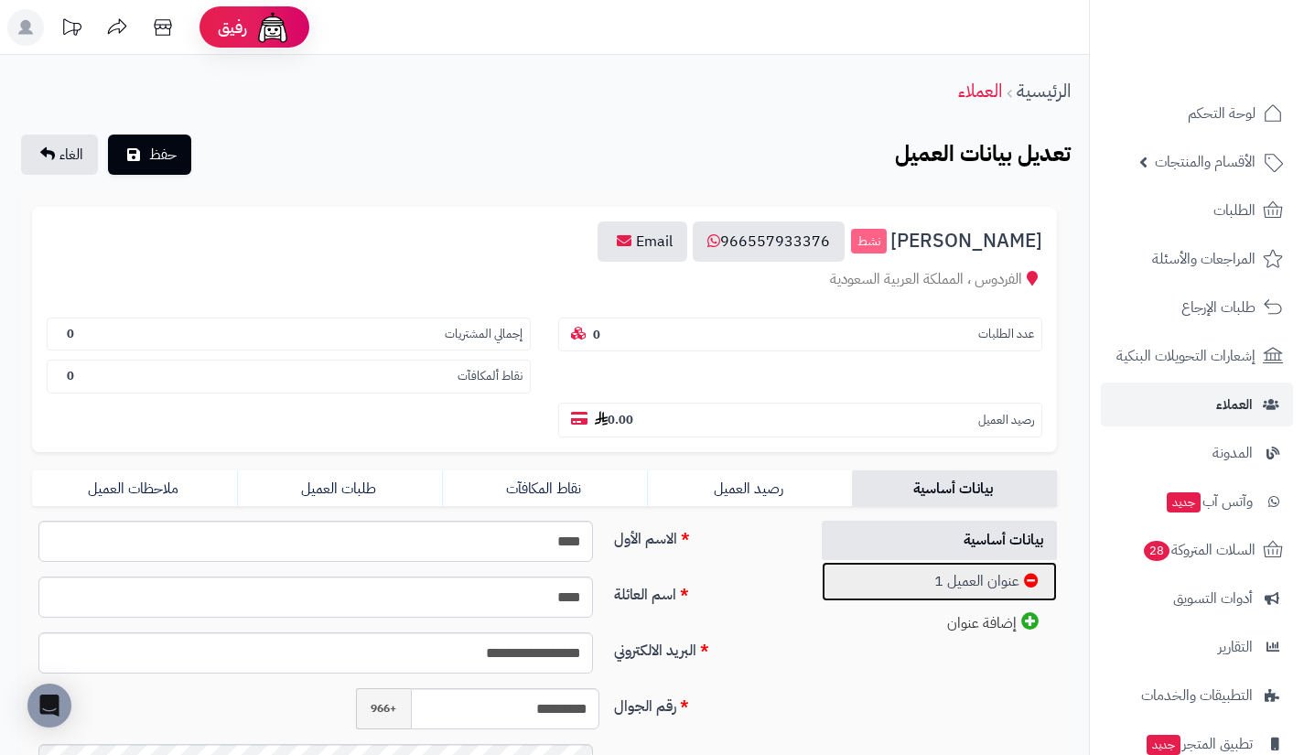
click at [909, 586] on link "عنوان العميل 1" at bounding box center [940, 581] width 236 height 39
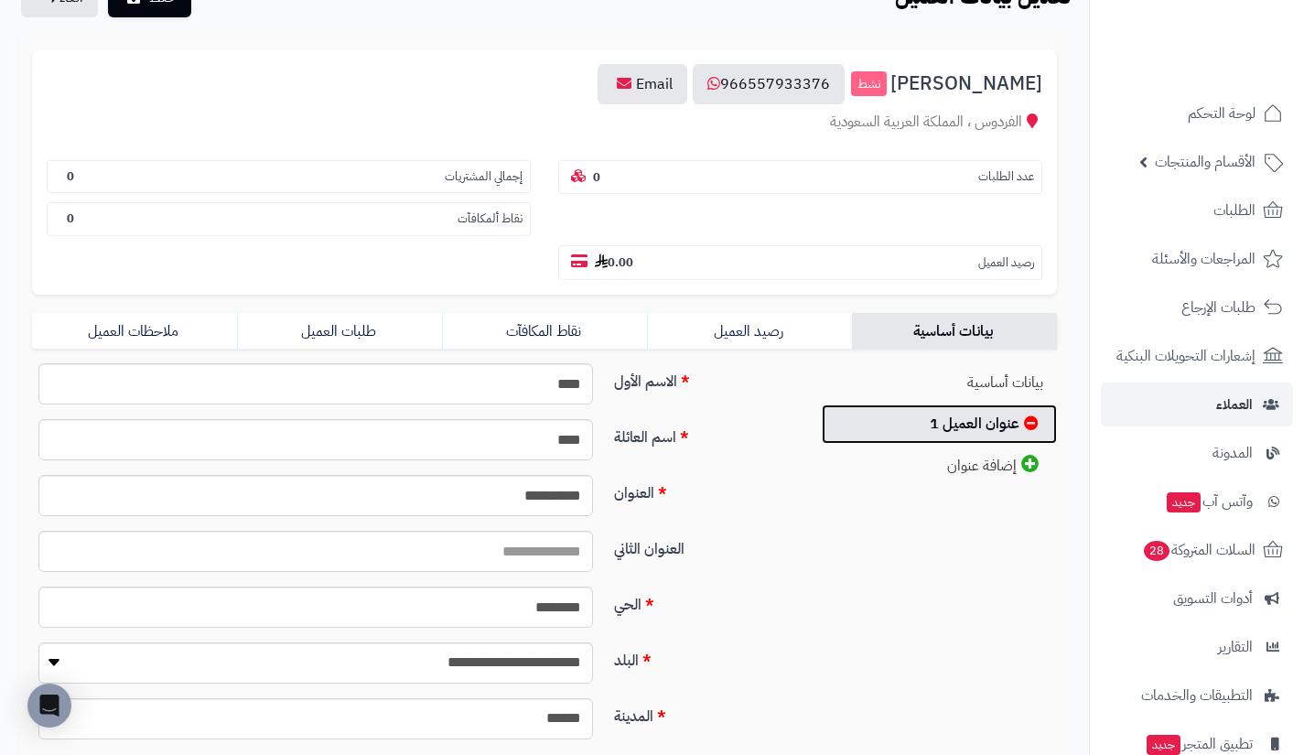
scroll to position [158, 0]
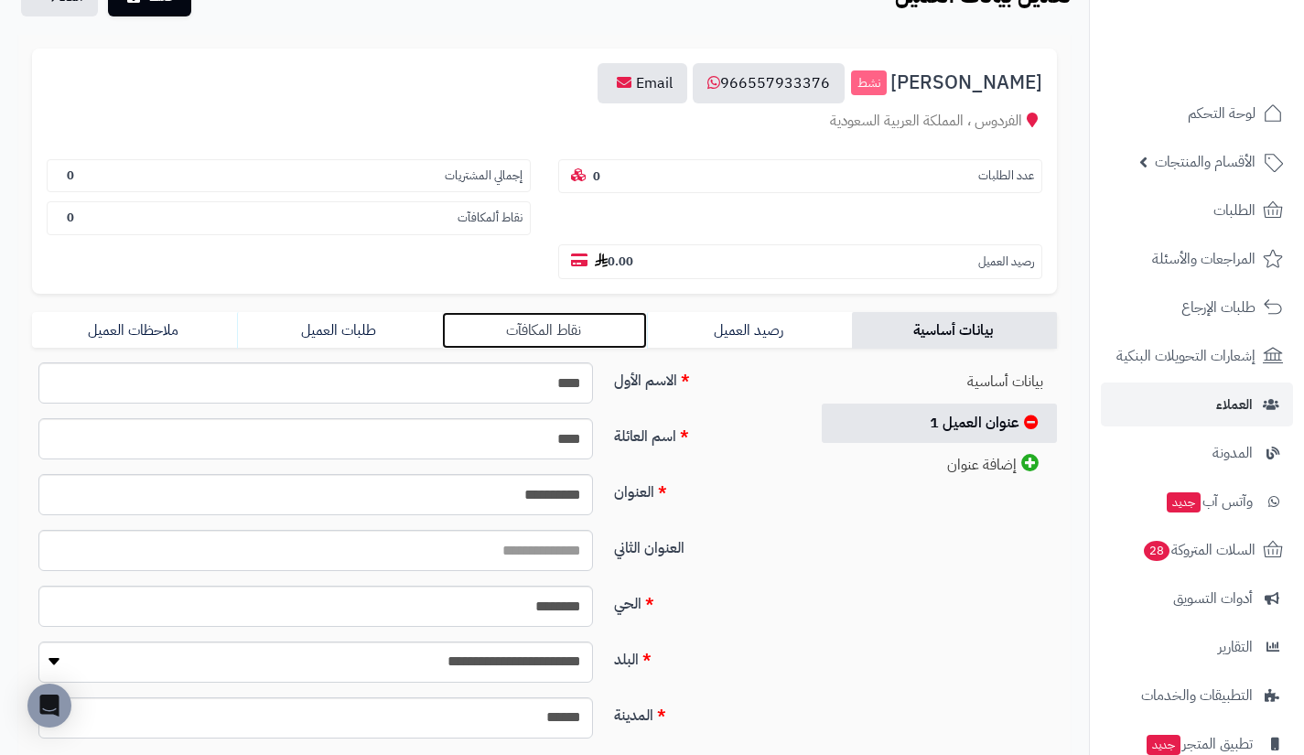
click at [585, 339] on link "نقاط المكافآت" at bounding box center [544, 330] width 205 height 37
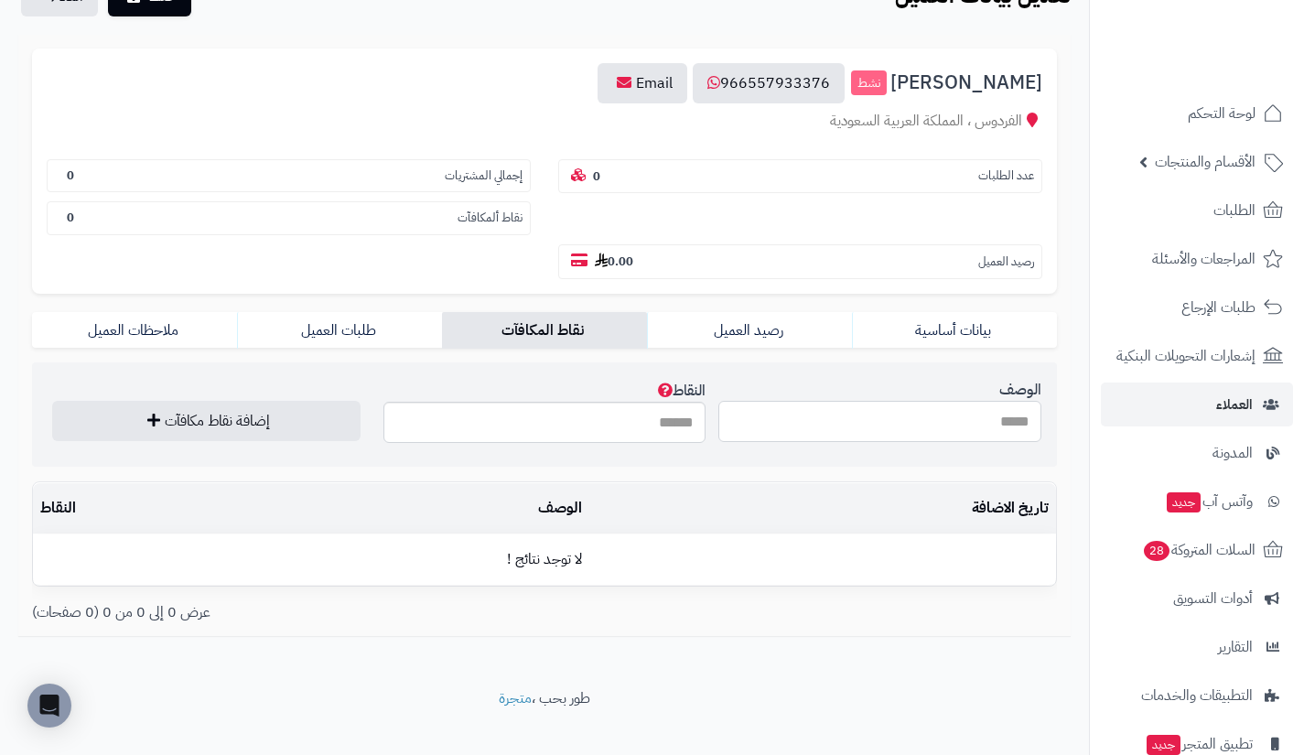
click at [800, 425] on input "الوصف" at bounding box center [879, 421] width 323 height 41
type input "**********"
type input "***"
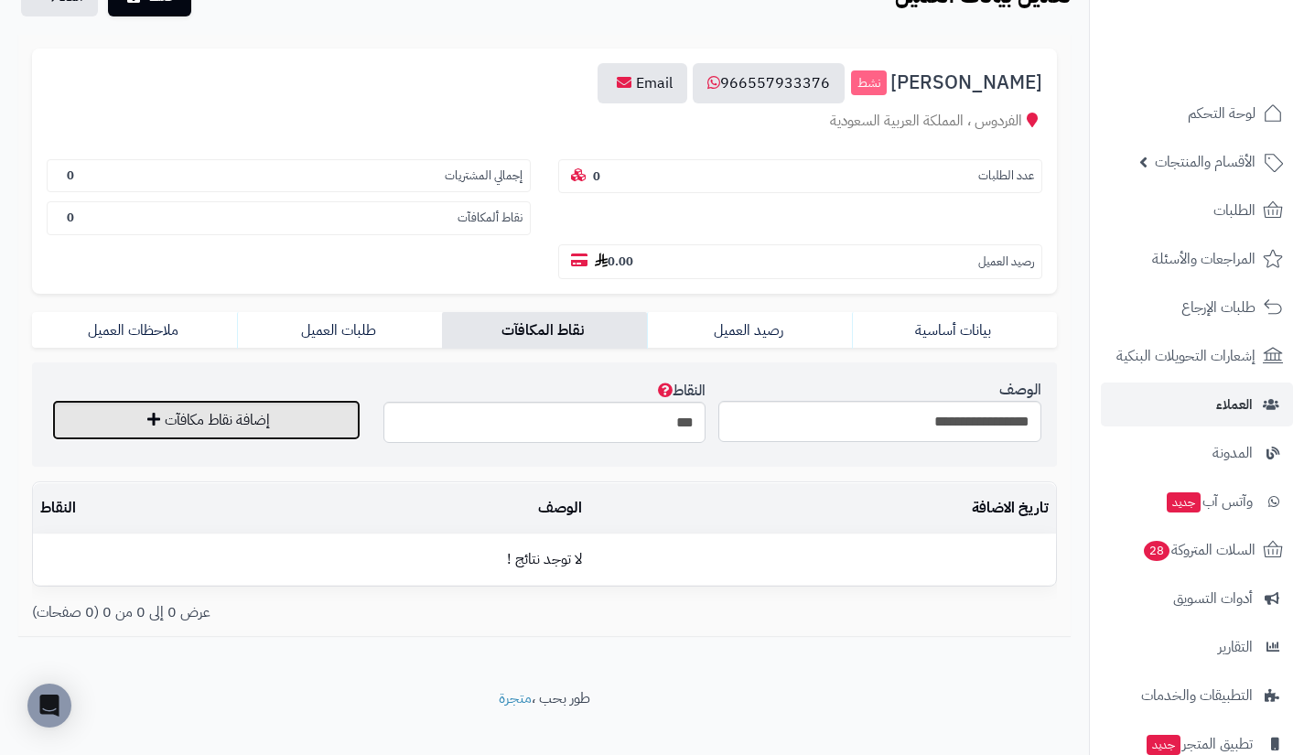
click at [324, 419] on button "إضافة نقاط مكافآت" at bounding box center [206, 420] width 308 height 40
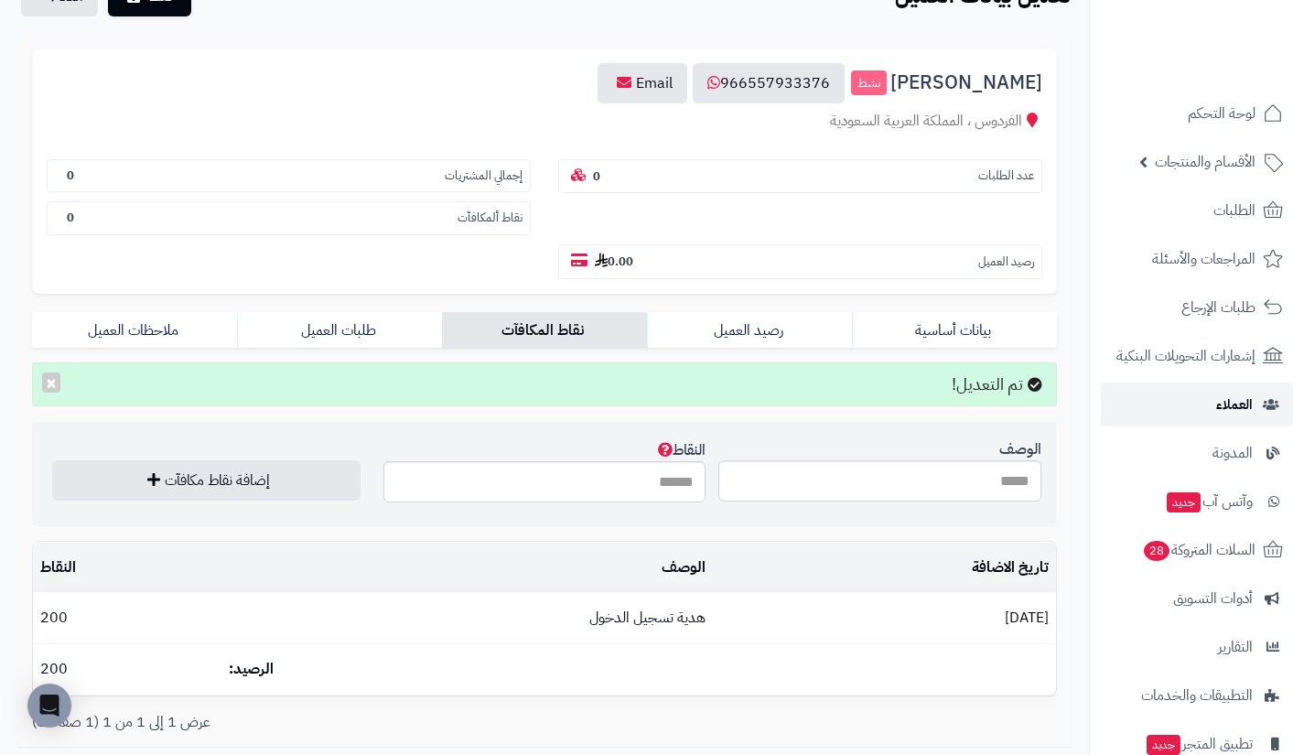
click at [1122, 399] on link "العملاء" at bounding box center [1197, 404] width 192 height 44
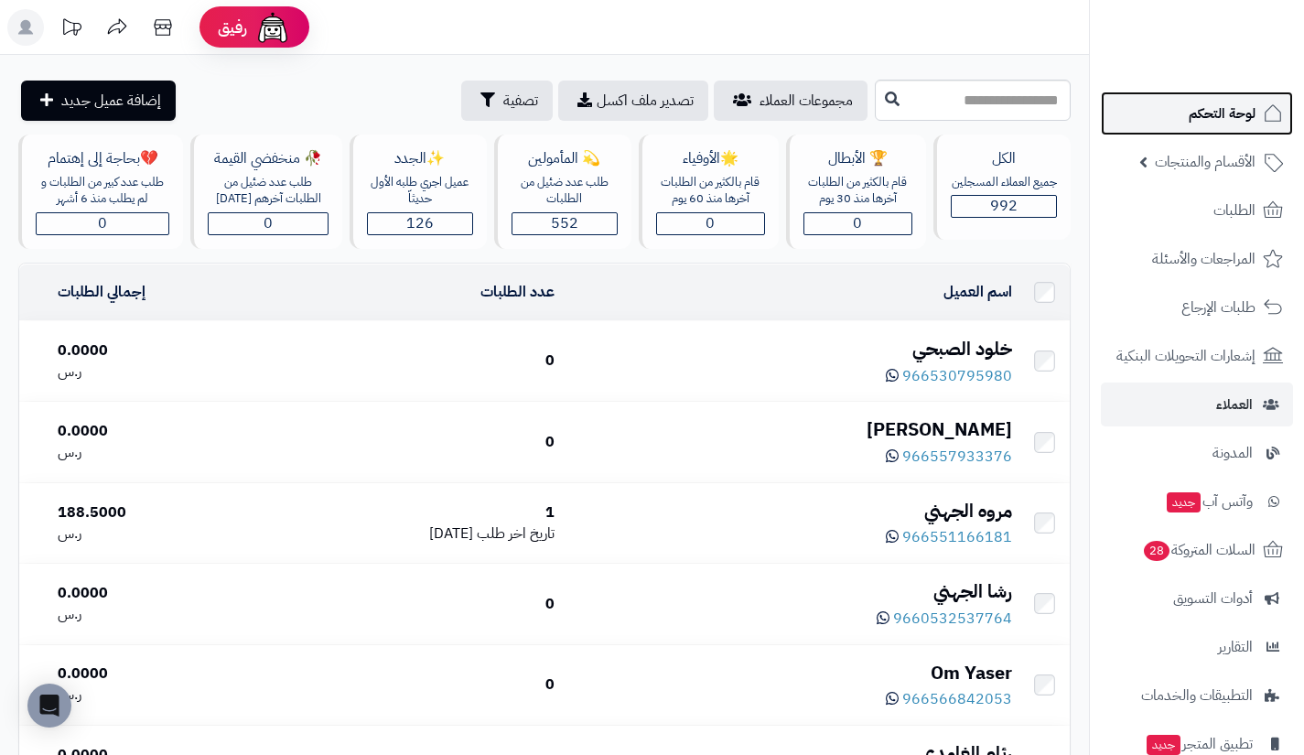
click at [1183, 110] on link "لوحة التحكم" at bounding box center [1197, 114] width 192 height 44
